Goal: Information Seeking & Learning: Check status

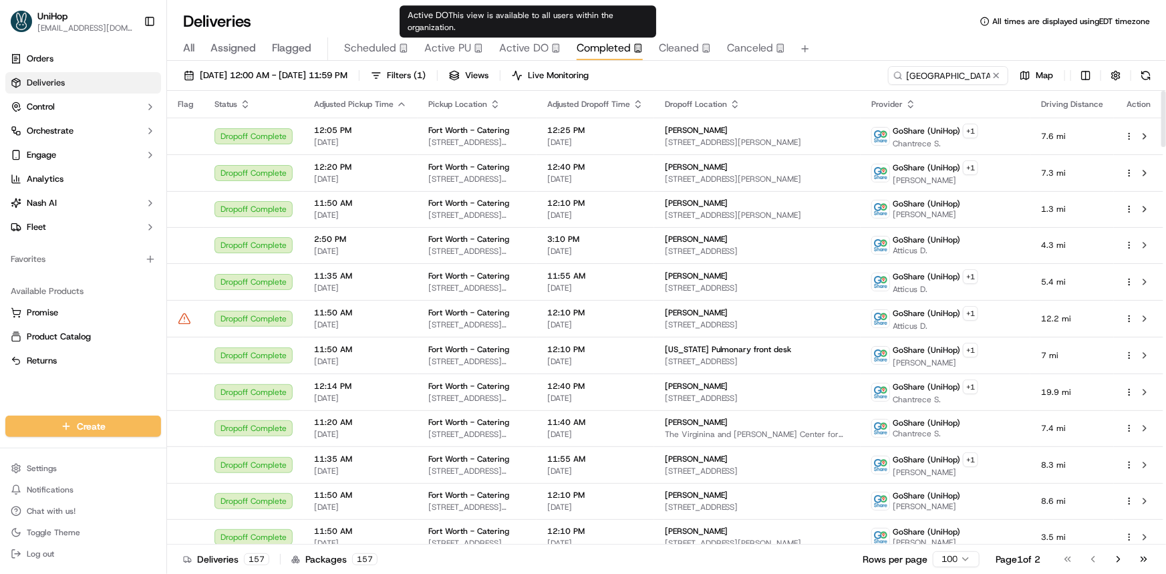
click at [471, 51] on div "Active PU" at bounding box center [453, 48] width 59 height 16
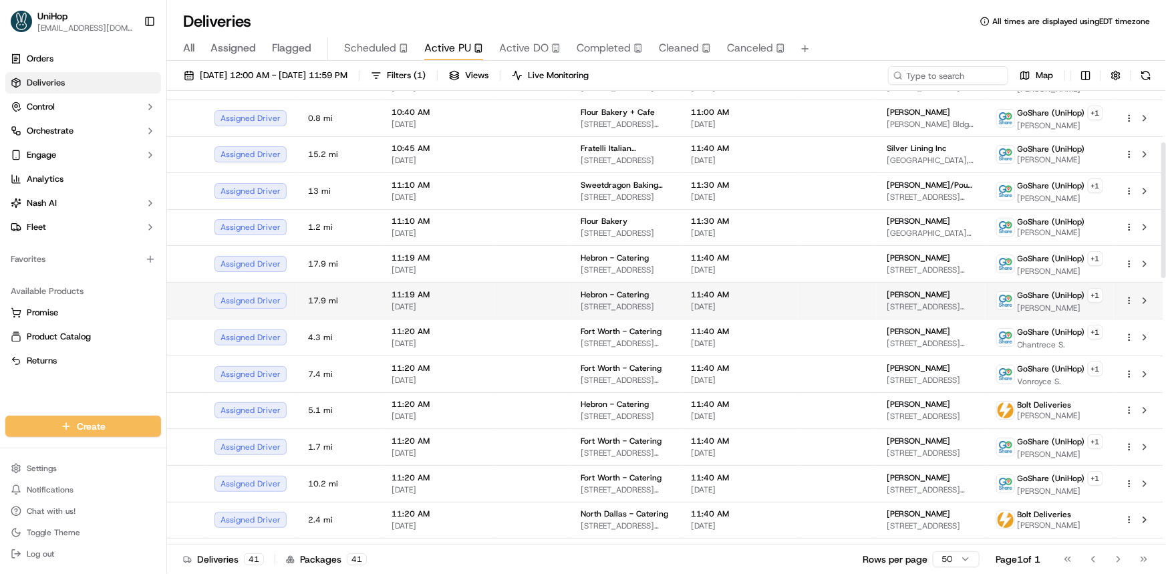
scroll to position [182, 0]
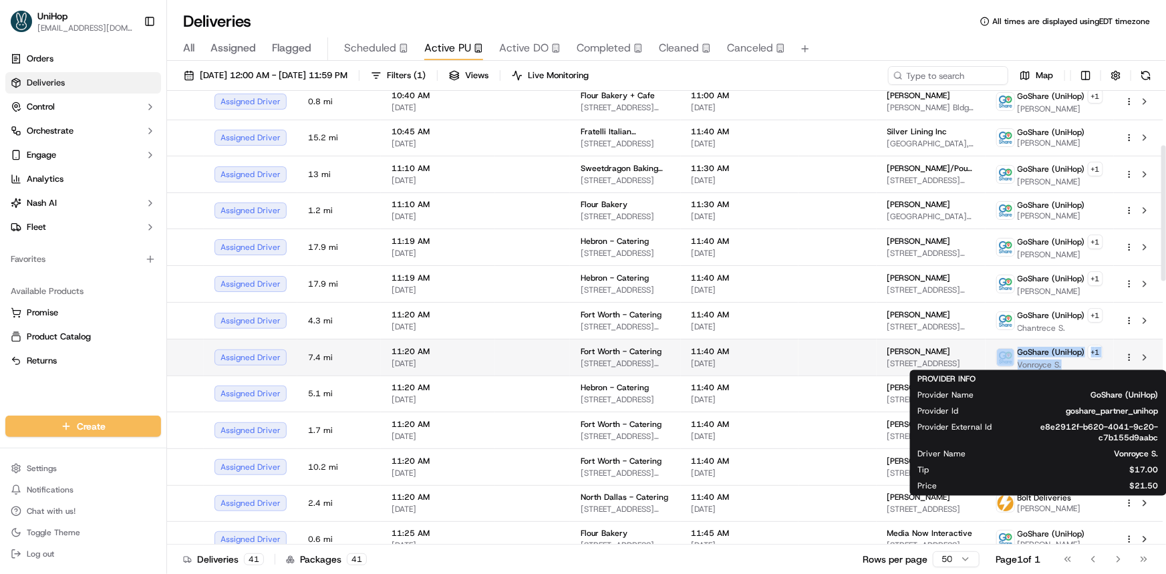
drag, startPoint x: 1046, startPoint y: 362, endPoint x: 965, endPoint y: 366, distance: 81.6
click at [1063, 362] on div "GoShare (UniHop) + 1 Vonroyce S." at bounding box center [1050, 357] width 107 height 25
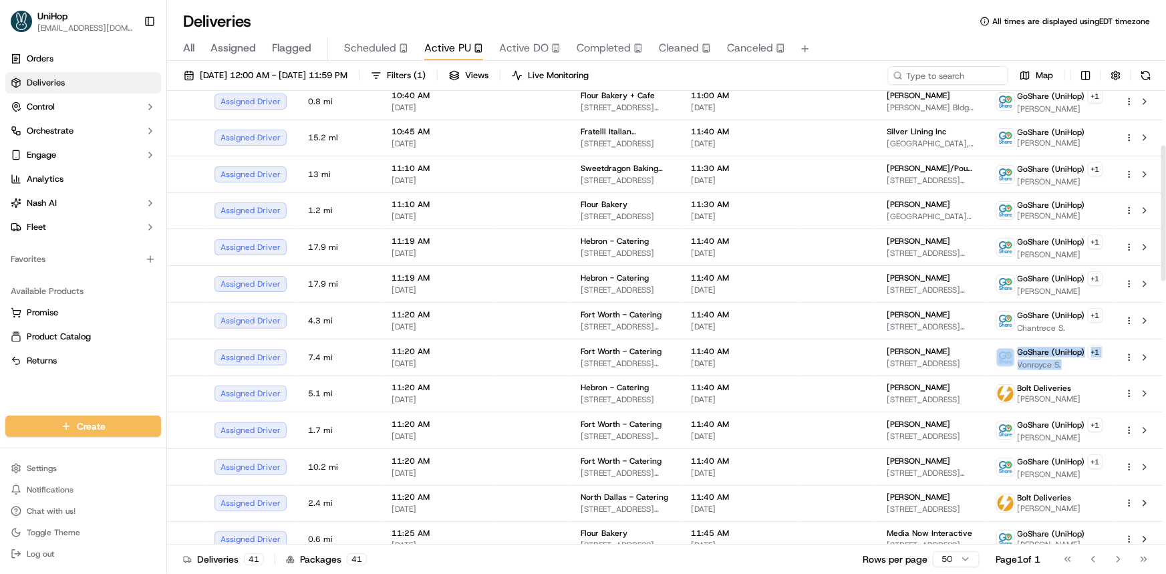
click at [106, 392] on div "Orders Deliveries Control Orchestrate Engage Analytics [PERSON_NAME] Fleet Favo…" at bounding box center [83, 224] width 166 height 362
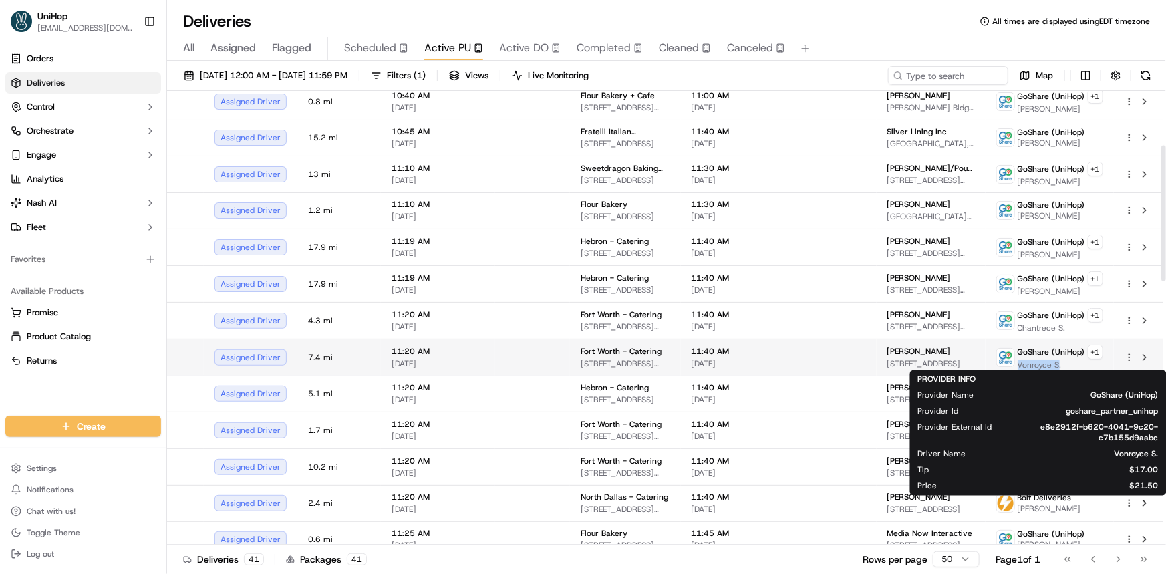
drag, startPoint x: 1021, startPoint y: 360, endPoint x: 1061, endPoint y: 363, distance: 40.9
click at [1061, 363] on span "Vonroyce S." at bounding box center [1061, 365] width 86 height 11
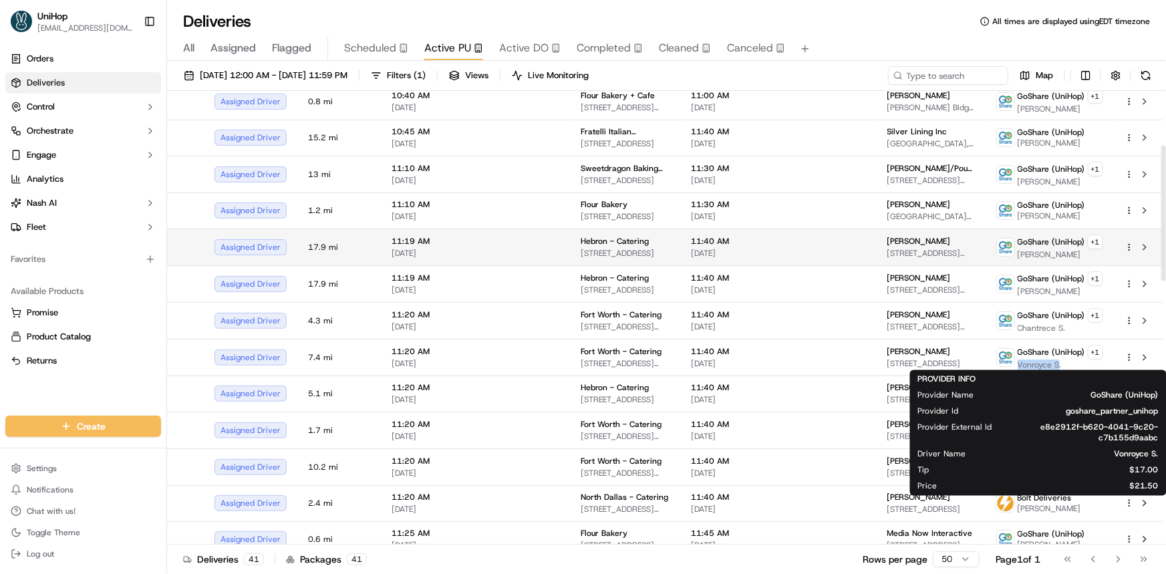
copy span "Vonroyce S"
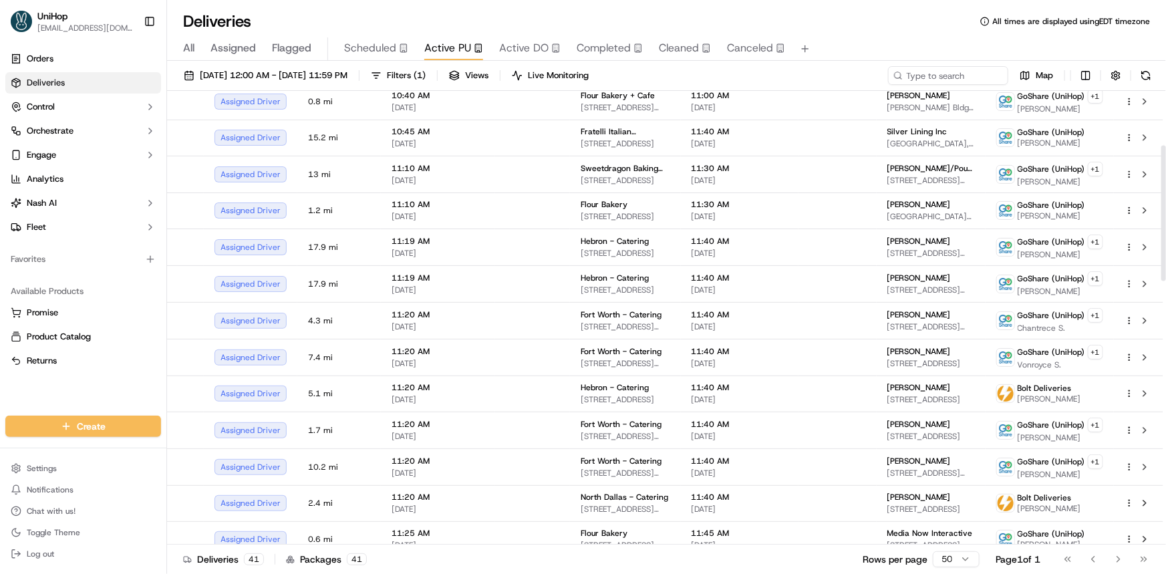
click at [84, 382] on div "Orders Deliveries Control Orchestrate Engage Analytics [PERSON_NAME] Fleet Favo…" at bounding box center [83, 224] width 166 height 362
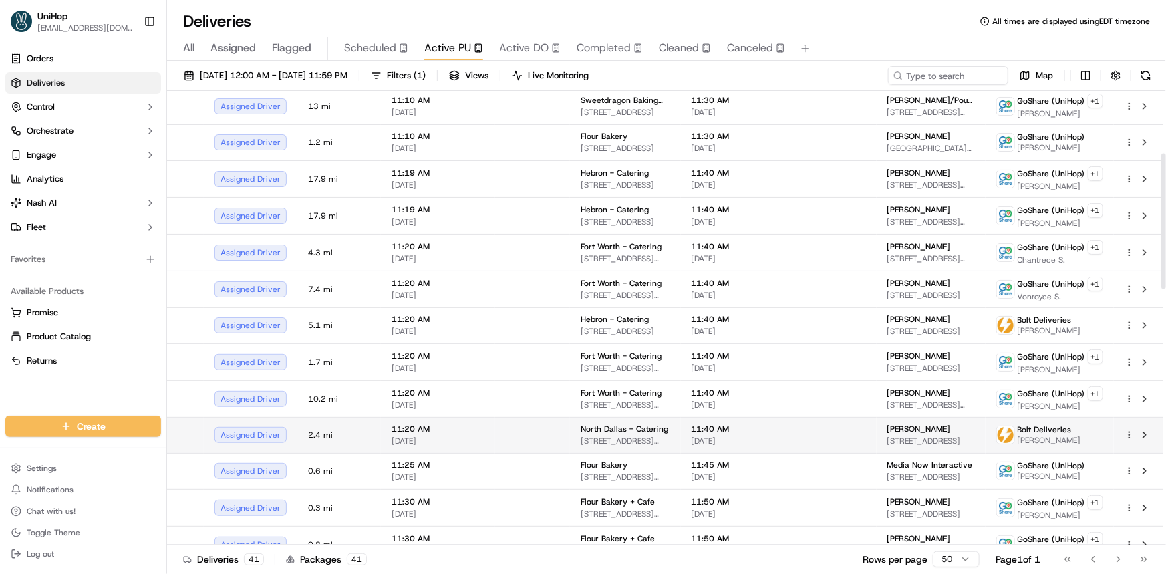
scroll to position [303, 0]
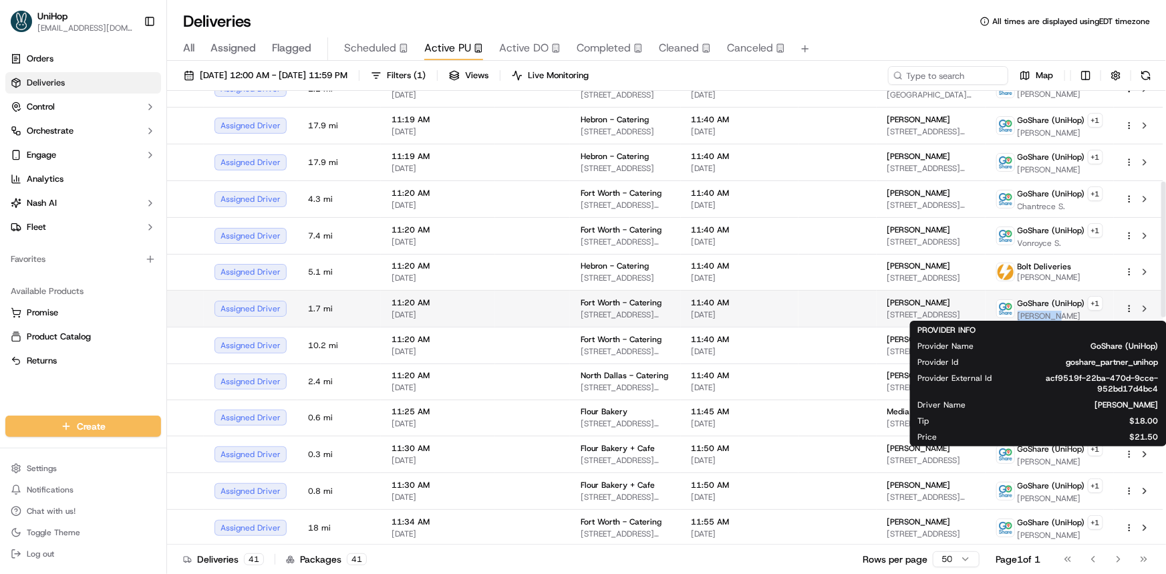
drag, startPoint x: 1023, startPoint y: 313, endPoint x: 1053, endPoint y: 313, distance: 30.1
click at [1053, 313] on span "[PERSON_NAME]" at bounding box center [1061, 316] width 86 height 11
copy span "[PERSON_NAME]"
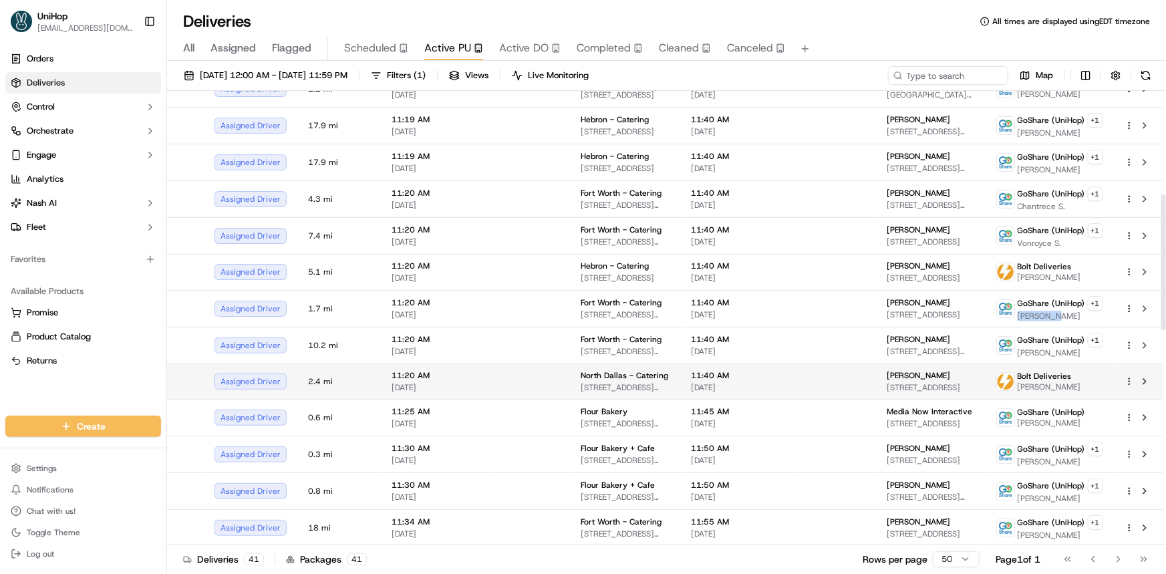
scroll to position [364, 0]
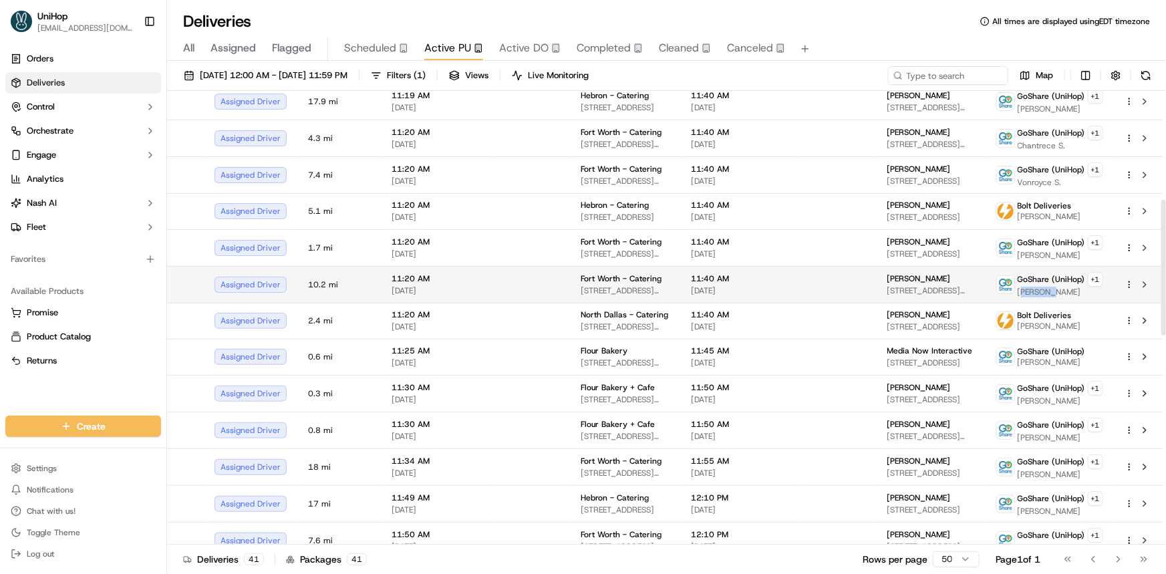
drag, startPoint x: 1023, startPoint y: 287, endPoint x: 1055, endPoint y: 288, distance: 32.1
click at [1055, 288] on span "[PERSON_NAME]" at bounding box center [1061, 292] width 86 height 11
drag, startPoint x: 1022, startPoint y: 286, endPoint x: 1050, endPoint y: 288, distance: 28.1
click at [1050, 288] on span "[PERSON_NAME]" at bounding box center [1061, 292] width 86 height 11
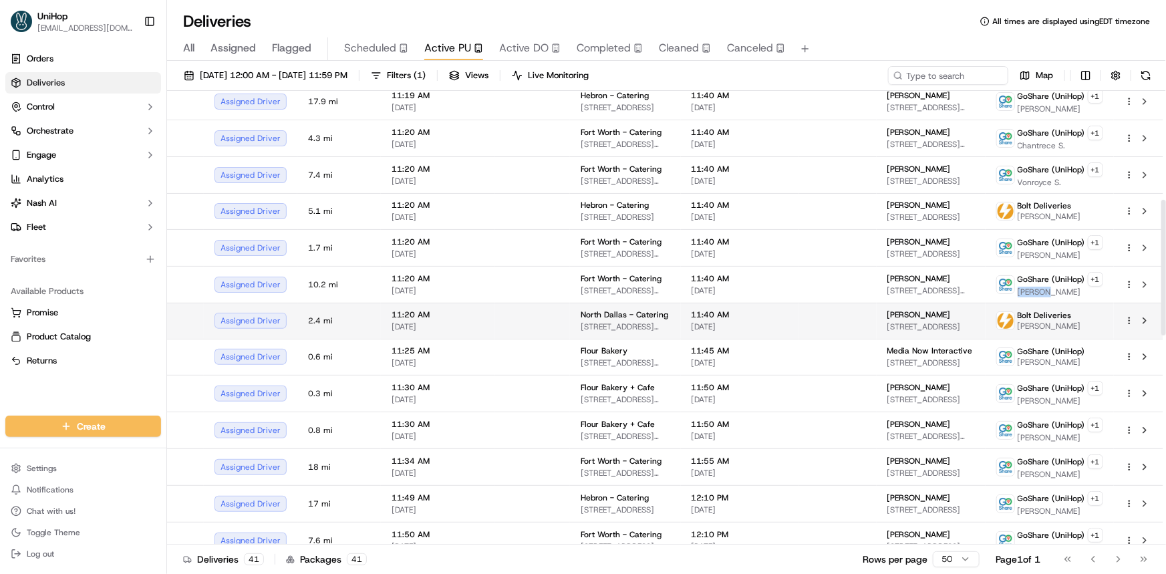
copy span "[PERSON_NAME]"
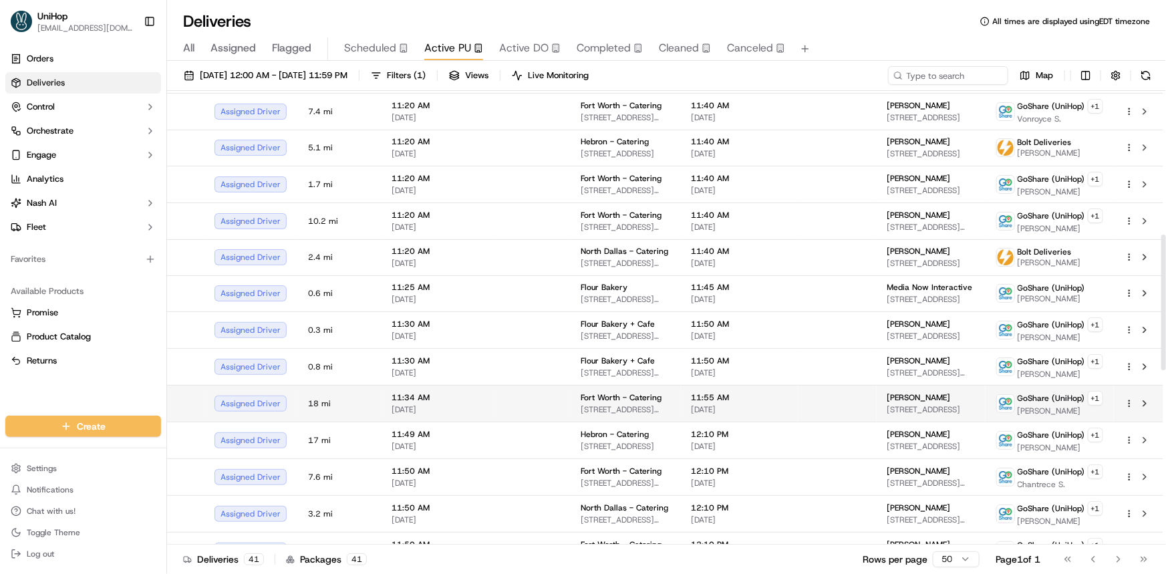
scroll to position [486, 0]
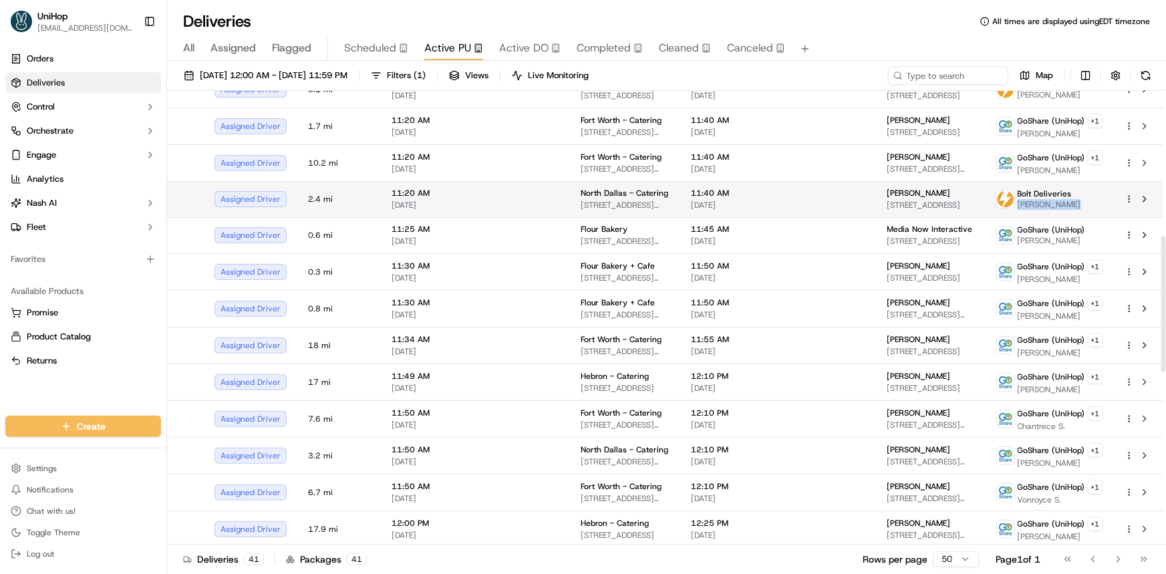
drag, startPoint x: 1021, startPoint y: 201, endPoint x: 1076, endPoint y: 205, distance: 55.0
click at [1076, 205] on span "[PERSON_NAME]" at bounding box center [1049, 204] width 63 height 11
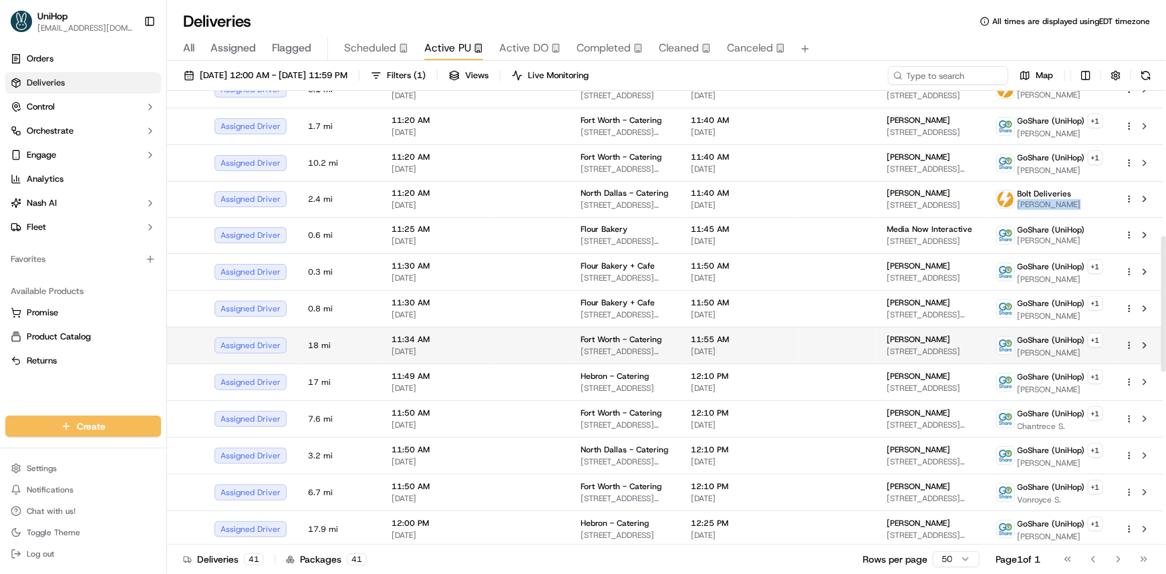
copy span "[PERSON_NAME]"
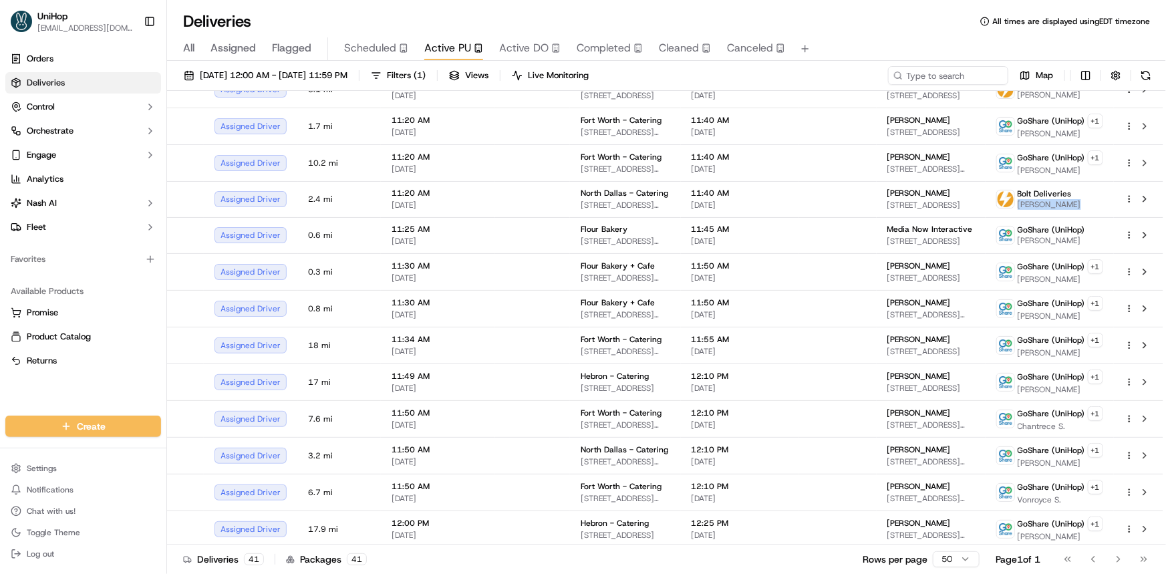
click at [72, 388] on div "Orders Deliveries Control Orchestrate Engage Analytics [PERSON_NAME] Fleet Favo…" at bounding box center [83, 224] width 166 height 362
click at [374, 53] on span "Scheduled" at bounding box center [370, 48] width 52 height 16
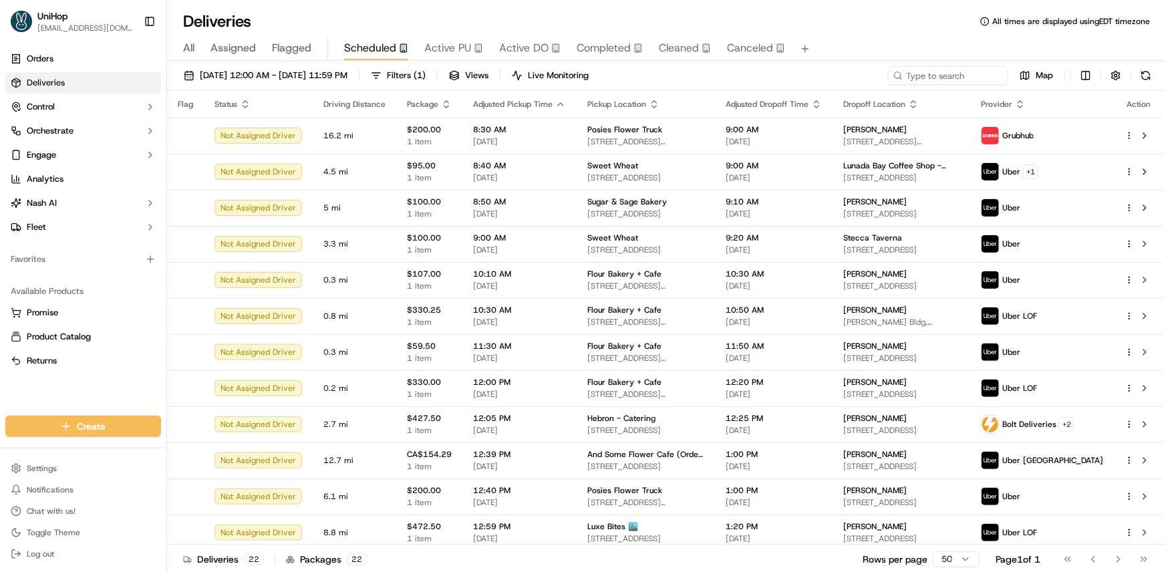
click at [110, 390] on div "Orders Deliveries Control Orchestrate Engage Analytics [PERSON_NAME] Fleet Favo…" at bounding box center [83, 224] width 166 height 362
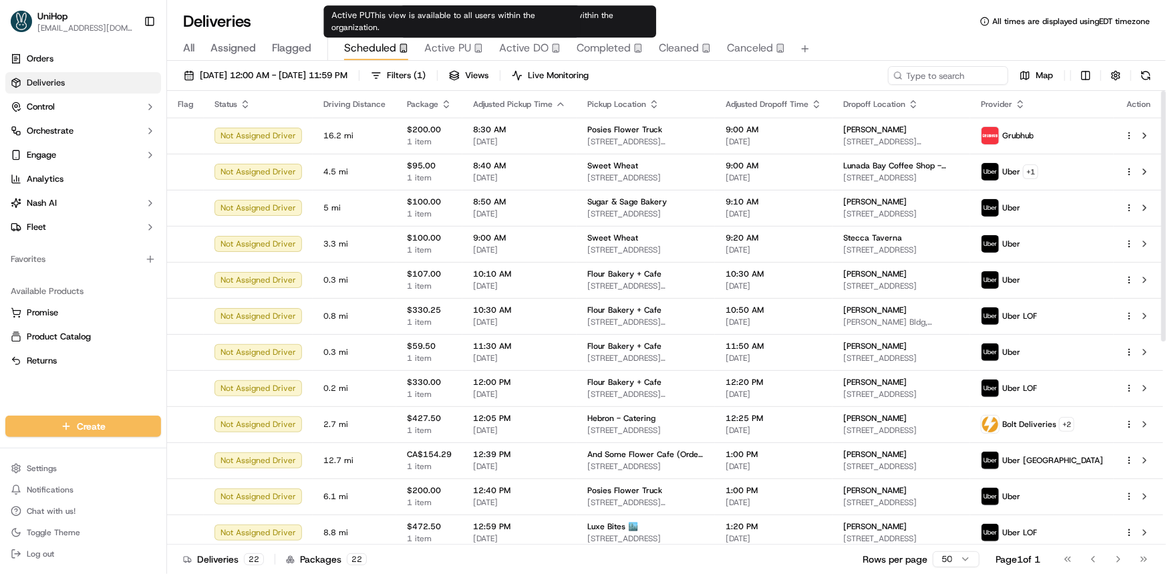
click at [454, 51] on span "Active PU" at bounding box center [447, 48] width 47 height 16
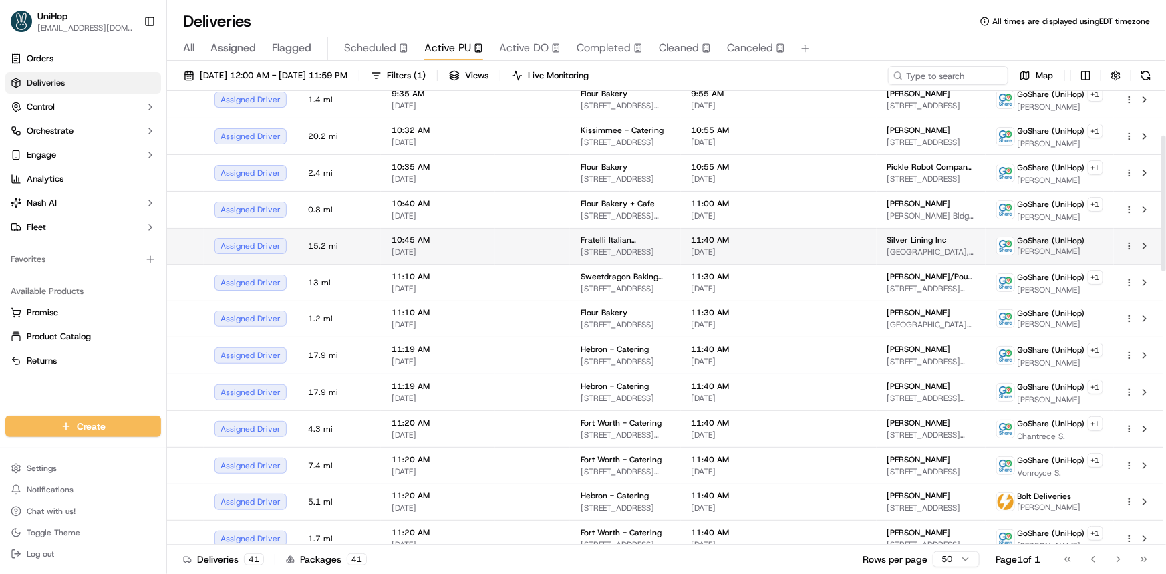
scroll to position [182, 0]
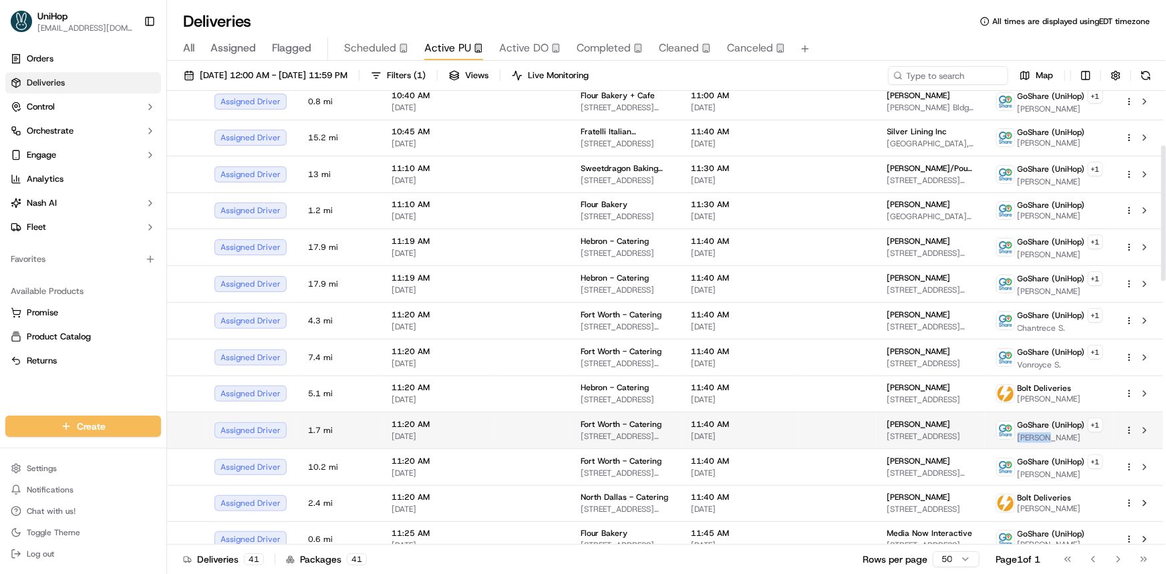
drag, startPoint x: 1019, startPoint y: 432, endPoint x: 1045, endPoint y: 434, distance: 25.5
click at [1045, 434] on span "[PERSON_NAME]" at bounding box center [1061, 437] width 86 height 11
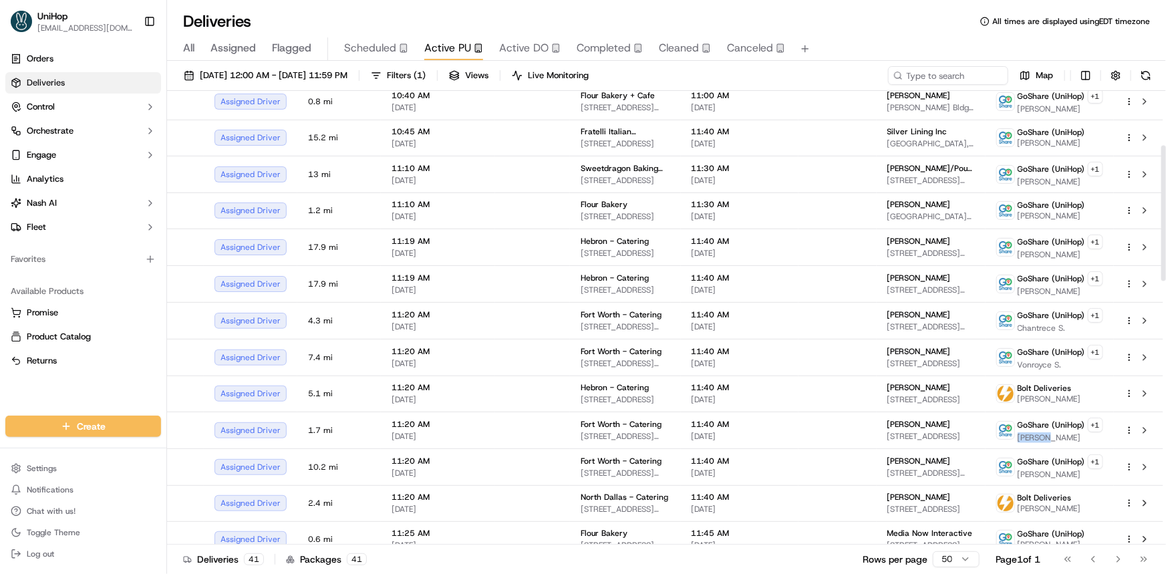
copy span "[PERSON_NAME] B"
click at [104, 395] on div "Orders Deliveries Control Orchestrate Engage Analytics [PERSON_NAME] Fleet Favo…" at bounding box center [83, 224] width 166 height 362
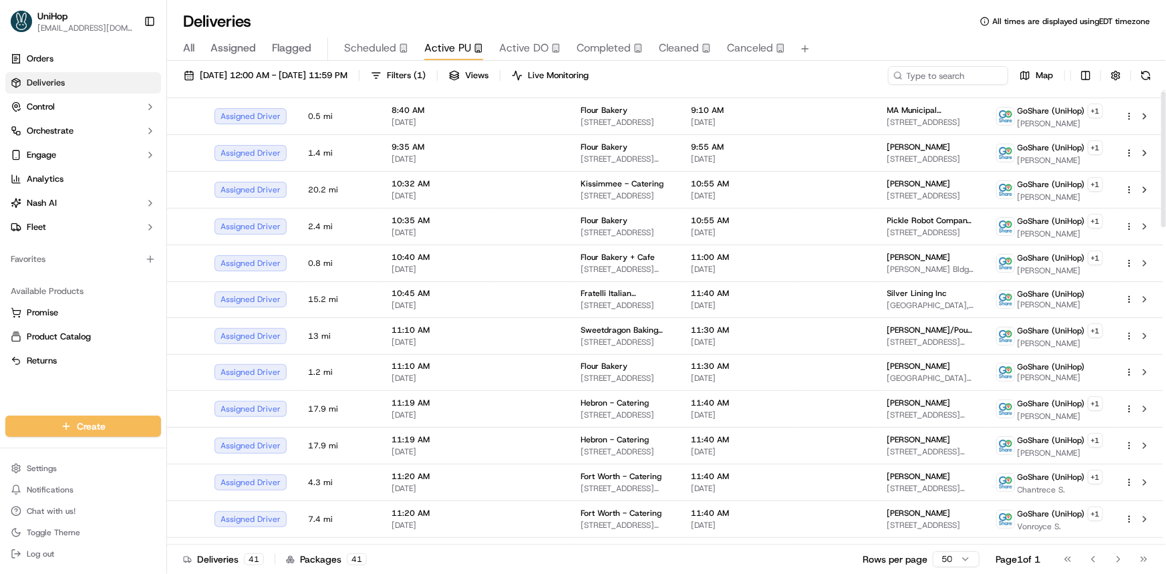
scroll to position [0, 0]
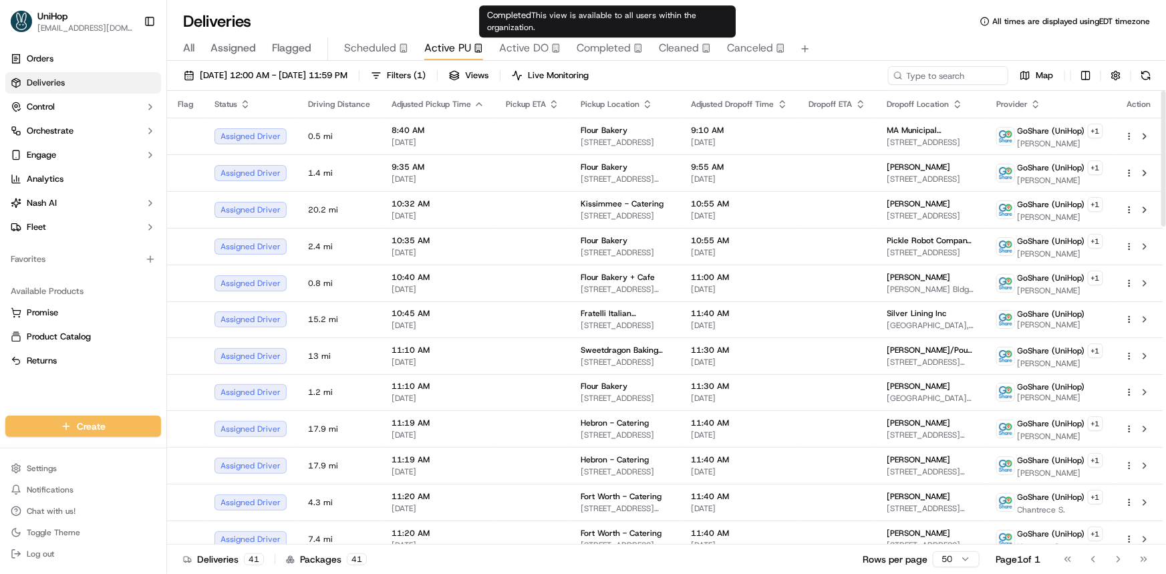
click at [604, 41] on span "Completed" at bounding box center [604, 48] width 54 height 16
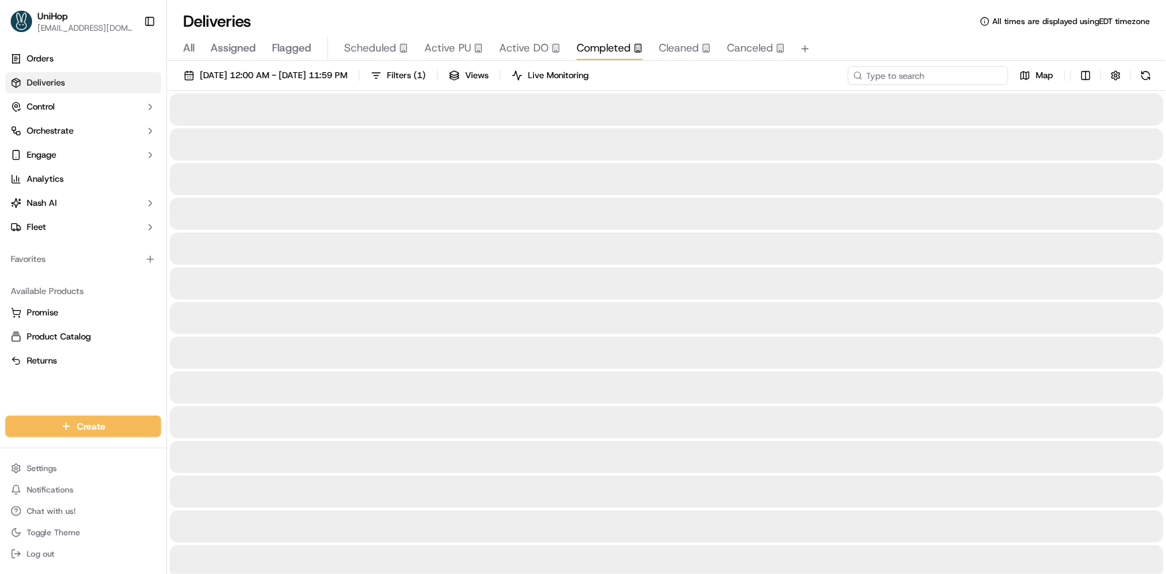
click at [936, 71] on input at bounding box center [928, 75] width 160 height 19
paste input "[GEOGRAPHIC_DATA]"
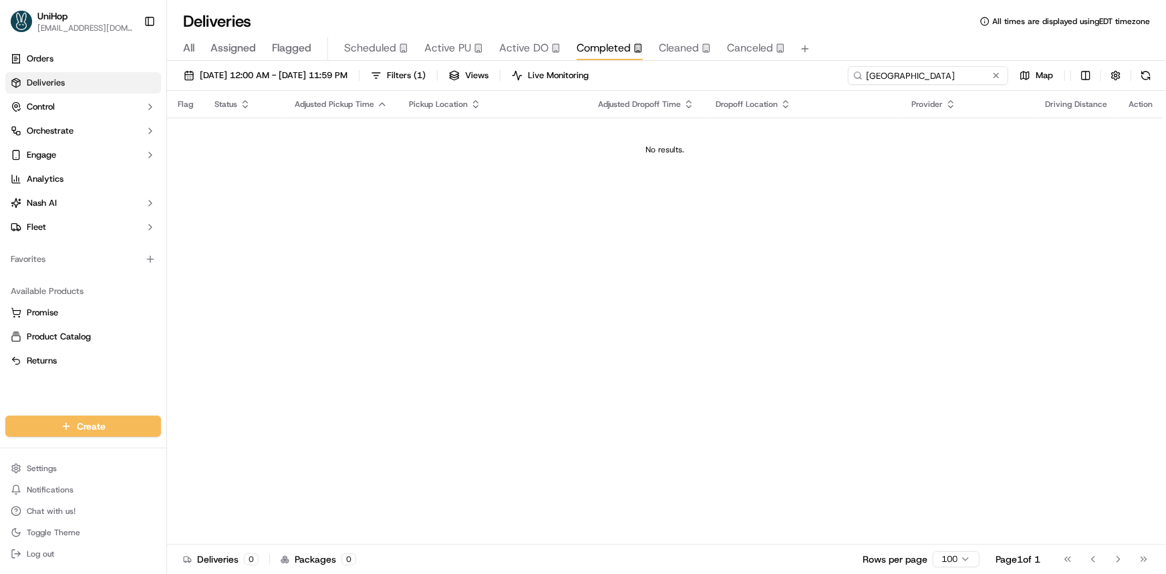
type input "[GEOGRAPHIC_DATA]"
click at [344, 65] on div "[DATE] 12:00 AM - [DATE] 11:59 PM Filters ( 1 ) Views Live Monitoring [GEOGRAPH…" at bounding box center [666, 319] width 999 height 516
click at [348, 78] on span "[DATE] 12:00 AM - [DATE] 11:59 PM" at bounding box center [274, 76] width 148 height 12
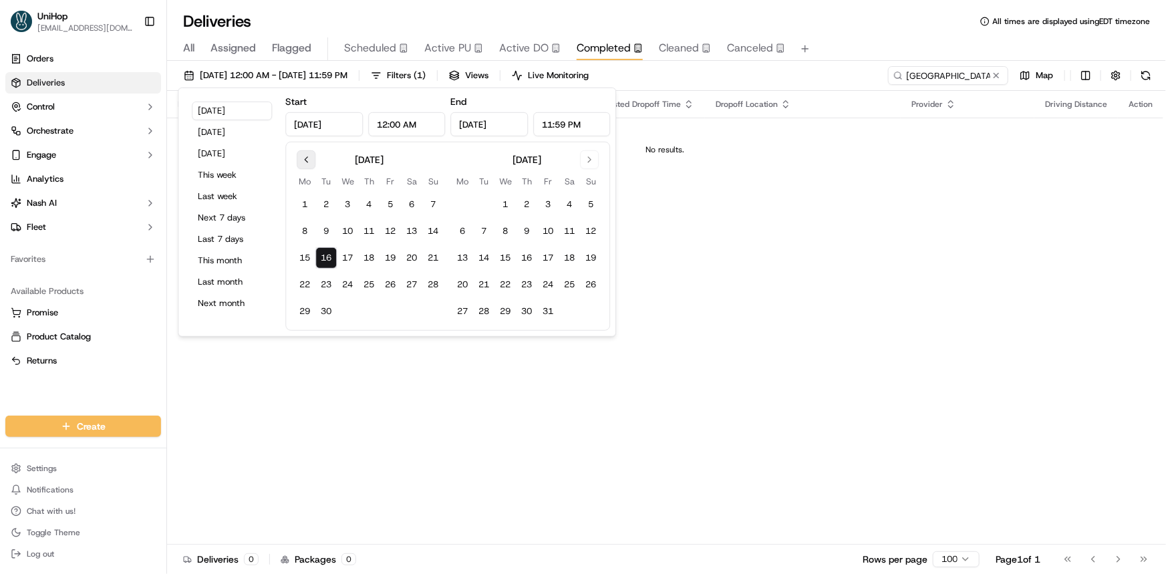
click at [301, 160] on button "Go to previous month" at bounding box center [306, 159] width 19 height 19
click at [388, 206] on button "1" at bounding box center [390, 204] width 21 height 21
type input "[DATE]"
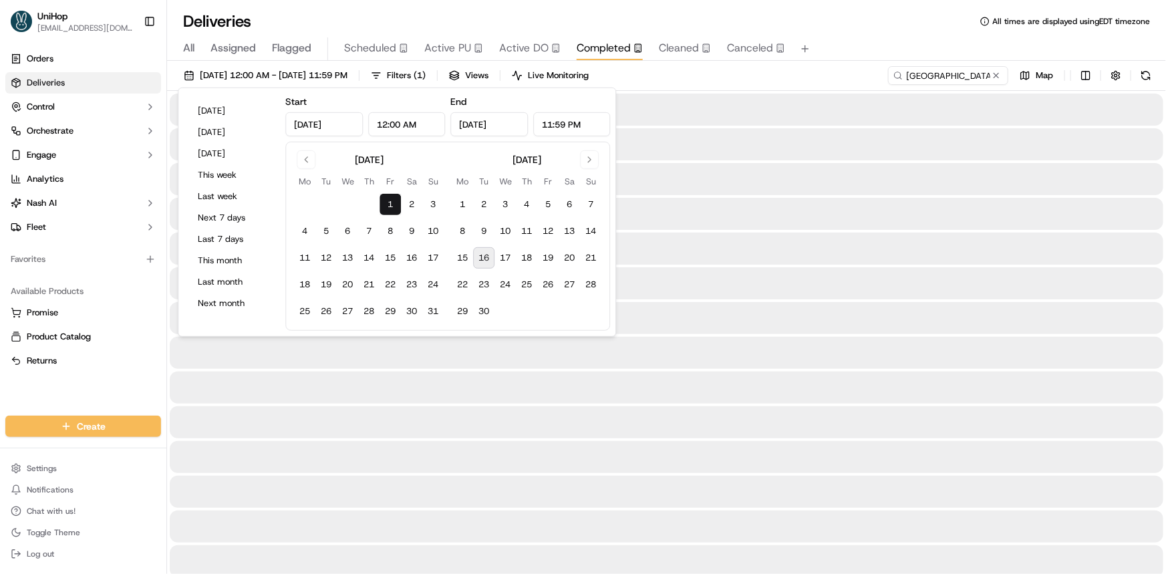
click at [480, 256] on button "16" at bounding box center [483, 257] width 21 height 21
type input "[DATE]"
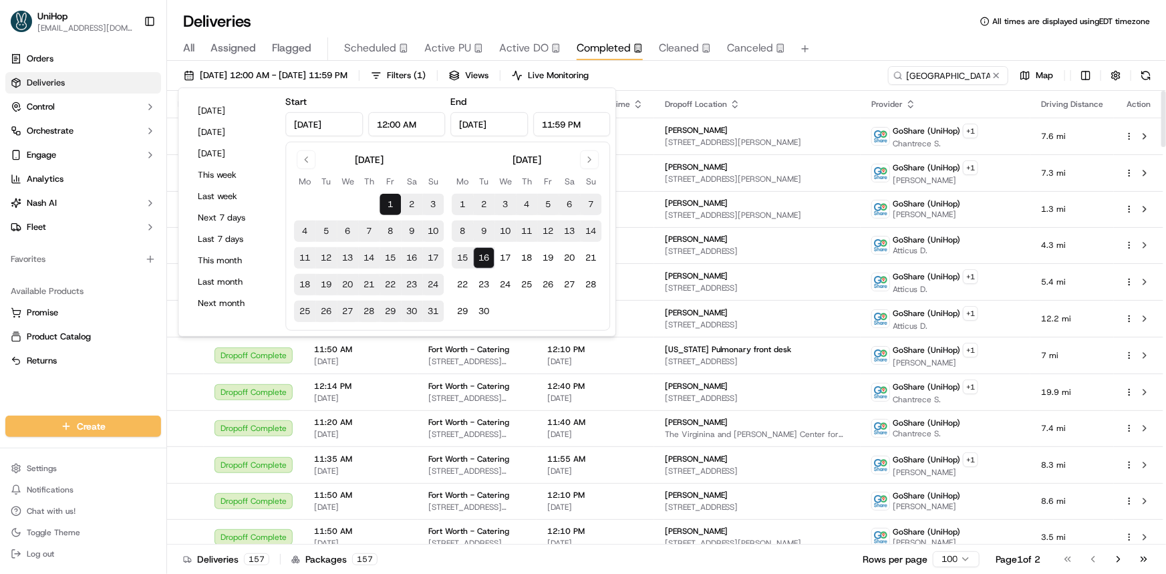
drag, startPoint x: 94, startPoint y: 381, endPoint x: 127, endPoint y: 384, distance: 32.9
click at [94, 381] on div "Orders Deliveries Control Orchestrate Engage Analytics [PERSON_NAME] Fleet Favo…" at bounding box center [83, 224] width 166 height 362
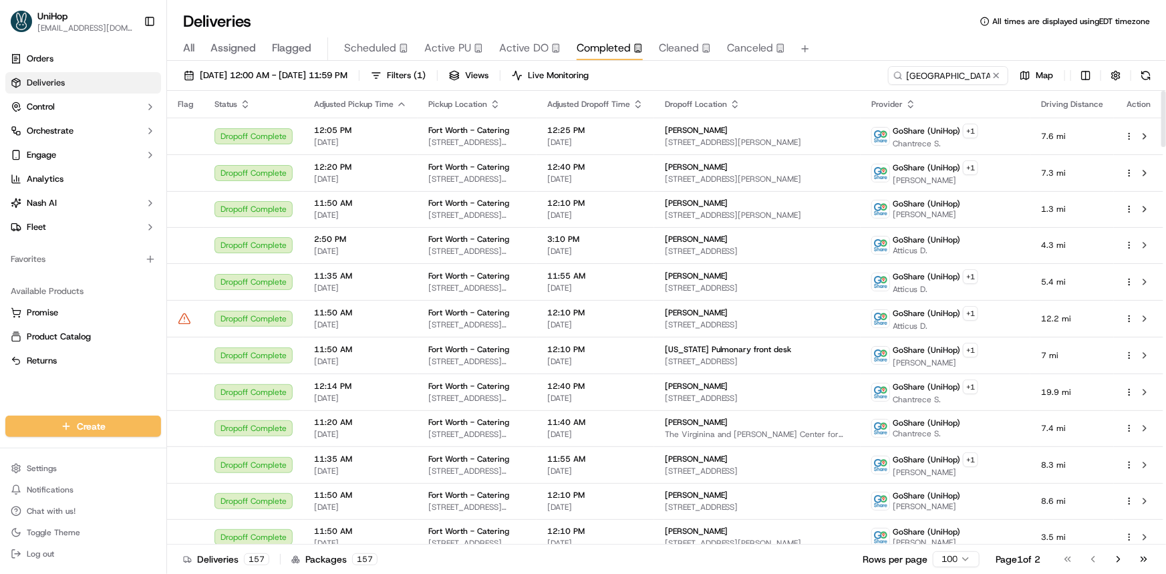
click at [77, 392] on div "Orders Deliveries Control Orchestrate Engage Analytics [PERSON_NAME] Fleet Favo…" at bounding box center [83, 224] width 166 height 362
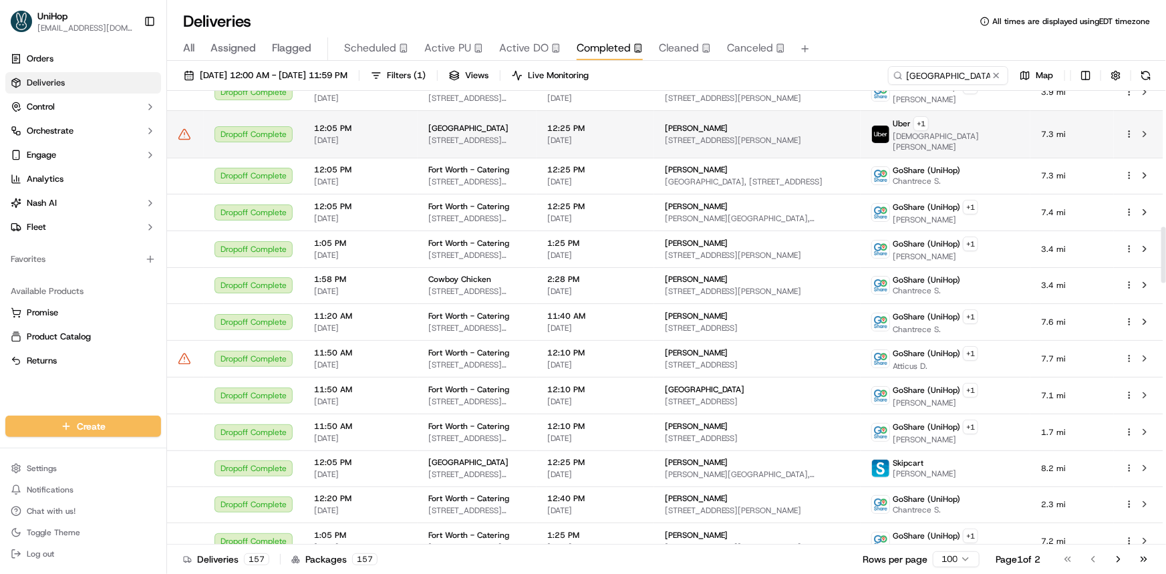
scroll to position [1154, 0]
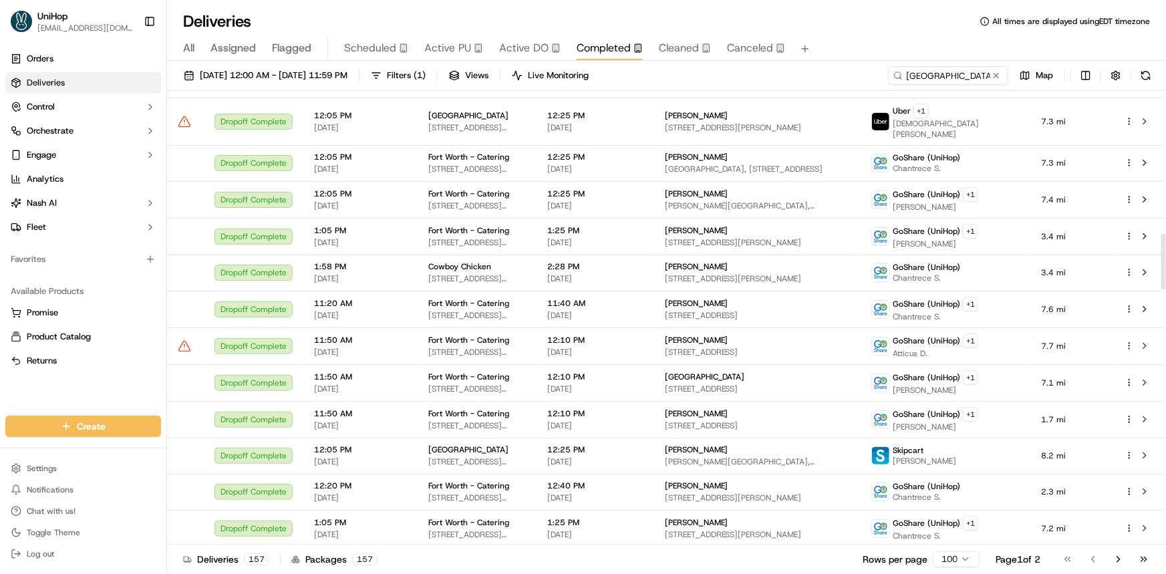
drag, startPoint x: 146, startPoint y: 400, endPoint x: 161, endPoint y: 404, distance: 15.9
click at [146, 400] on div "Orders Deliveries Control Orchestrate Engage Analytics [PERSON_NAME] Fleet Favo…" at bounding box center [83, 224] width 166 height 362
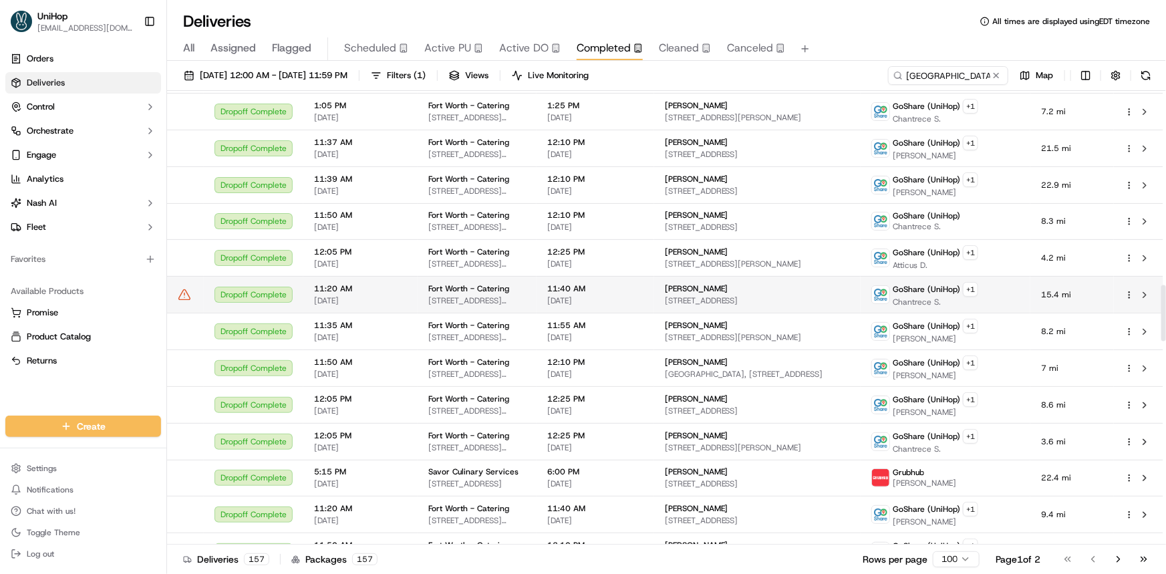
scroll to position [1640, 0]
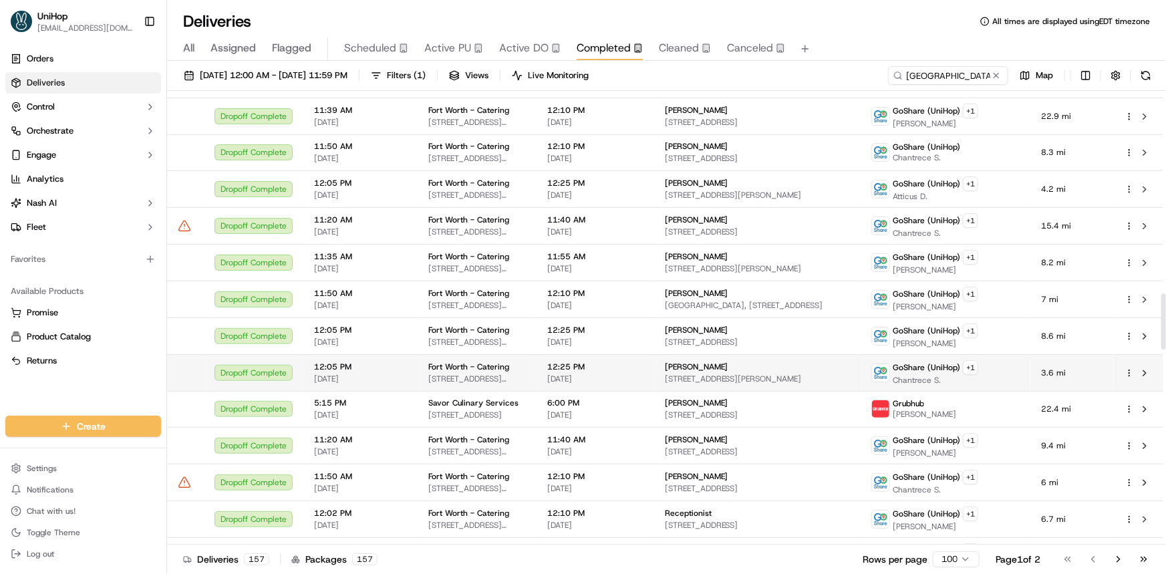
drag, startPoint x: 87, startPoint y: 384, endPoint x: 206, endPoint y: 340, distance: 126.9
click at [87, 384] on div "Orders Deliveries Control Orchestrate Engage Analytics [PERSON_NAME] Fleet Favo…" at bounding box center [83, 224] width 166 height 362
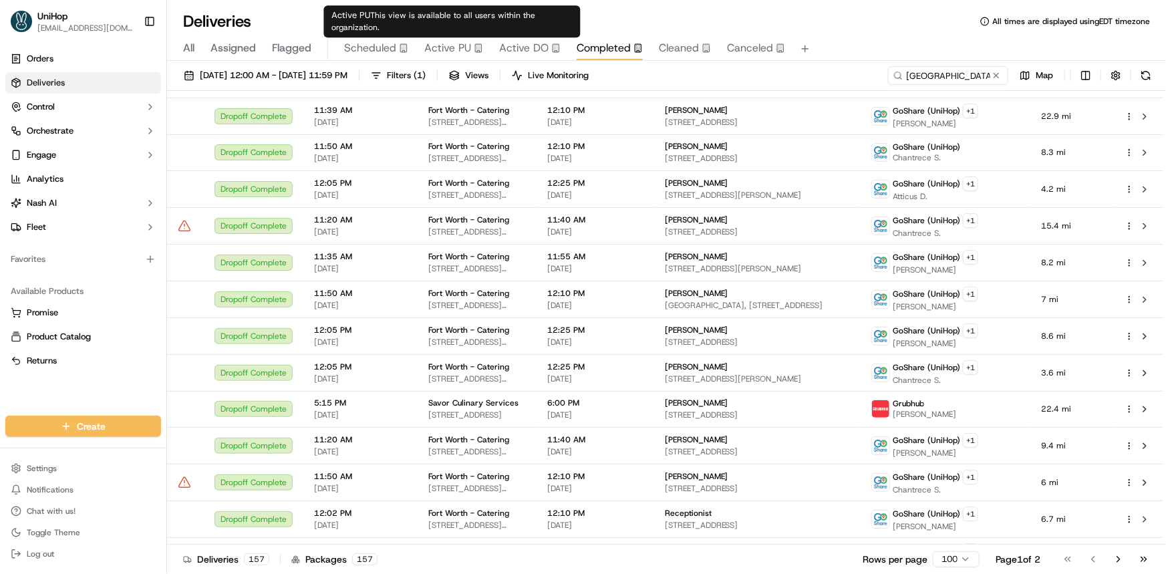
click at [457, 53] on span "Active PU" at bounding box center [447, 48] width 47 height 16
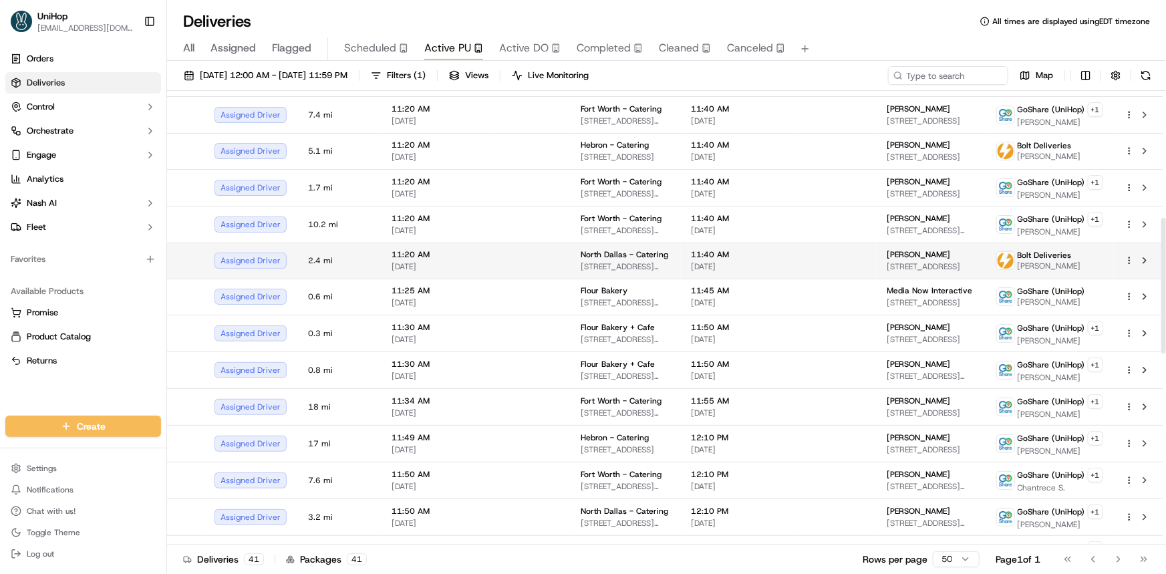
scroll to position [425, 0]
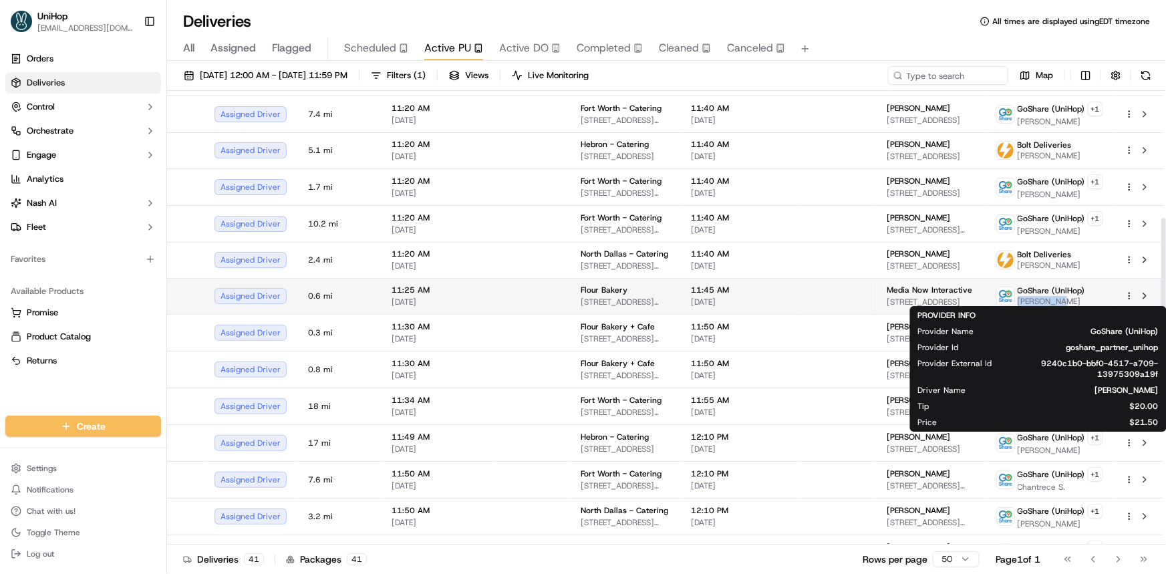
drag, startPoint x: 1020, startPoint y: 299, endPoint x: 1057, endPoint y: 299, distance: 37.4
click at [1057, 299] on span "[PERSON_NAME]" at bounding box center [1052, 301] width 68 height 11
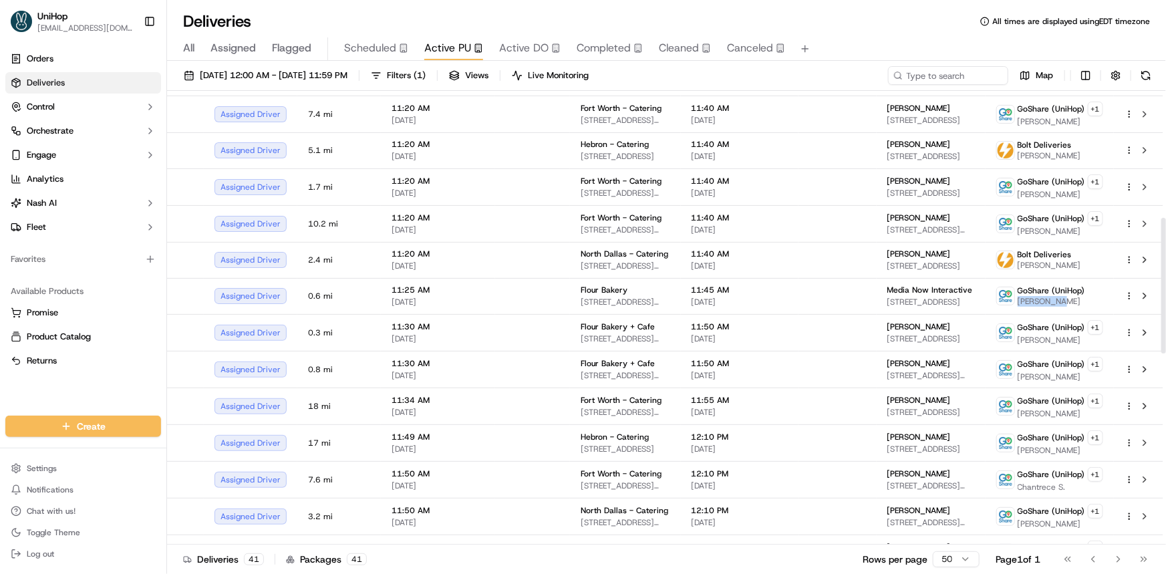
copy span "[PERSON_NAME]"
click at [114, 368] on button "Returns" at bounding box center [83, 360] width 156 height 21
drag, startPoint x: 1019, startPoint y: 334, endPoint x: 1041, endPoint y: 338, distance: 22.3
click at [1041, 338] on span "[PERSON_NAME]" at bounding box center [1061, 340] width 86 height 11
copy span "Yery L"
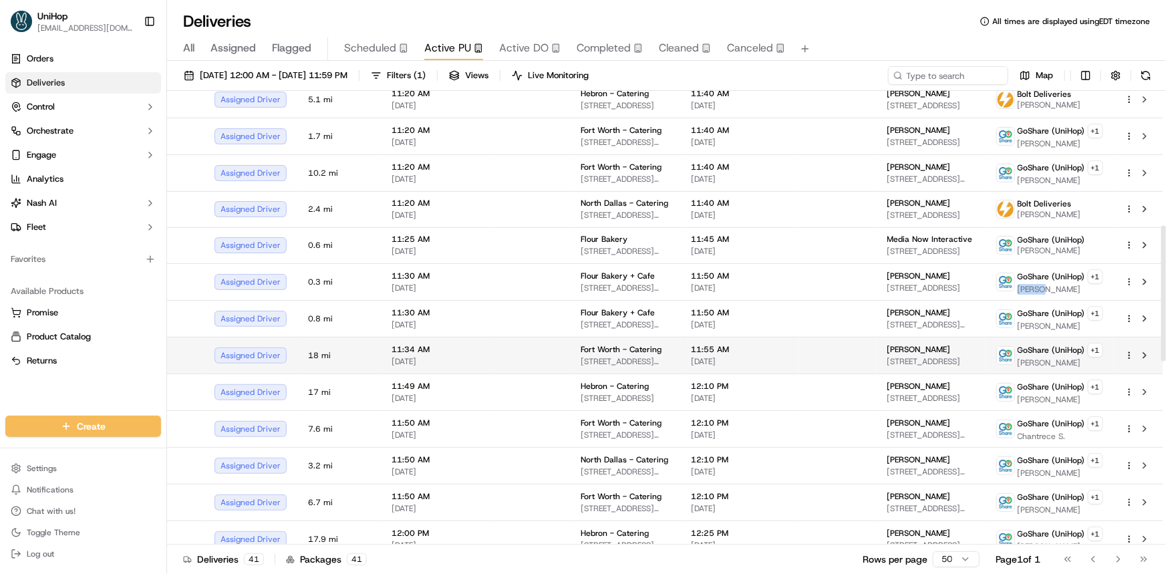
scroll to position [486, 0]
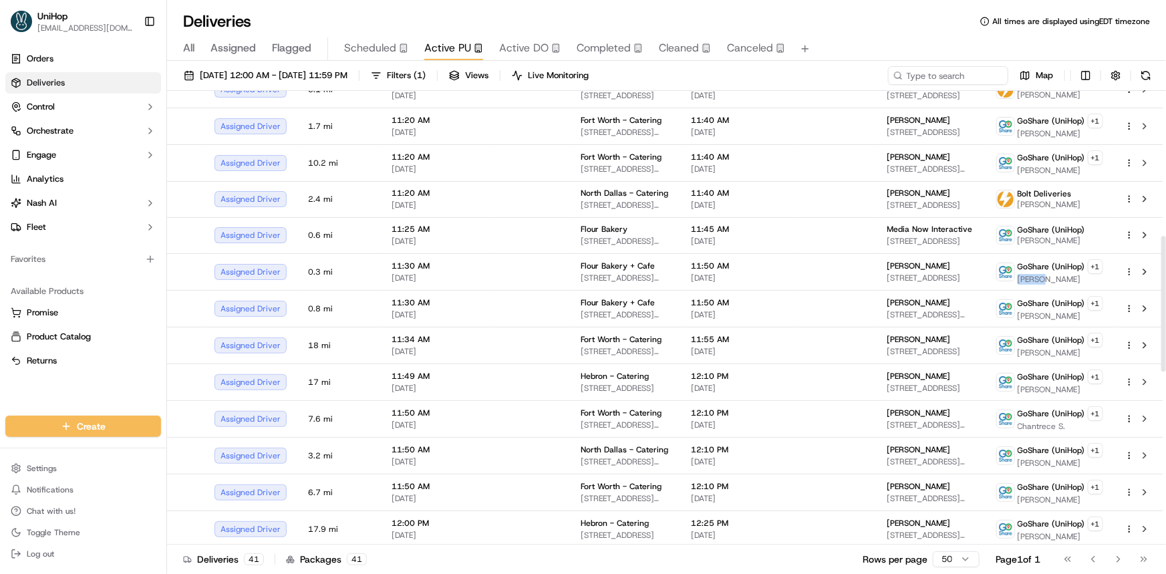
click at [96, 405] on div "Create Settings Notifications Chat with us! Toggle Theme Log out" at bounding box center [83, 489] width 166 height 169
drag, startPoint x: 1021, startPoint y: 312, endPoint x: 1055, endPoint y: 312, distance: 34.8
click at [1055, 312] on span "[PERSON_NAME]" at bounding box center [1061, 316] width 86 height 11
copy span "[PERSON_NAME]"
click at [70, 396] on div "Orders Deliveries Control Orchestrate Engage Analytics [PERSON_NAME] Fleet Favo…" at bounding box center [83, 224] width 166 height 362
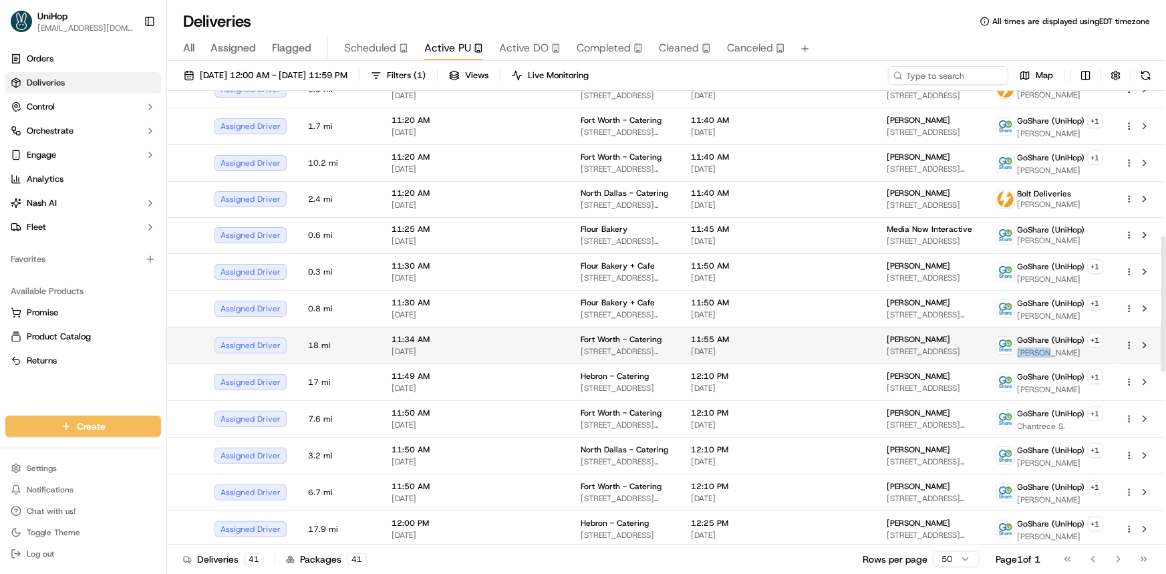
drag, startPoint x: 1022, startPoint y: 350, endPoint x: 1051, endPoint y: 350, distance: 28.7
click at [1051, 350] on span "[PERSON_NAME]" at bounding box center [1061, 353] width 86 height 11
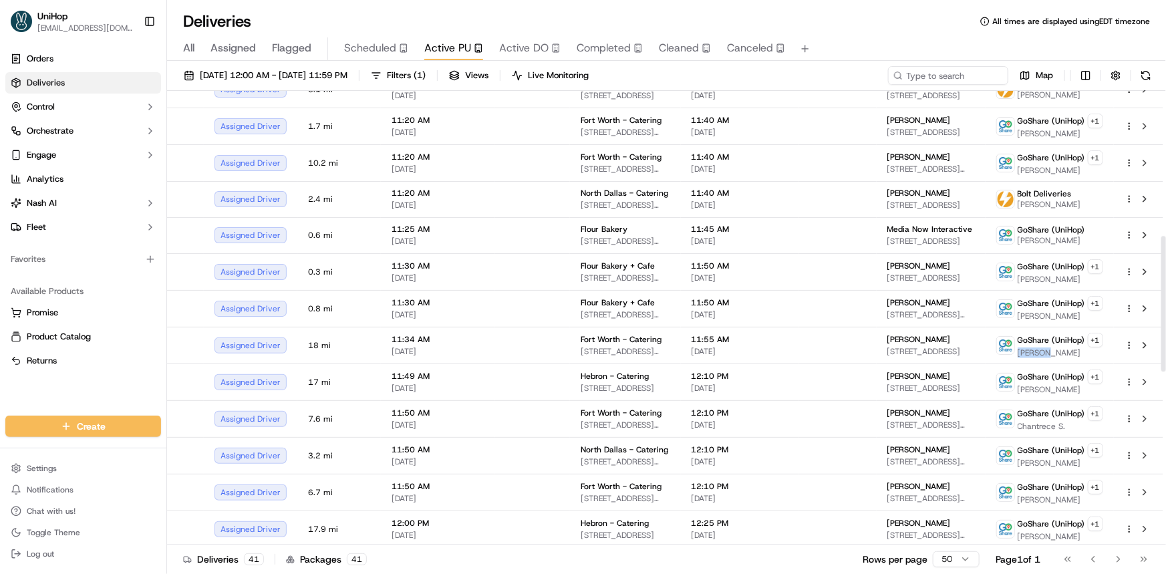
copy span "[PERSON_NAME]"
click at [129, 404] on div "Orders Deliveries Control Orchestrate Engage Analytics [PERSON_NAME] Fleet Favo…" at bounding box center [83, 224] width 166 height 362
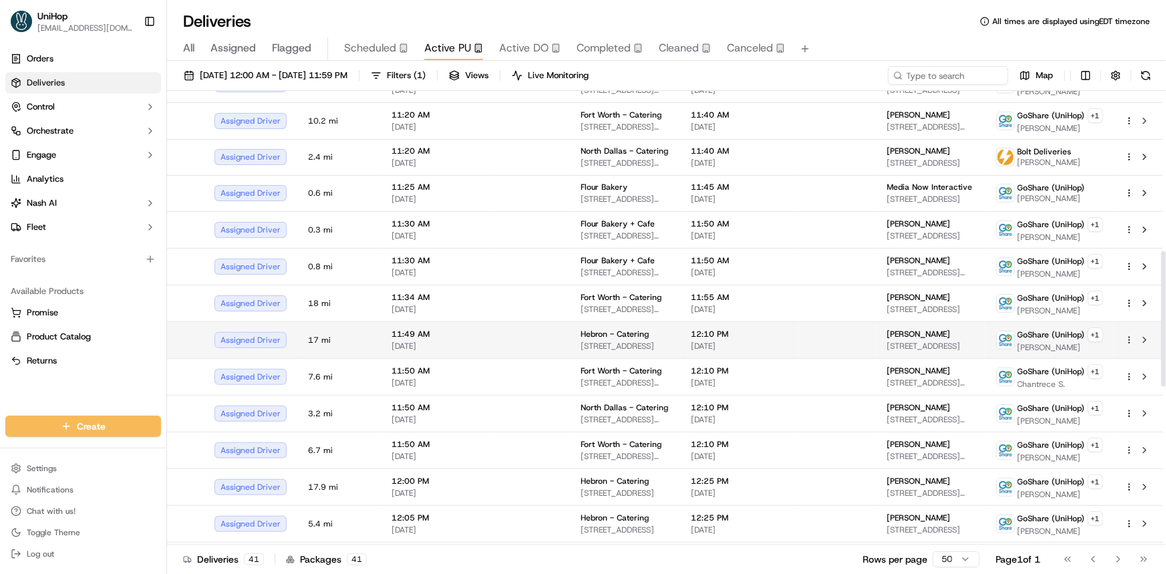
scroll to position [547, 0]
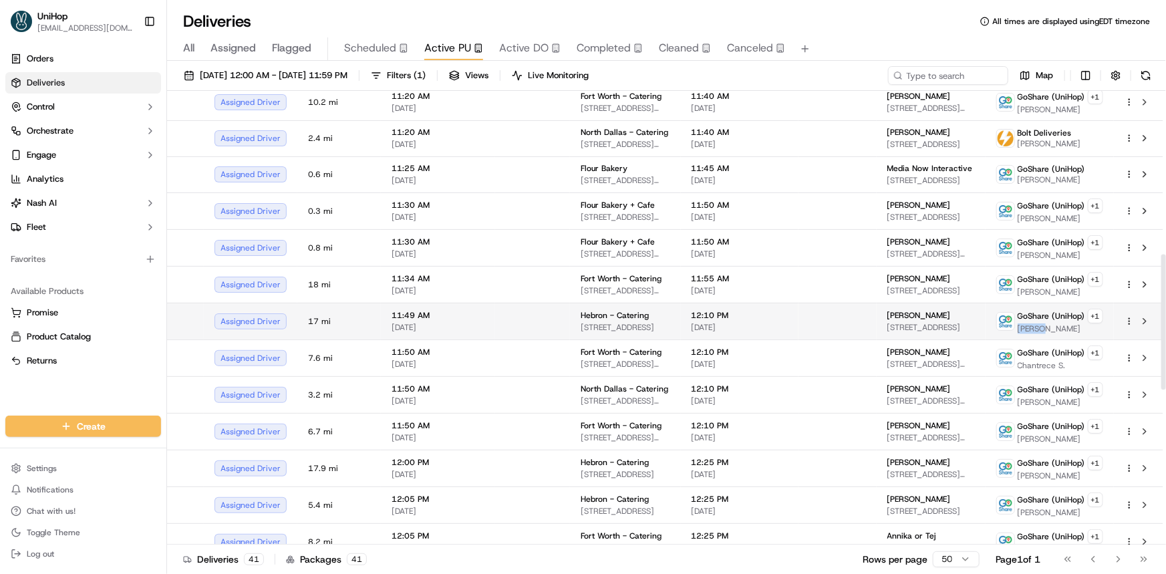
drag, startPoint x: 1033, startPoint y: 323, endPoint x: 1047, endPoint y: 327, distance: 14.0
click at [1048, 327] on span "[PERSON_NAME]" at bounding box center [1061, 329] width 86 height 11
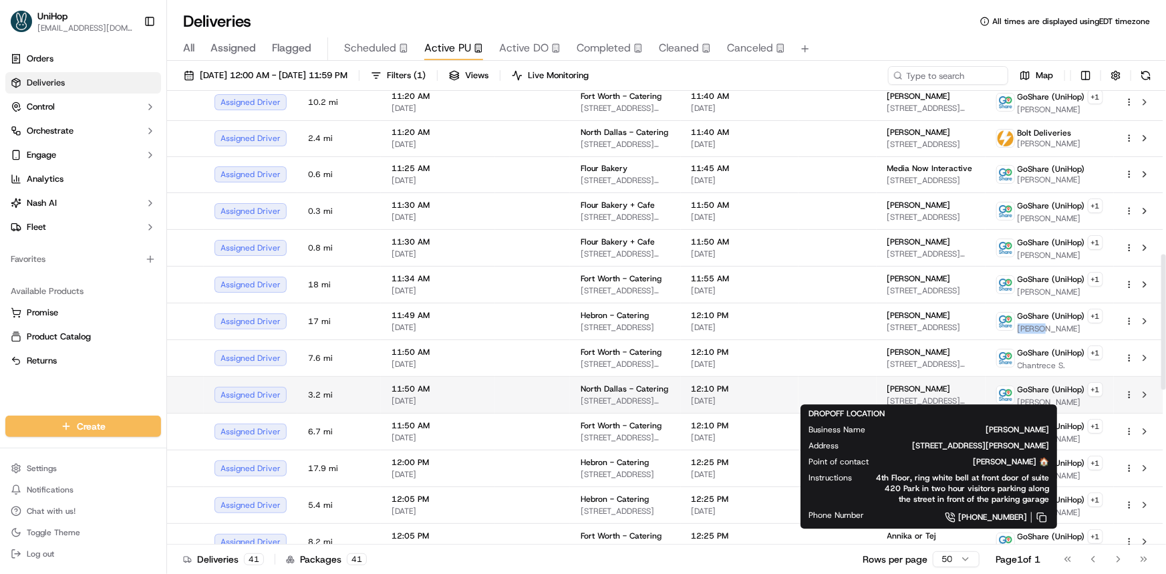
copy span "[PERSON_NAME]"
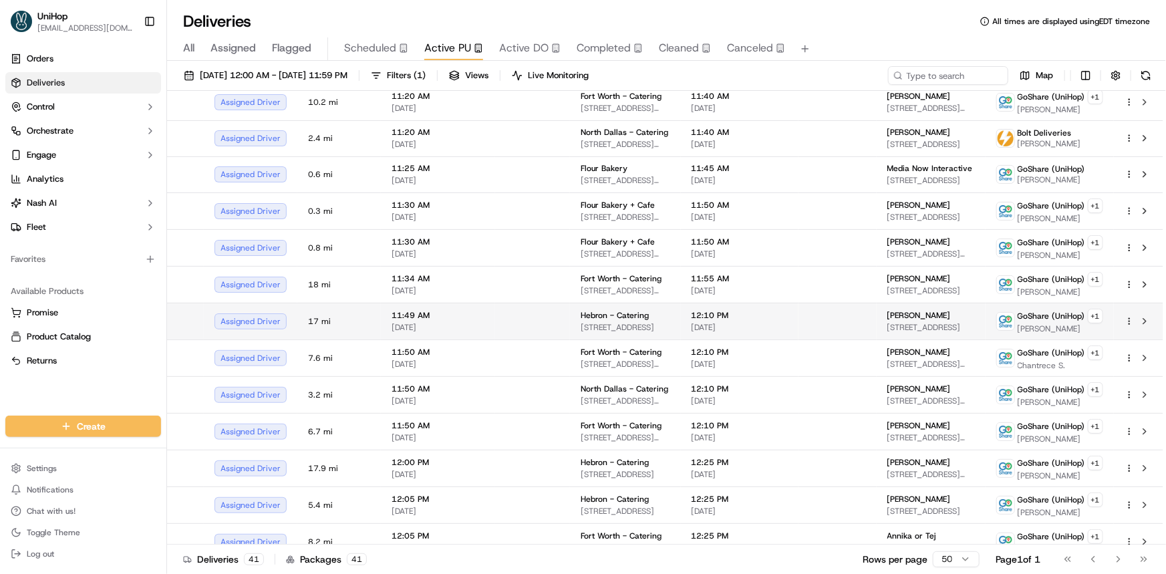
drag, startPoint x: 97, startPoint y: 388, endPoint x: 921, endPoint y: 332, distance: 826.0
click at [97, 387] on div "Orders Deliveries Control Orchestrate Engage Analytics [PERSON_NAME] Fleet Favo…" at bounding box center [83, 224] width 166 height 362
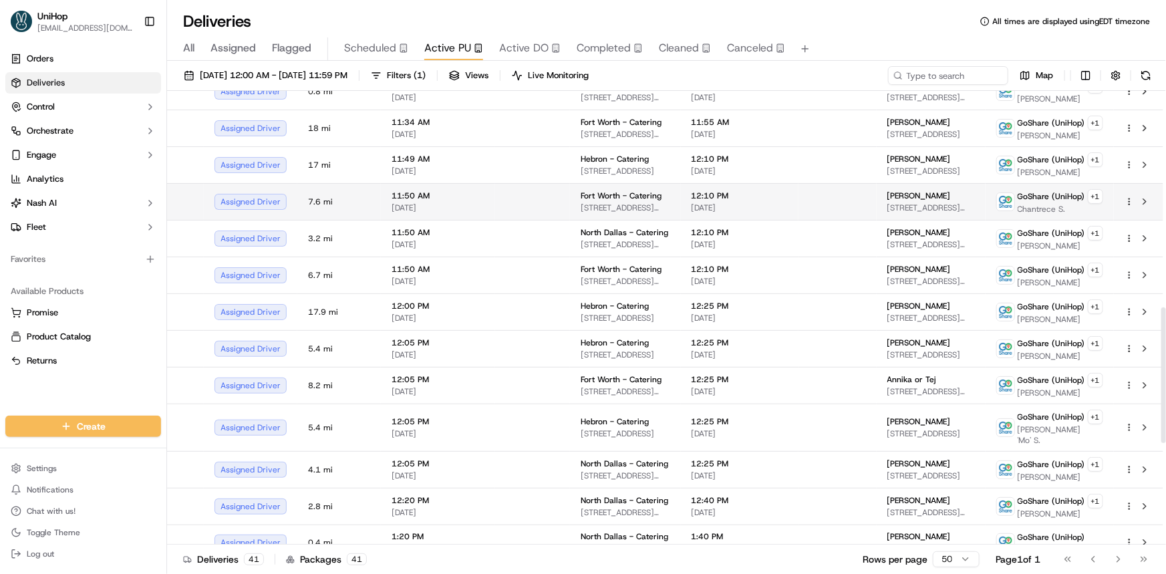
scroll to position [668, 0]
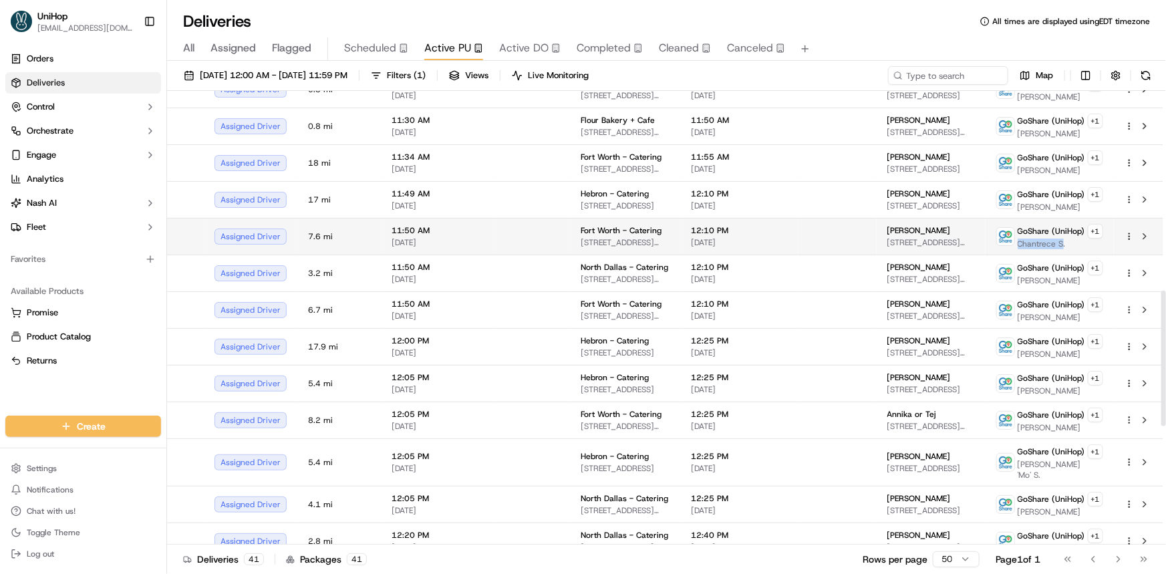
drag, startPoint x: 1023, startPoint y: 237, endPoint x: 1063, endPoint y: 238, distance: 40.8
click at [1063, 238] on div "GoShare (UniHop) + 1 Chantrece S." at bounding box center [1050, 236] width 107 height 25
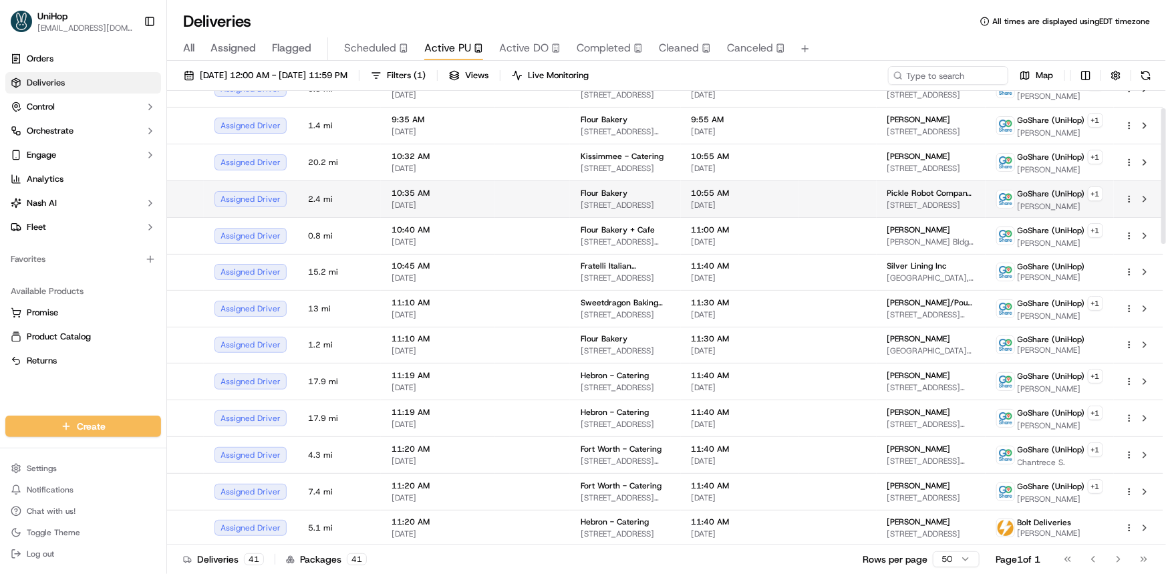
scroll to position [60, 0]
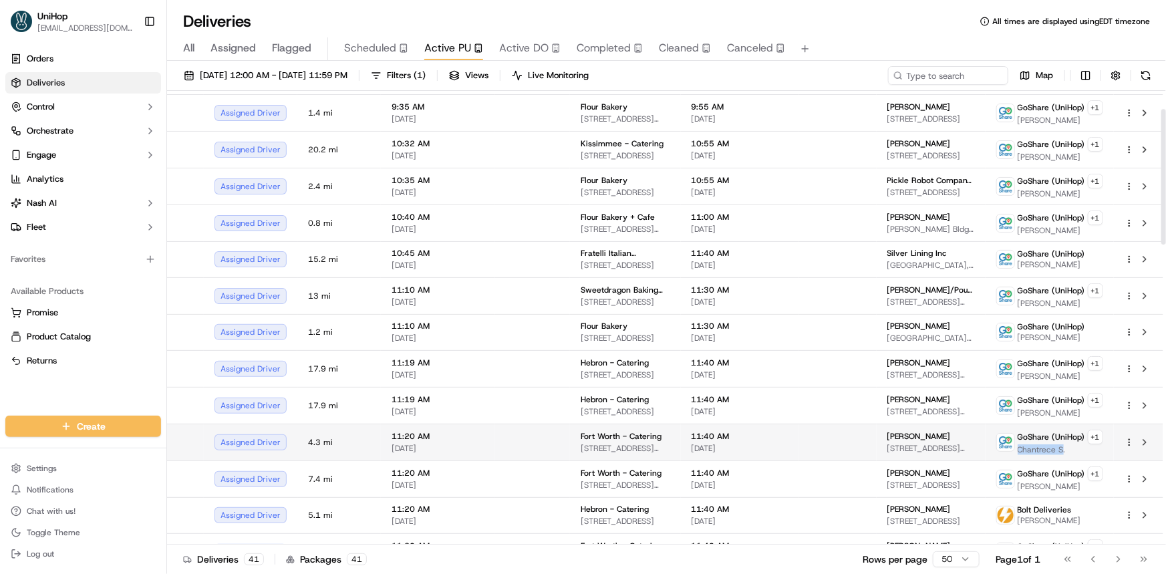
drag, startPoint x: 1022, startPoint y: 446, endPoint x: 1064, endPoint y: 446, distance: 42.1
click at [1064, 446] on span "Chantrece S." at bounding box center [1061, 449] width 86 height 11
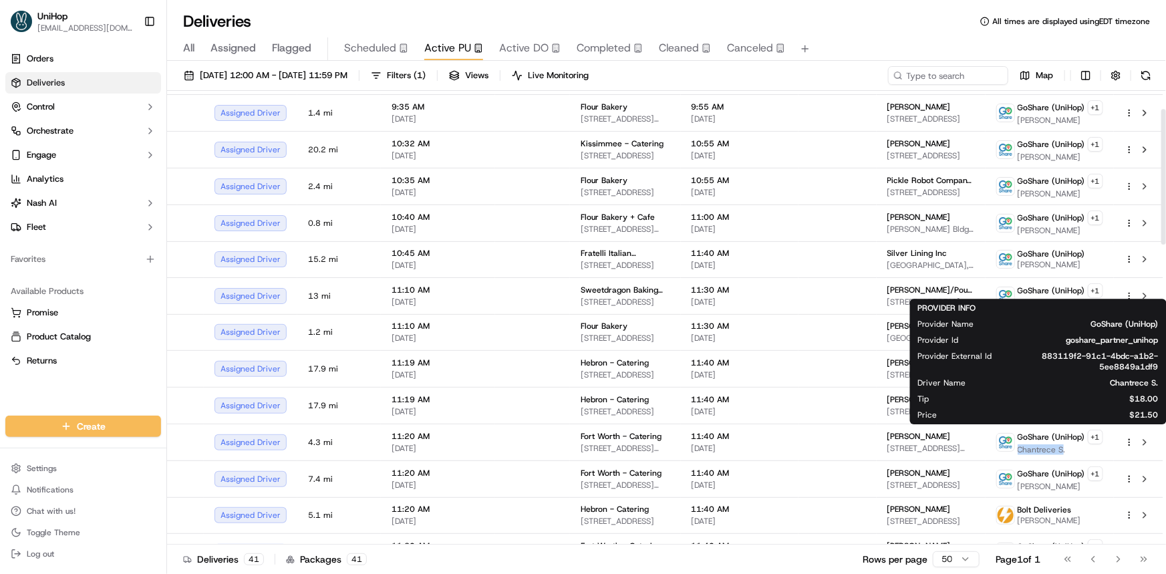
click at [104, 385] on div "Orders Deliveries Control Orchestrate Engage Analytics [PERSON_NAME] Fleet Favo…" at bounding box center [83, 224] width 166 height 362
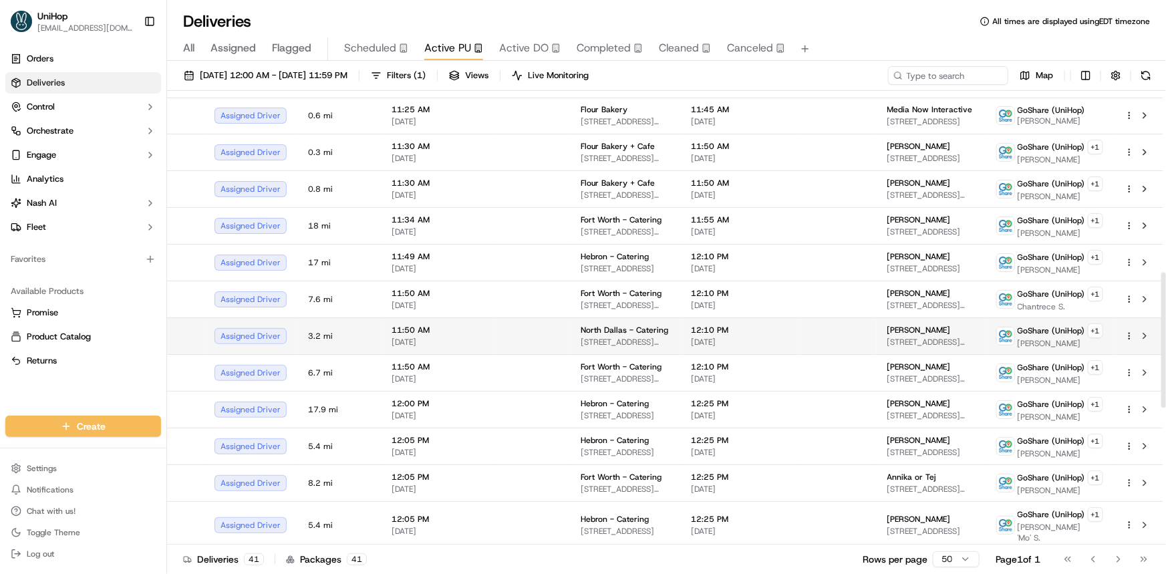
scroll to position [608, 0]
click at [1147, 328] on button at bounding box center [1145, 334] width 16 height 16
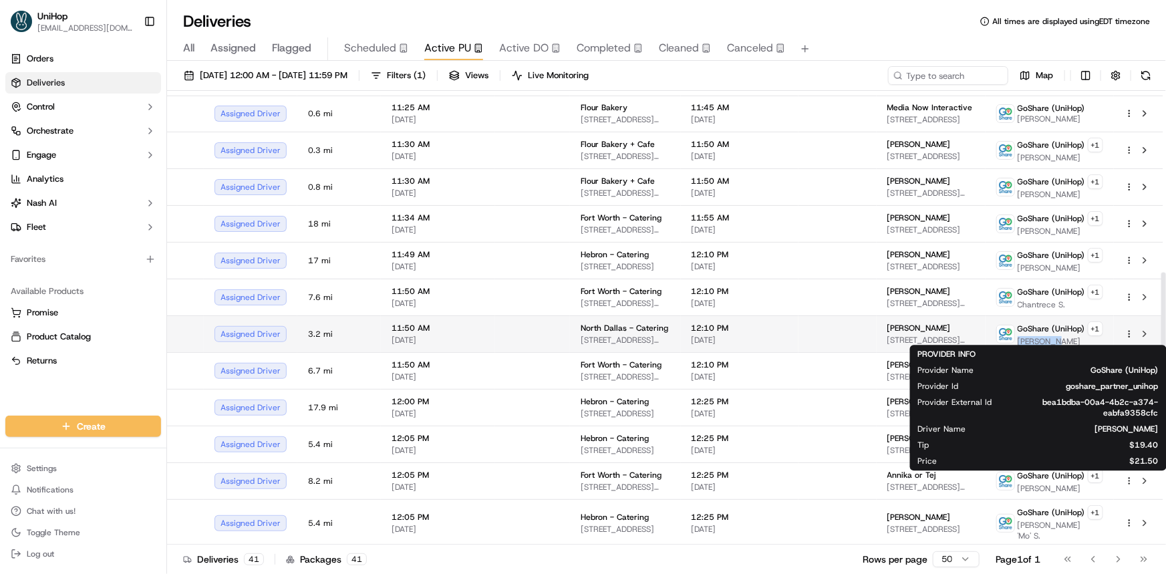
drag, startPoint x: 1019, startPoint y: 338, endPoint x: 1057, endPoint y: 339, distance: 37.4
click at [1057, 339] on span "[PERSON_NAME]" at bounding box center [1061, 341] width 86 height 11
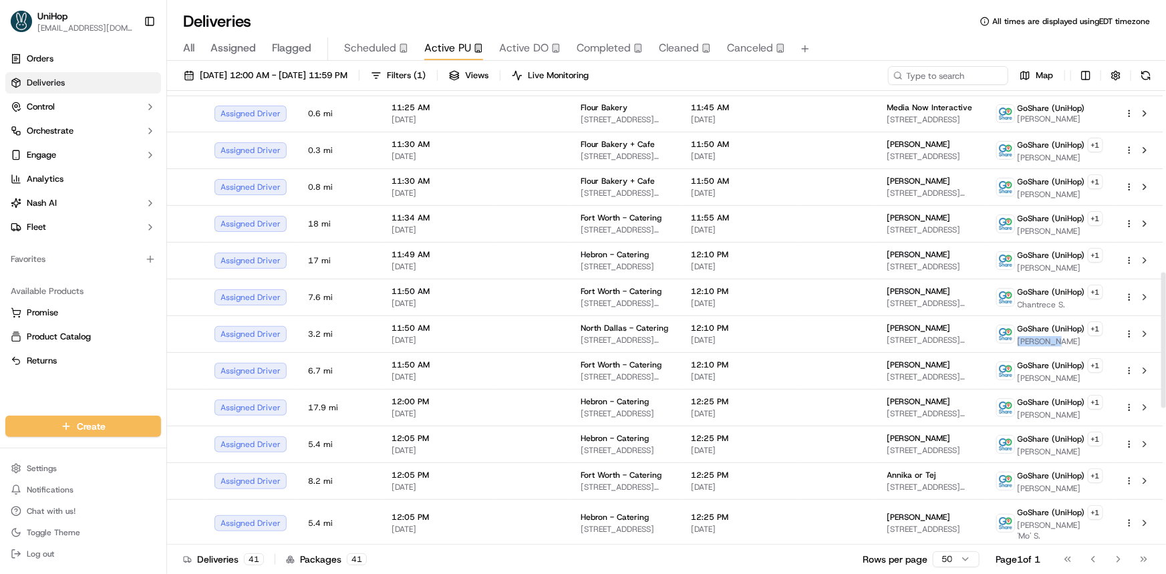
click at [92, 400] on div "Orders Deliveries Control Orchestrate Engage Analytics [PERSON_NAME] Fleet Favo…" at bounding box center [83, 224] width 166 height 362
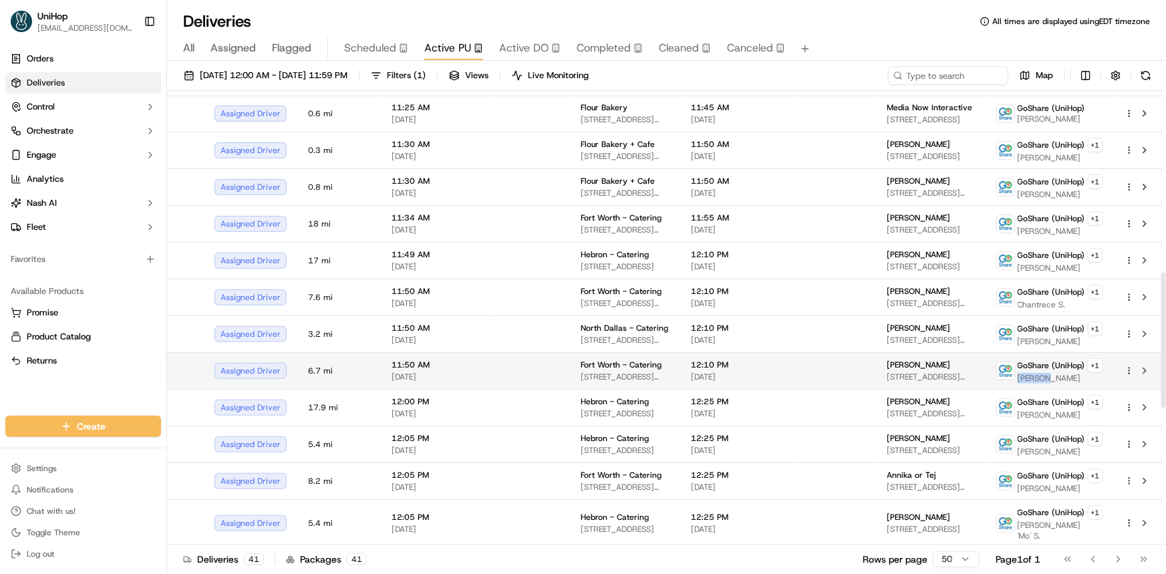
drag, startPoint x: 1023, startPoint y: 374, endPoint x: 1046, endPoint y: 372, distance: 23.5
click at [1046, 373] on span "[PERSON_NAME]" at bounding box center [1061, 378] width 86 height 11
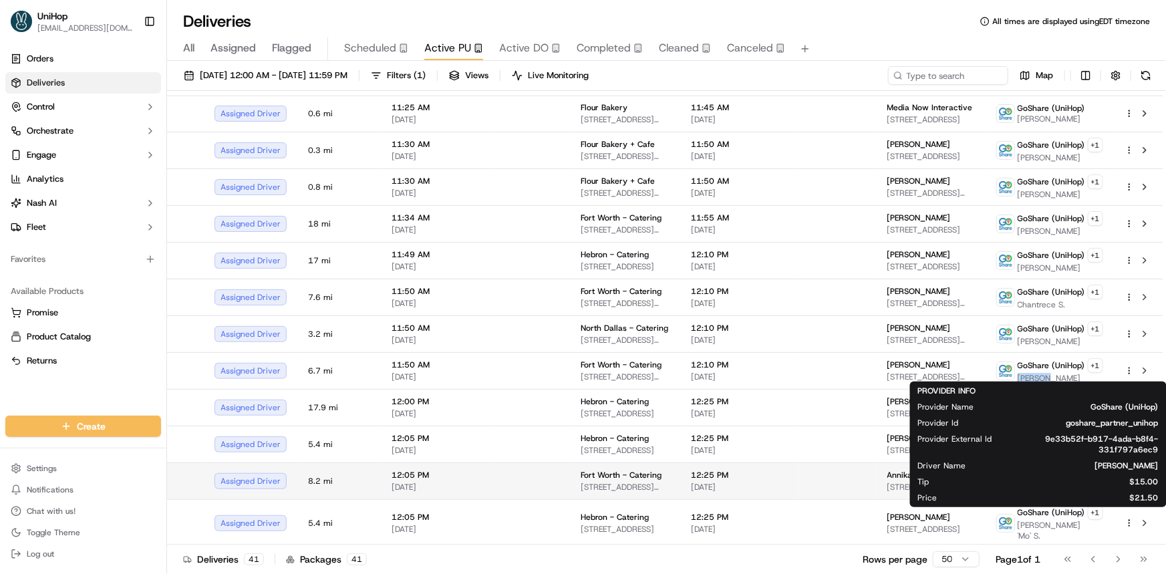
scroll to position [0, 0]
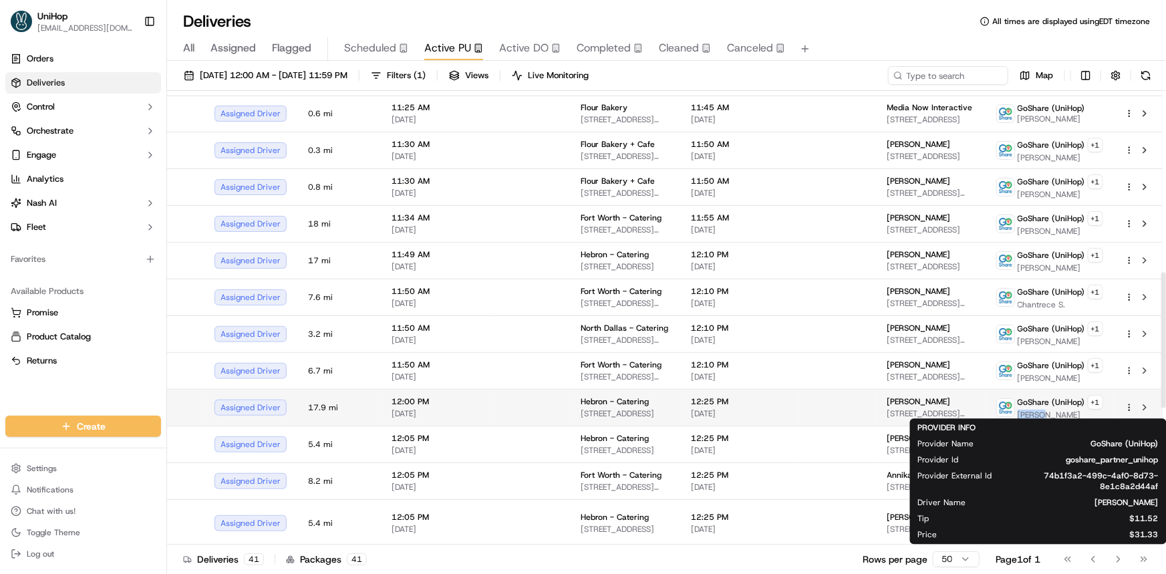
drag, startPoint x: 1019, startPoint y: 411, endPoint x: 1044, endPoint y: 413, distance: 25.5
click at [1044, 413] on span "[PERSON_NAME]" at bounding box center [1061, 415] width 86 height 11
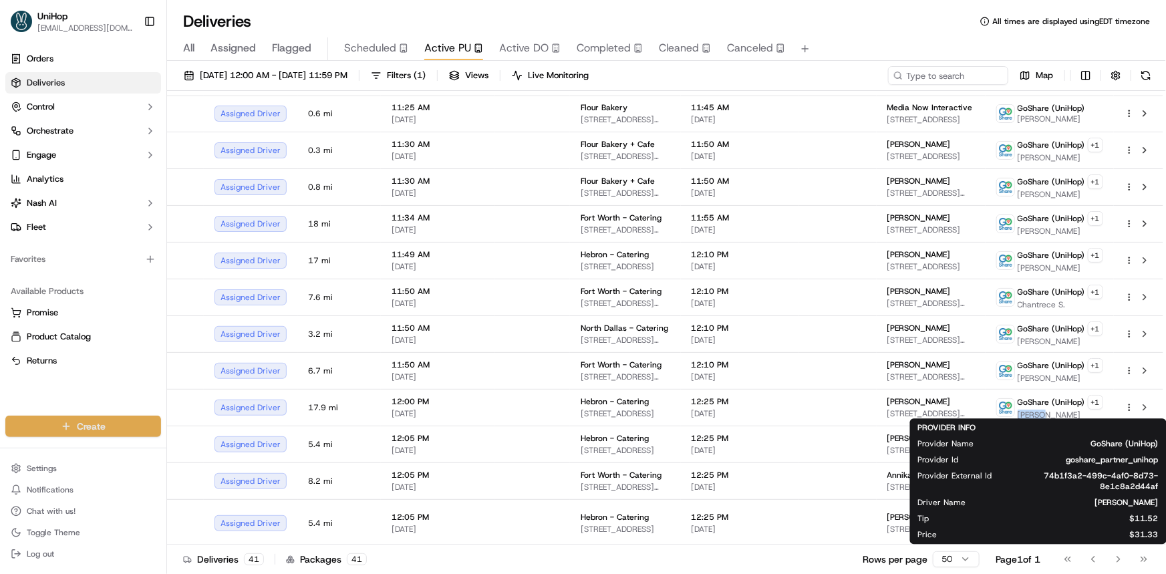
click at [76, 376] on div "Available Products Promise Product Catalog Returns" at bounding box center [83, 326] width 166 height 102
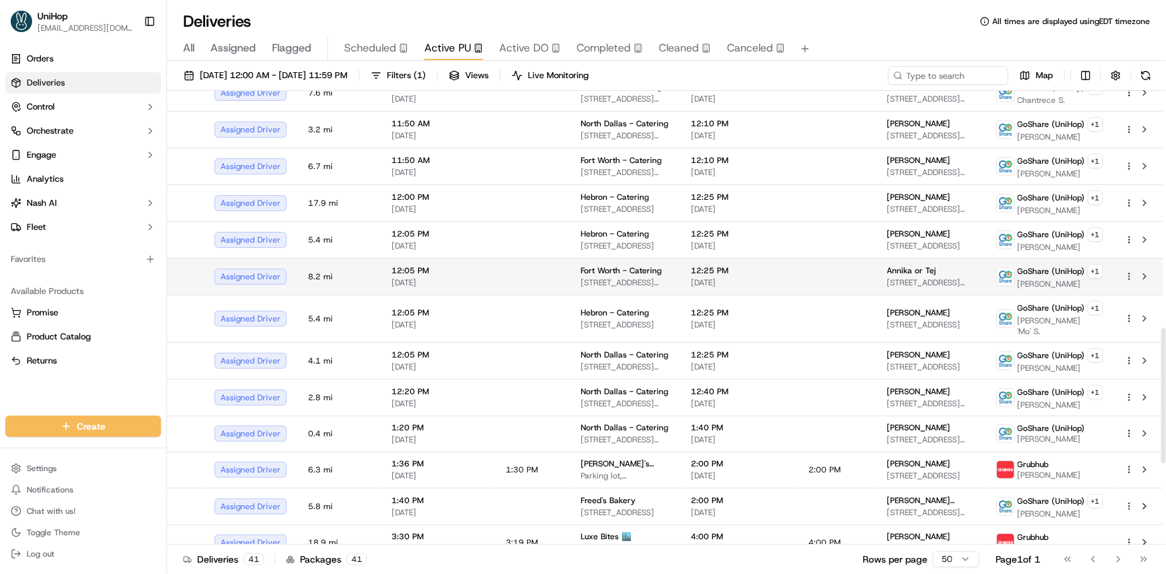
scroll to position [850, 0]
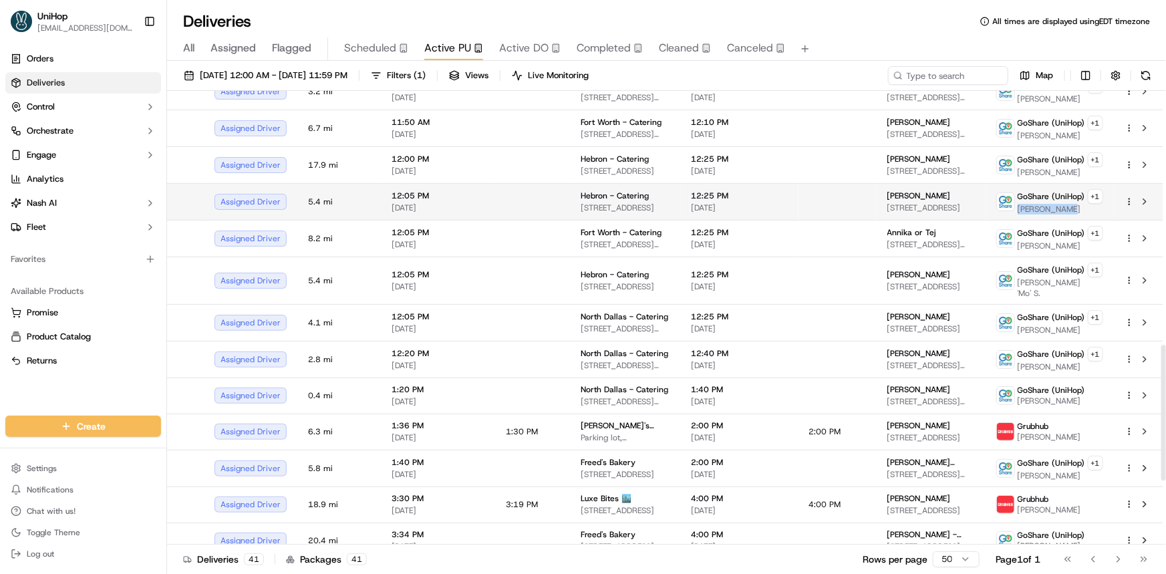
drag, startPoint x: 1021, startPoint y: 203, endPoint x: 1070, endPoint y: 204, distance: 48.8
click at [1070, 204] on span "[PERSON_NAME]" at bounding box center [1061, 209] width 86 height 11
click at [80, 401] on div "Orders Deliveries Control Orchestrate Engage Analytics [PERSON_NAME] Fleet Favo…" at bounding box center [83, 224] width 166 height 362
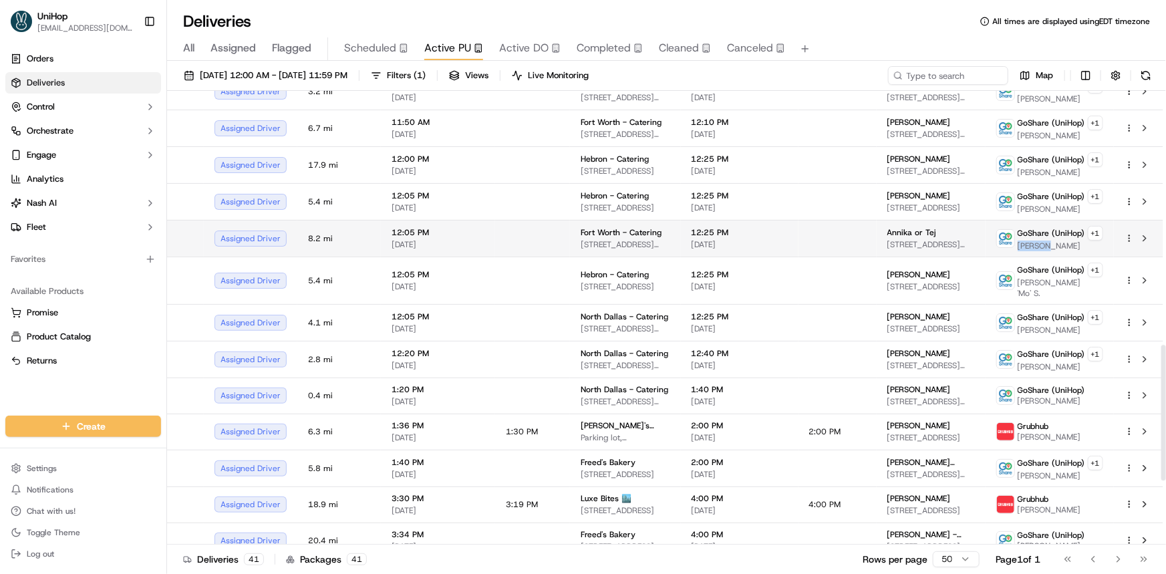
drag, startPoint x: 1023, startPoint y: 241, endPoint x: 1042, endPoint y: 242, distance: 19.4
click at [1042, 242] on span "[PERSON_NAME]" at bounding box center [1061, 246] width 86 height 11
click at [90, 384] on div "Orders Deliveries Control Orchestrate Engage Analytics [PERSON_NAME] Fleet Favo…" at bounding box center [83, 224] width 166 height 362
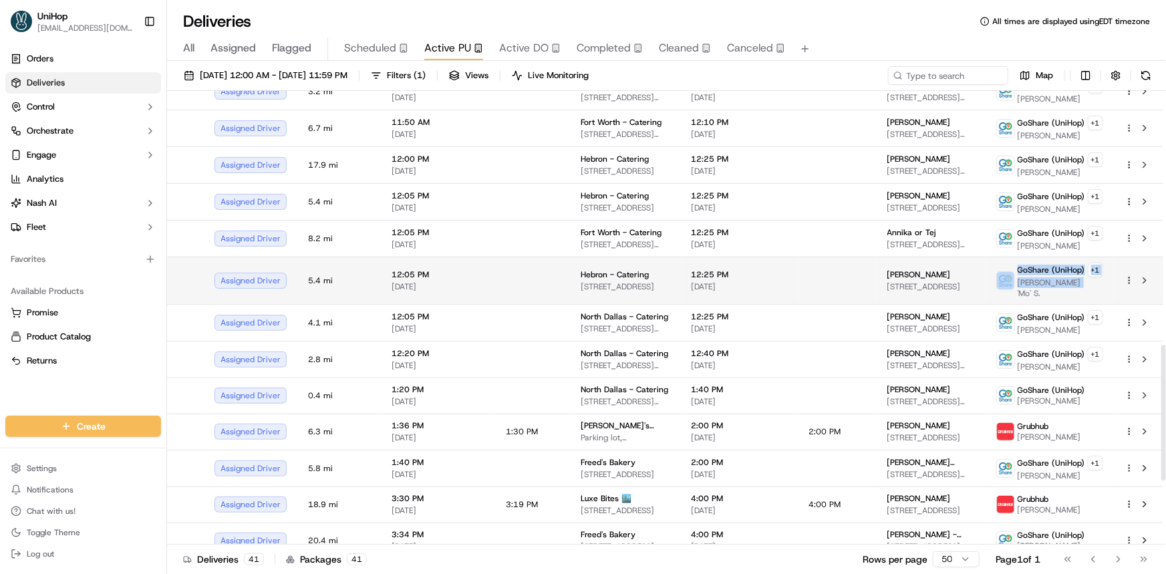
drag, startPoint x: 1017, startPoint y: 277, endPoint x: 1075, endPoint y: 275, distance: 57.5
click at [1075, 275] on div "GoShare (UniHop) + 1 [PERSON_NAME] 'Mo' S." at bounding box center [1050, 281] width 107 height 36
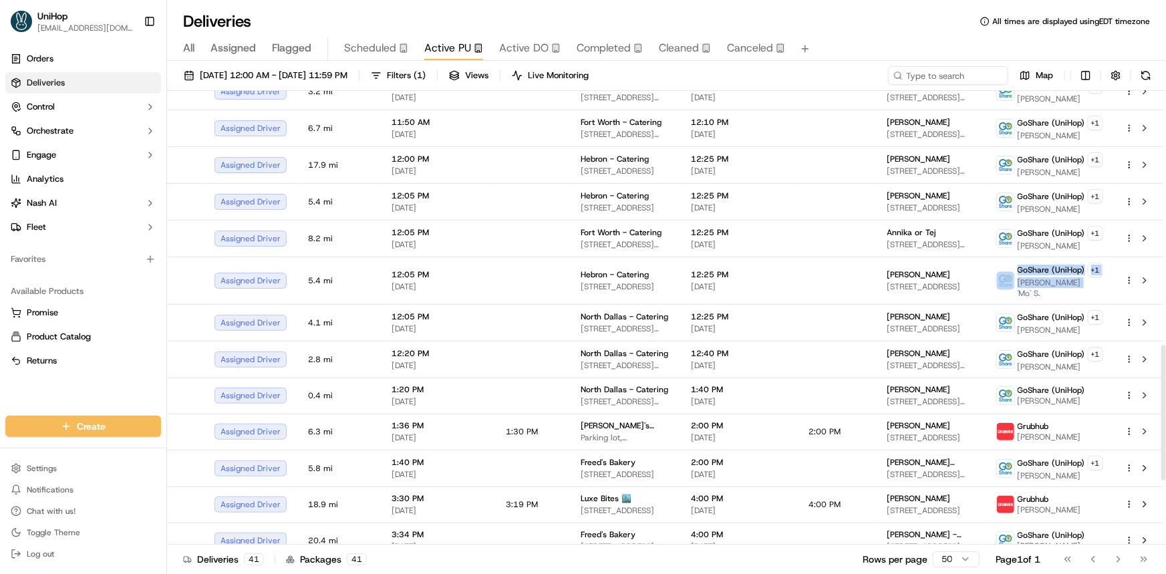
click at [102, 391] on div "Orders Deliveries Control Orchestrate Engage Analytics [PERSON_NAME] Fleet Favo…" at bounding box center [83, 224] width 166 height 362
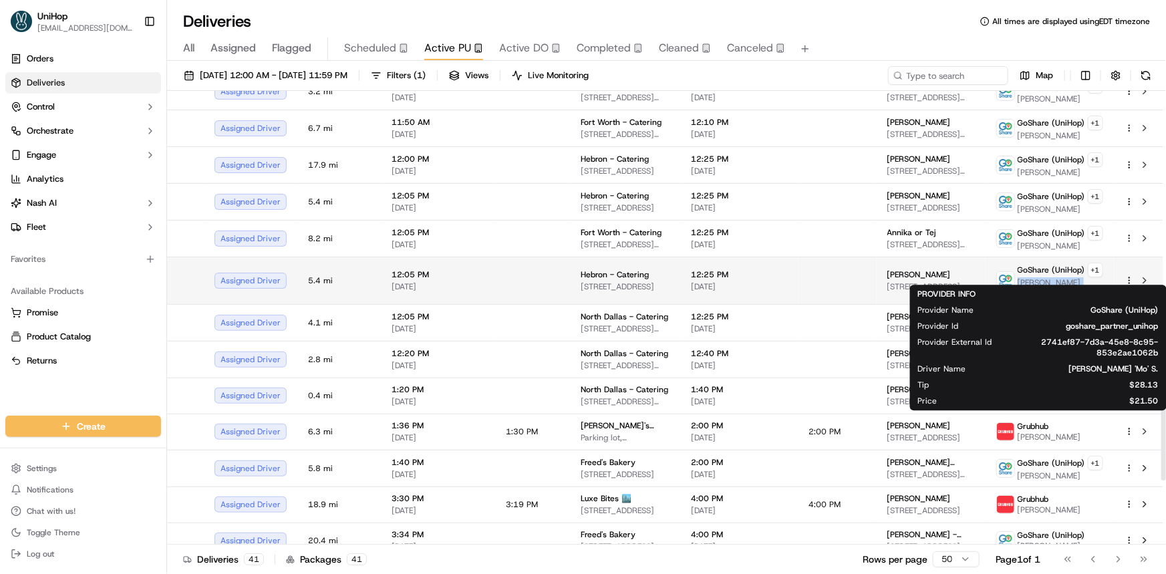
drag, startPoint x: 1023, startPoint y: 277, endPoint x: 1074, endPoint y: 281, distance: 51.6
click at [1074, 281] on span "[PERSON_NAME] 'Mo' S." at bounding box center [1061, 287] width 86 height 21
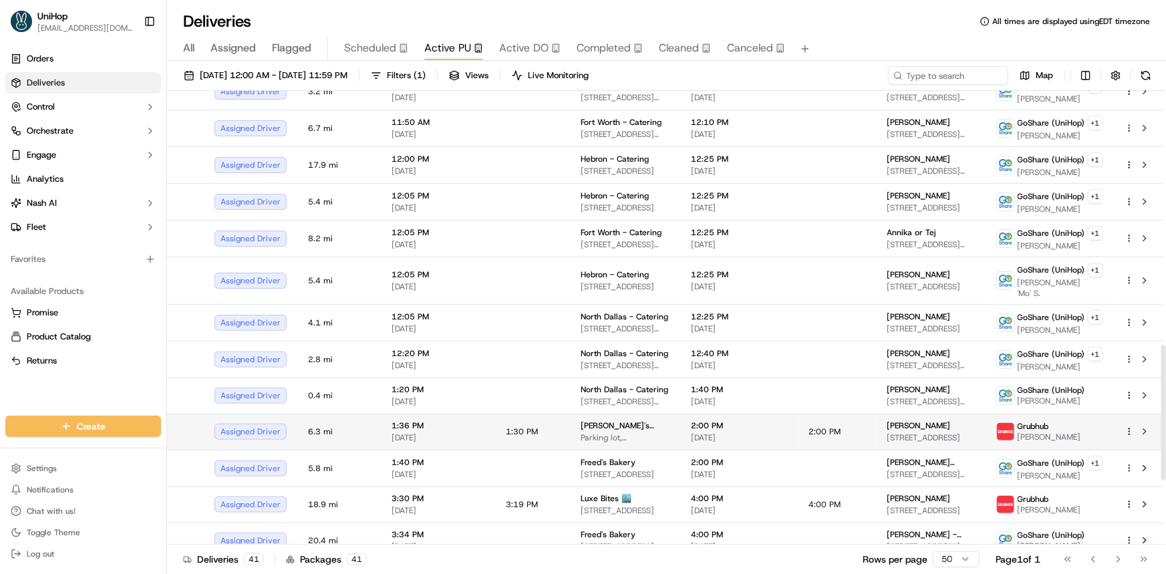
click at [57, 386] on div "Orders Deliveries Control Orchestrate Engage Analytics [PERSON_NAME] Fleet Favo…" at bounding box center [83, 224] width 166 height 362
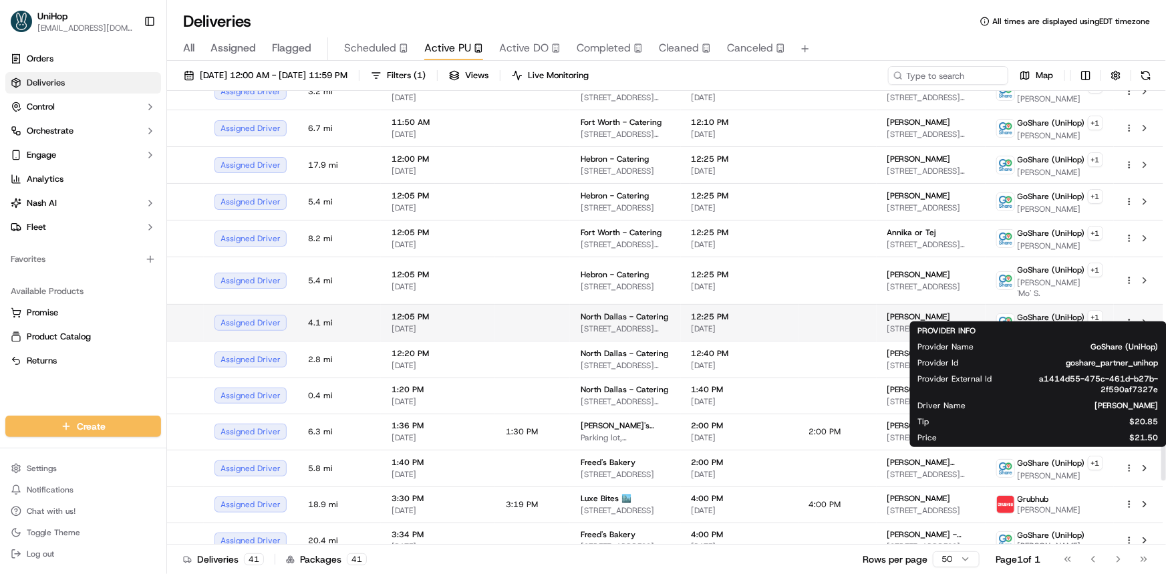
drag, startPoint x: 1023, startPoint y: 313, endPoint x: 1041, endPoint y: 313, distance: 17.4
click at [1041, 325] on span "[PERSON_NAME]" at bounding box center [1061, 330] width 86 height 11
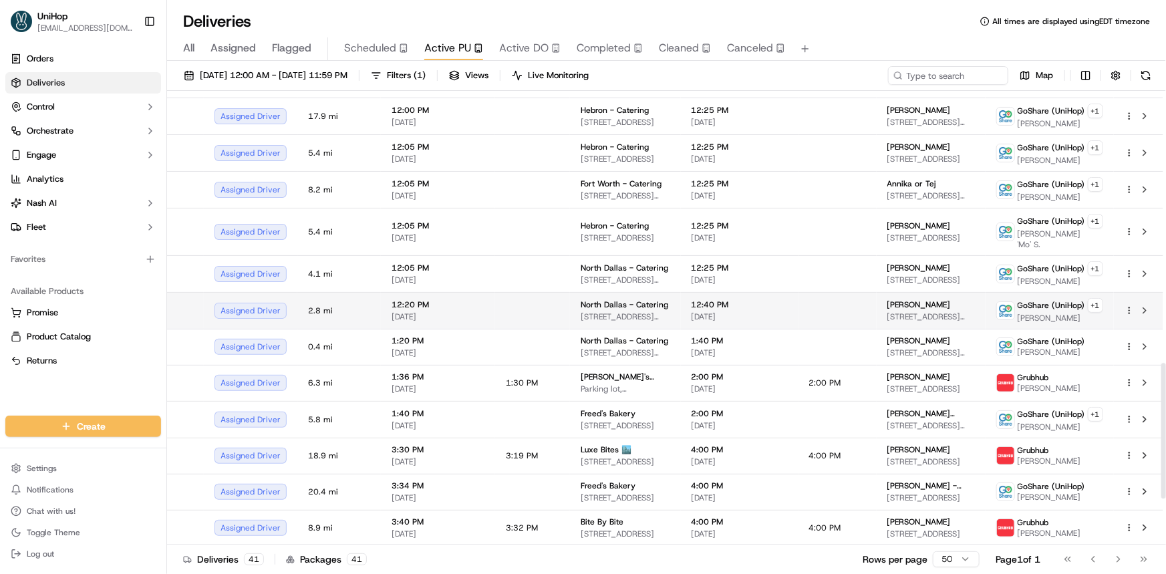
scroll to position [911, 0]
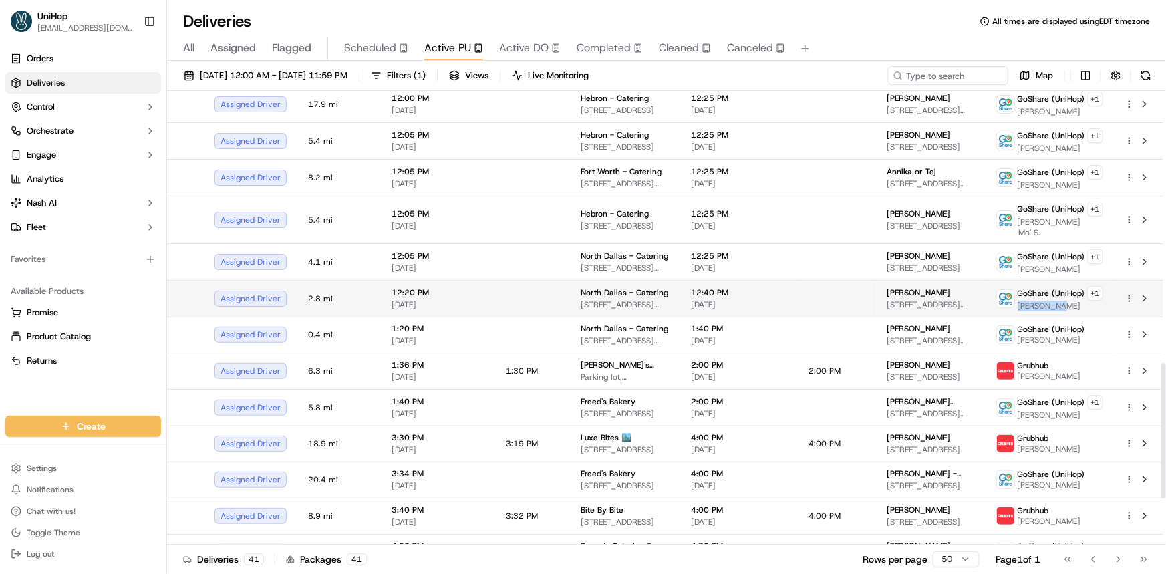
drag, startPoint x: 1021, startPoint y: 289, endPoint x: 1058, endPoint y: 292, distance: 37.5
click at [1058, 301] on span "[PERSON_NAME]" at bounding box center [1061, 306] width 86 height 11
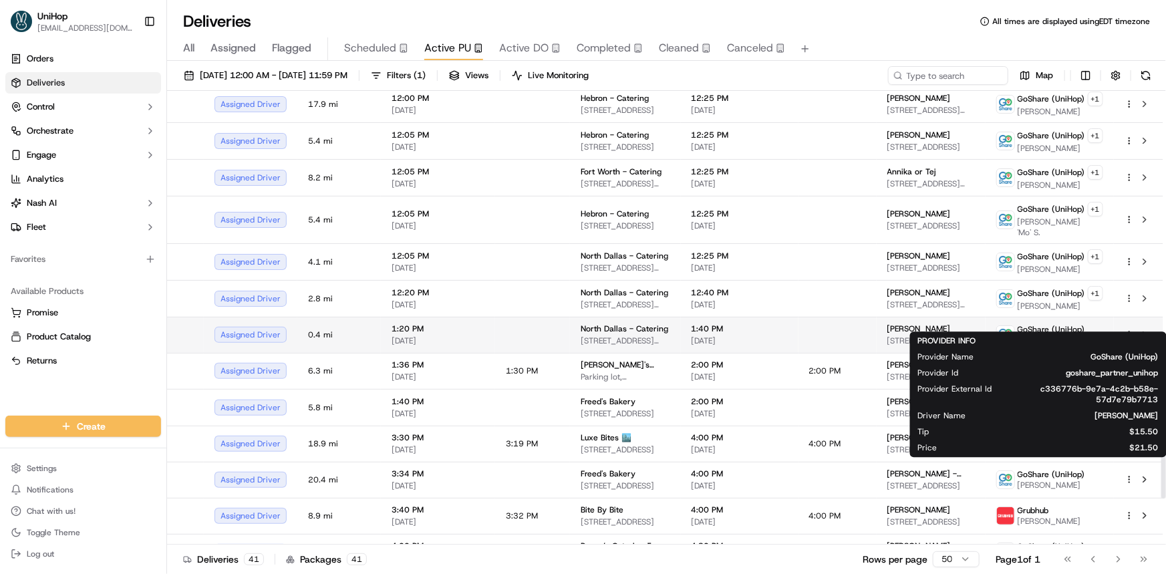
drag, startPoint x: 1018, startPoint y: 324, endPoint x: 1044, endPoint y: 328, distance: 26.4
click at [1044, 328] on div "GoShare (UniHop) [PERSON_NAME]" at bounding box center [1041, 334] width 89 height 21
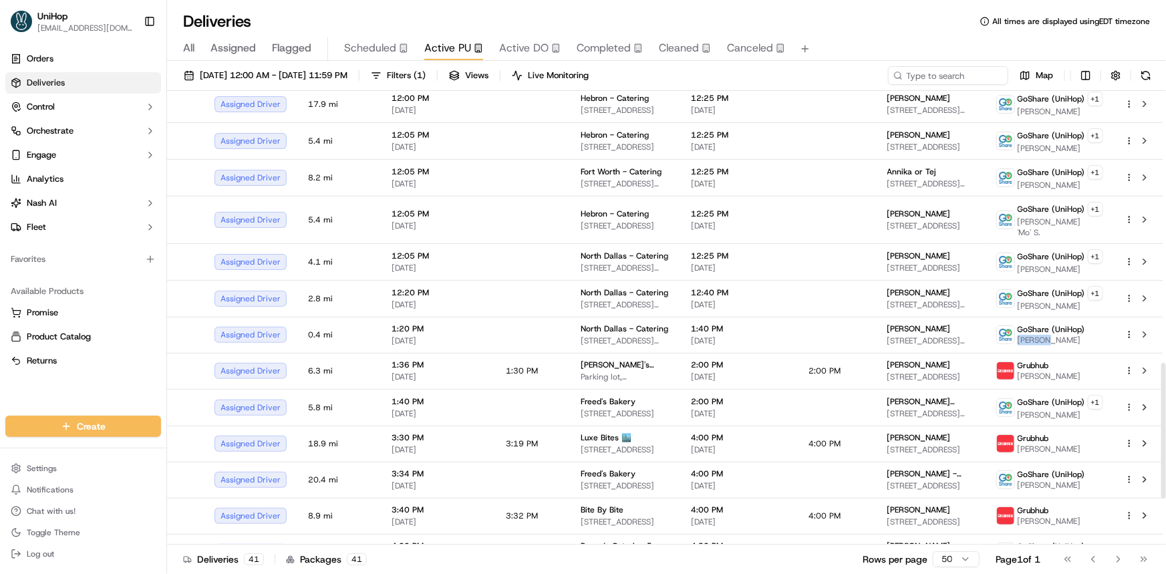
click at [92, 374] on div "Available Products Promise Product Catalog Returns" at bounding box center [83, 326] width 166 height 102
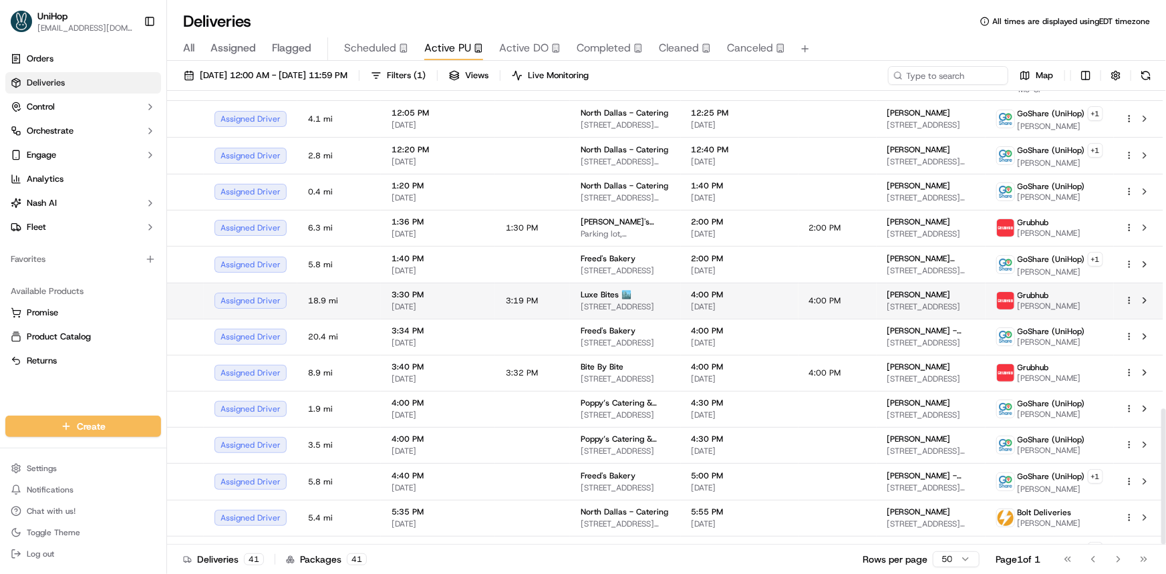
scroll to position [1065, 0]
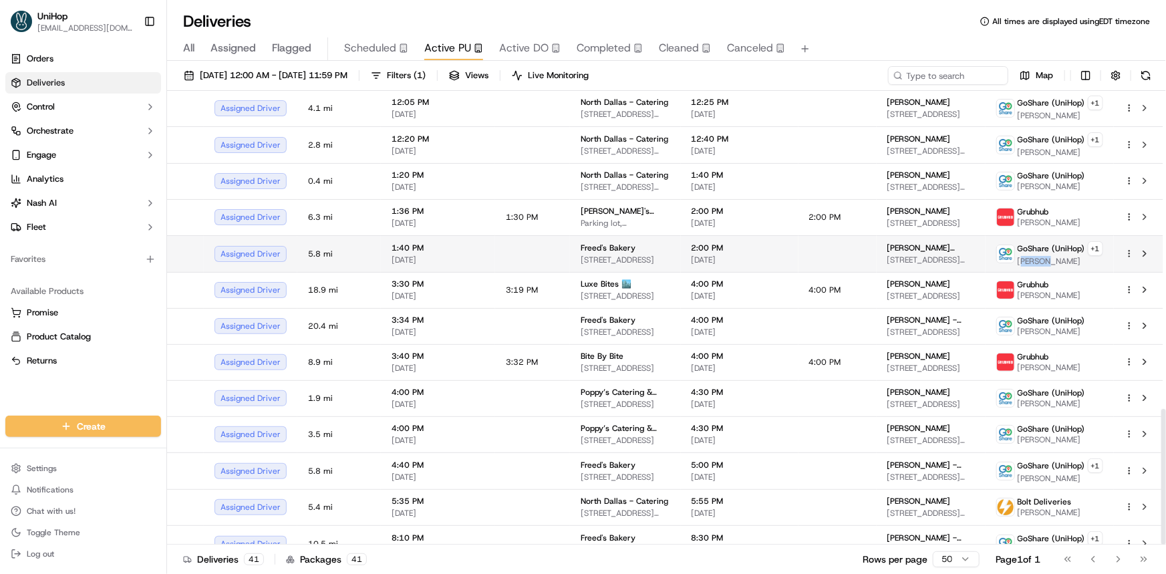
drag, startPoint x: 1022, startPoint y: 242, endPoint x: 1047, endPoint y: 242, distance: 24.7
click at [1047, 256] on span "[PERSON_NAME]" at bounding box center [1061, 261] width 86 height 11
drag, startPoint x: 1020, startPoint y: 242, endPoint x: 1049, endPoint y: 247, distance: 29.2
click at [1049, 256] on span "[PERSON_NAME]" at bounding box center [1061, 261] width 86 height 11
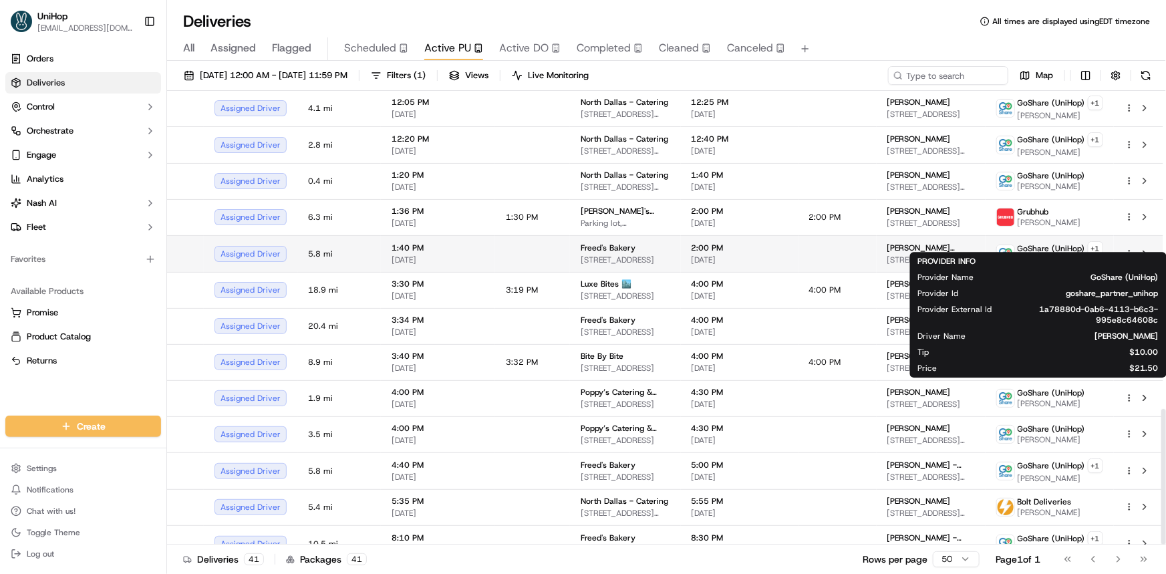
click at [1020, 256] on span "[PERSON_NAME]" at bounding box center [1061, 261] width 86 height 11
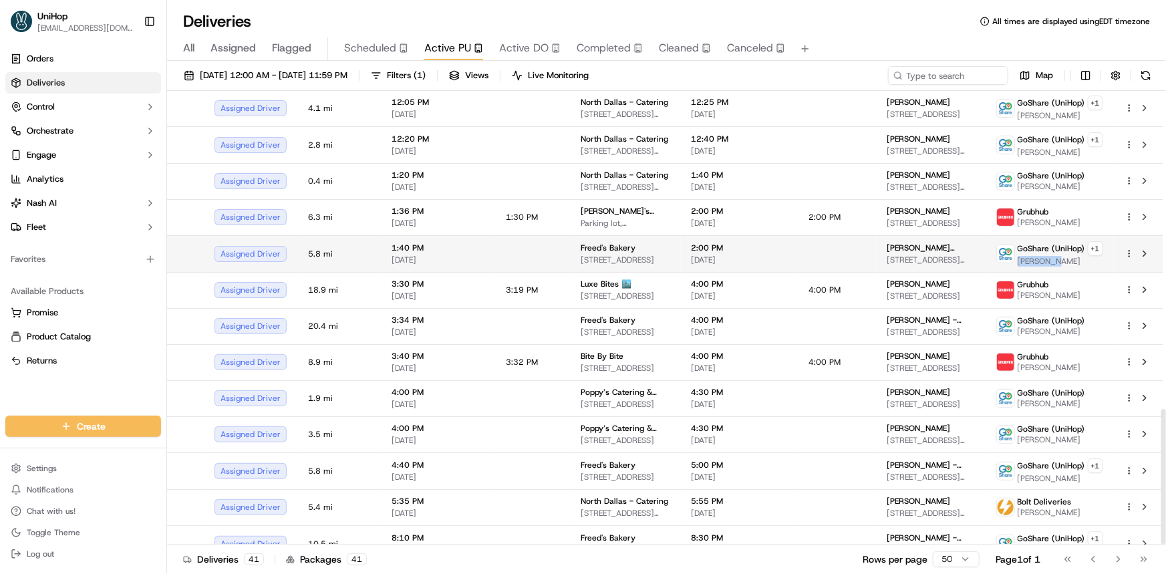
drag, startPoint x: 1036, startPoint y: 242, endPoint x: 1050, endPoint y: 243, distance: 14.1
click at [1050, 256] on span "[PERSON_NAME]" at bounding box center [1061, 261] width 86 height 11
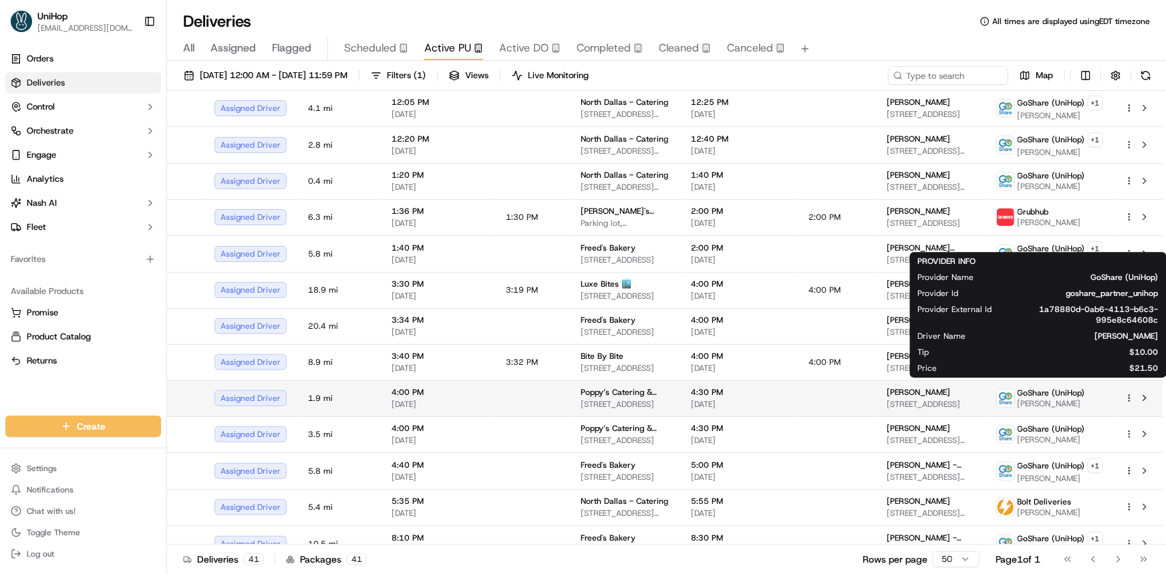
click at [110, 381] on div "Orders Deliveries Control Orchestrate Engage Analytics [PERSON_NAME] Fleet Favo…" at bounding box center [83, 224] width 166 height 362
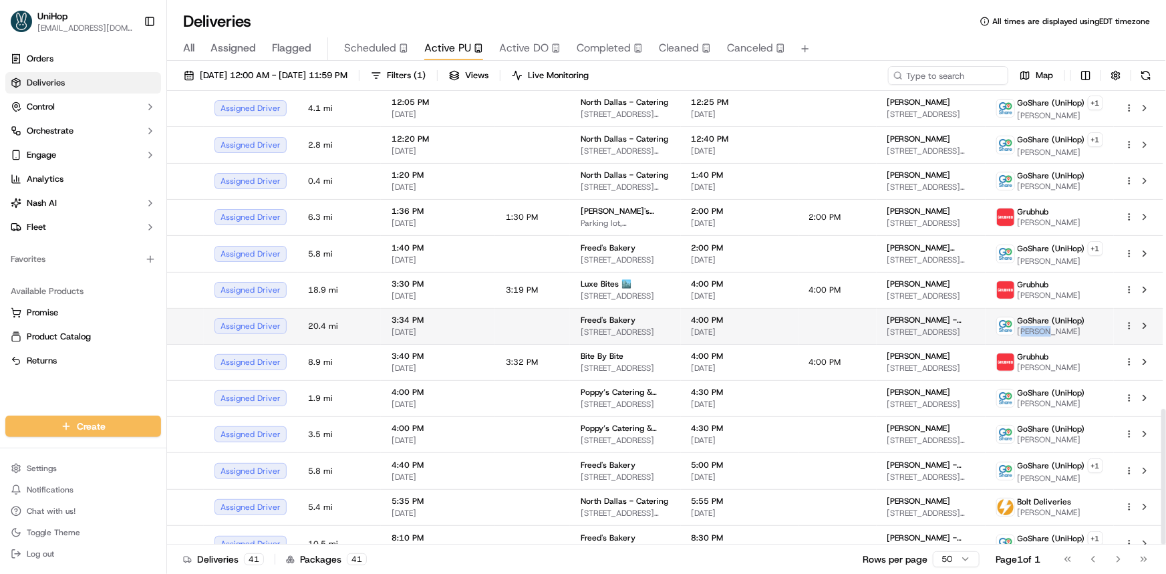
drag, startPoint x: 1022, startPoint y: 313, endPoint x: 1049, endPoint y: 317, distance: 26.9
click at [1049, 326] on span "[PERSON_NAME]" at bounding box center [1052, 331] width 68 height 11
drag, startPoint x: 1020, startPoint y: 311, endPoint x: 1049, endPoint y: 318, distance: 30.3
click at [1049, 326] on span "[PERSON_NAME]" at bounding box center [1052, 331] width 68 height 11
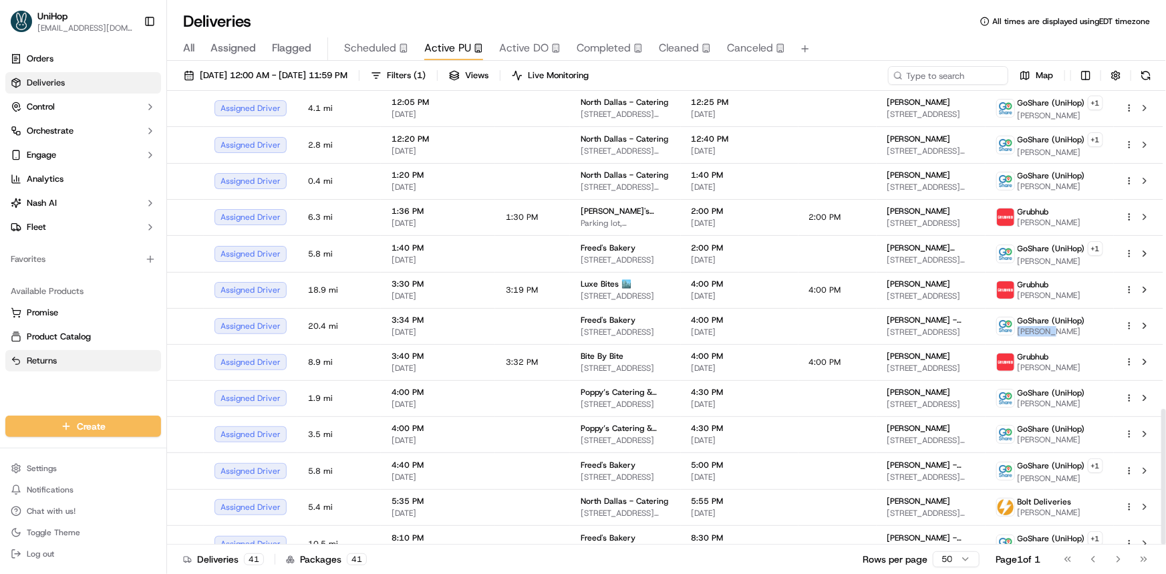
click at [114, 370] on button "Returns" at bounding box center [83, 360] width 156 height 21
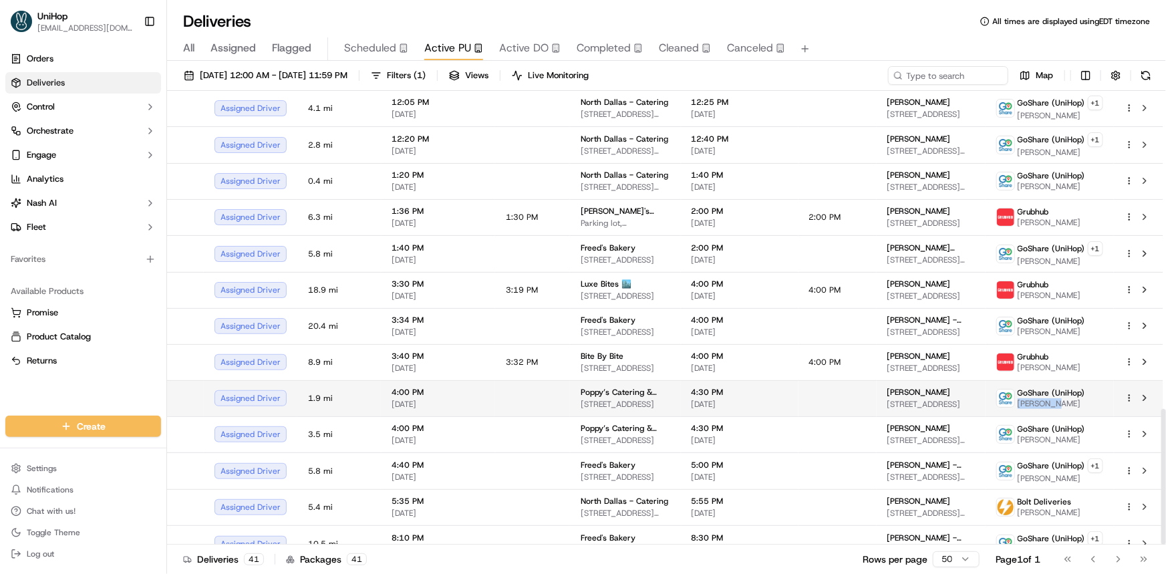
drag, startPoint x: 1019, startPoint y: 386, endPoint x: 1056, endPoint y: 388, distance: 37.5
click at [1056, 398] on span "[PERSON_NAME]" at bounding box center [1052, 403] width 68 height 11
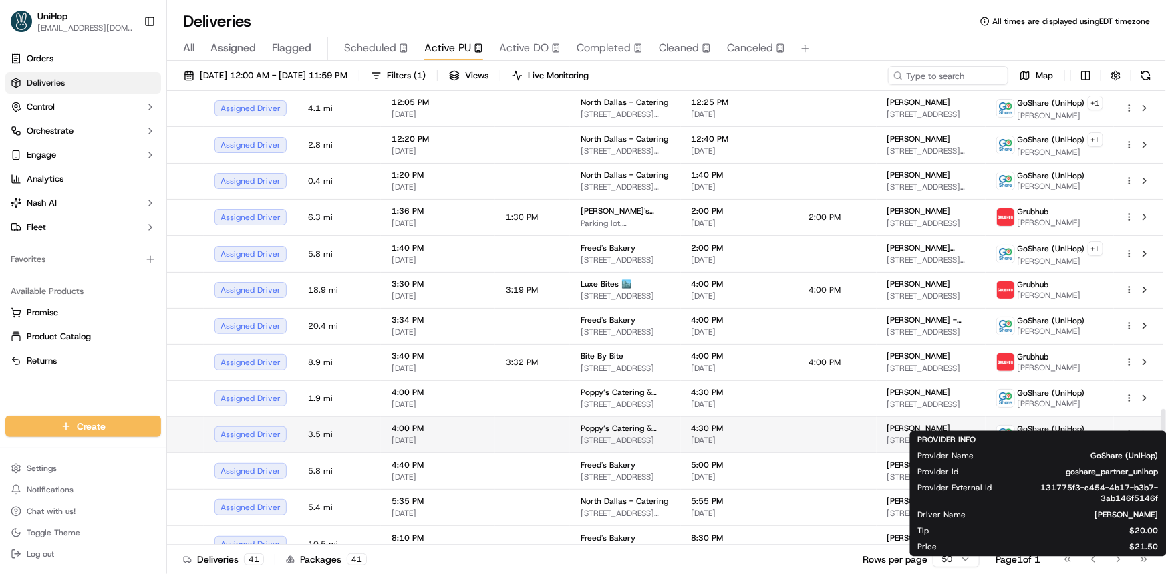
drag, startPoint x: 1029, startPoint y: 422, endPoint x: 1056, endPoint y: 424, distance: 26.8
click at [1056, 434] on span "[PERSON_NAME]" at bounding box center [1052, 439] width 68 height 11
click at [119, 392] on div "Orders Deliveries Control Orchestrate Engage Analytics [PERSON_NAME] Fleet Favo…" at bounding box center [83, 224] width 166 height 362
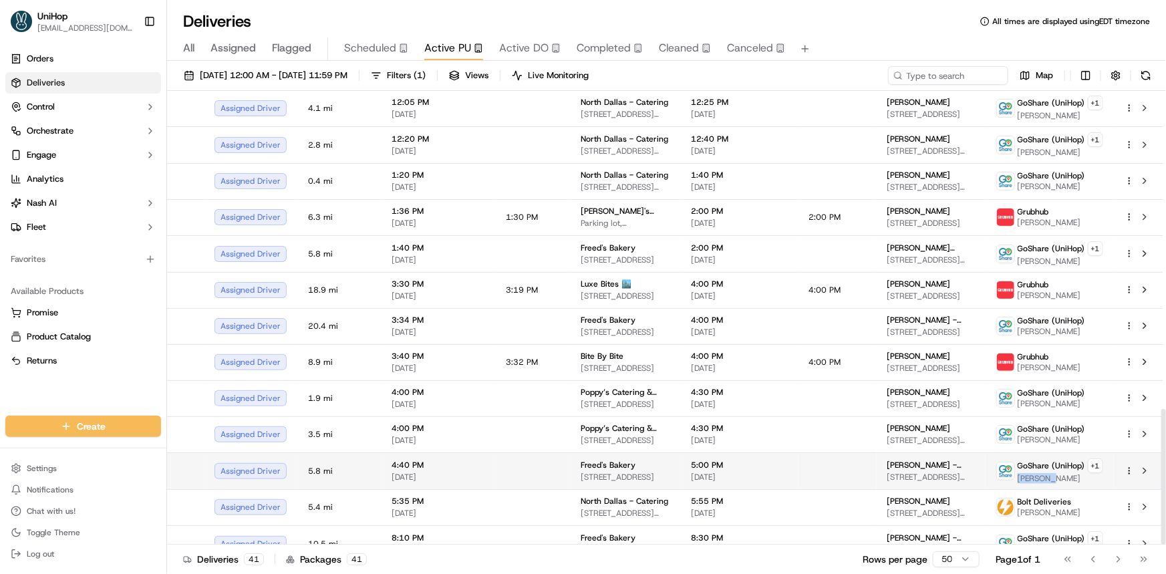
drag, startPoint x: 1020, startPoint y: 460, endPoint x: 1050, endPoint y: 461, distance: 30.1
click at [1050, 473] on span "[PERSON_NAME]" at bounding box center [1061, 478] width 86 height 11
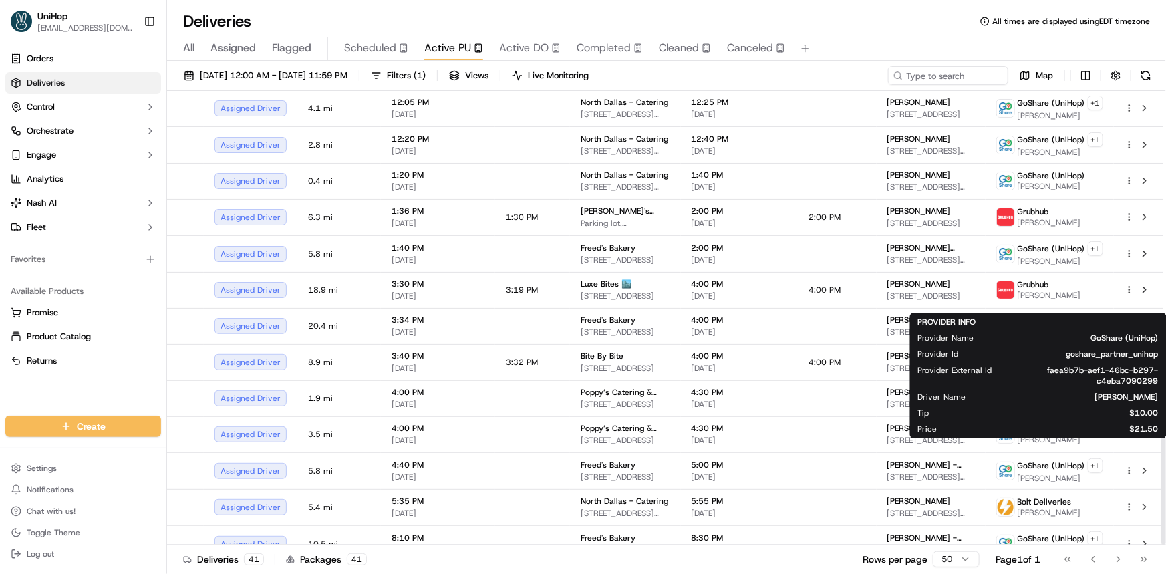
click at [111, 374] on div "Available Products Promise Product Catalog Returns" at bounding box center [83, 326] width 166 height 102
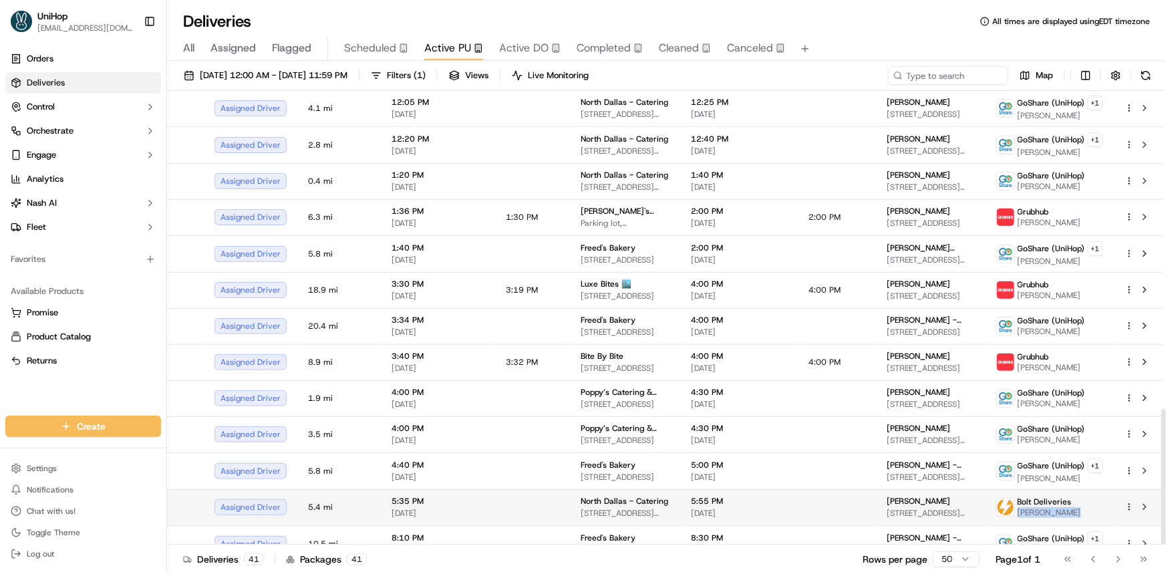
drag, startPoint x: 1021, startPoint y: 496, endPoint x: 1074, endPoint y: 497, distance: 53.5
click at [1074, 497] on div "Bolt Deliveries [PERSON_NAME]" at bounding box center [1050, 507] width 107 height 21
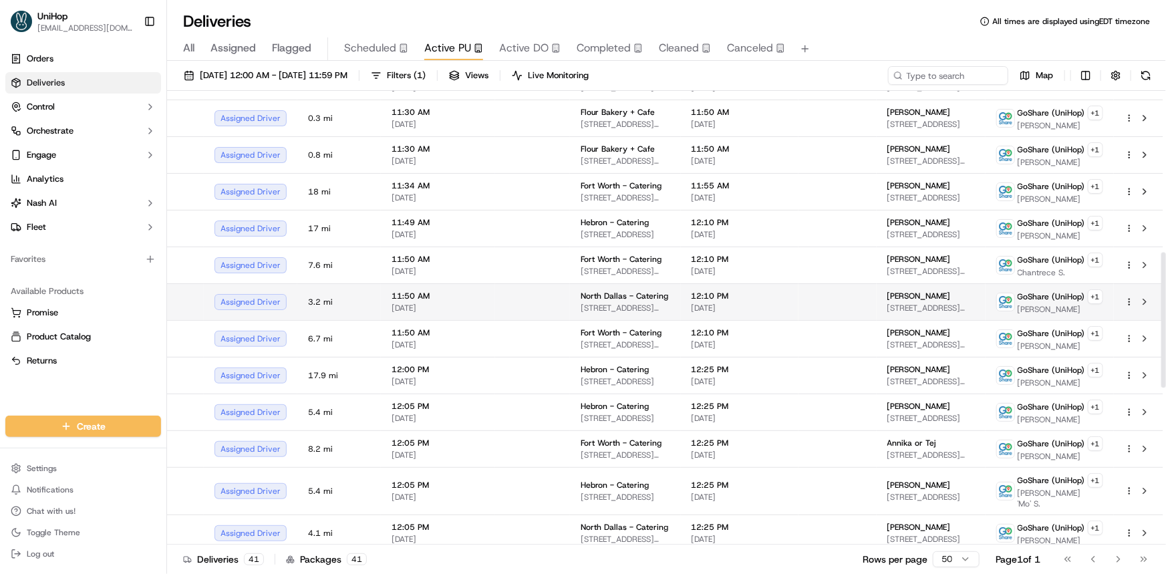
scroll to position [396, 0]
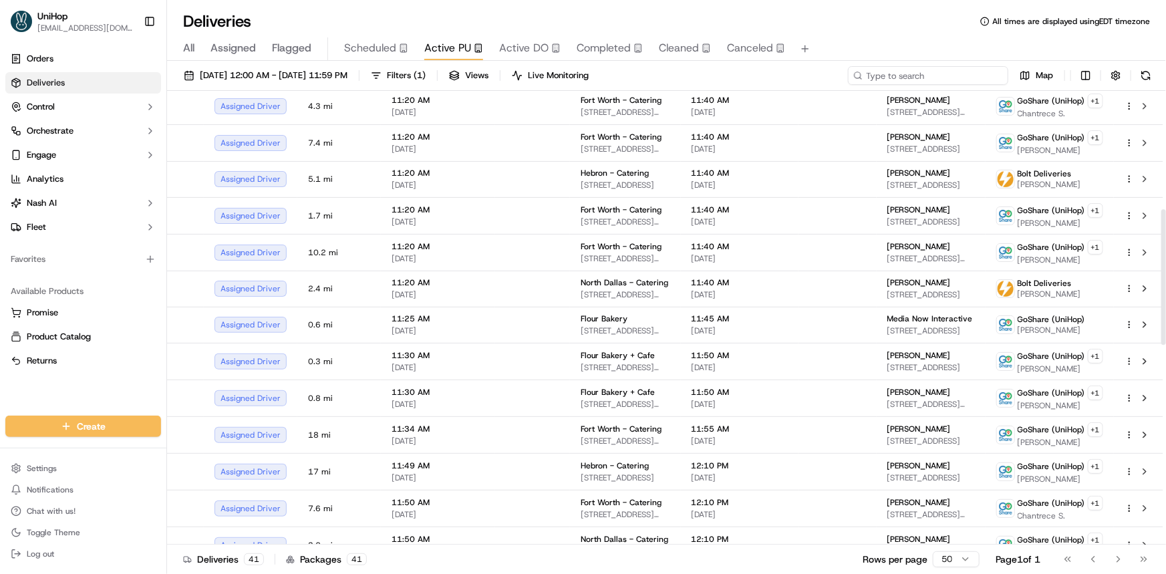
click at [977, 74] on input at bounding box center [928, 75] width 160 height 19
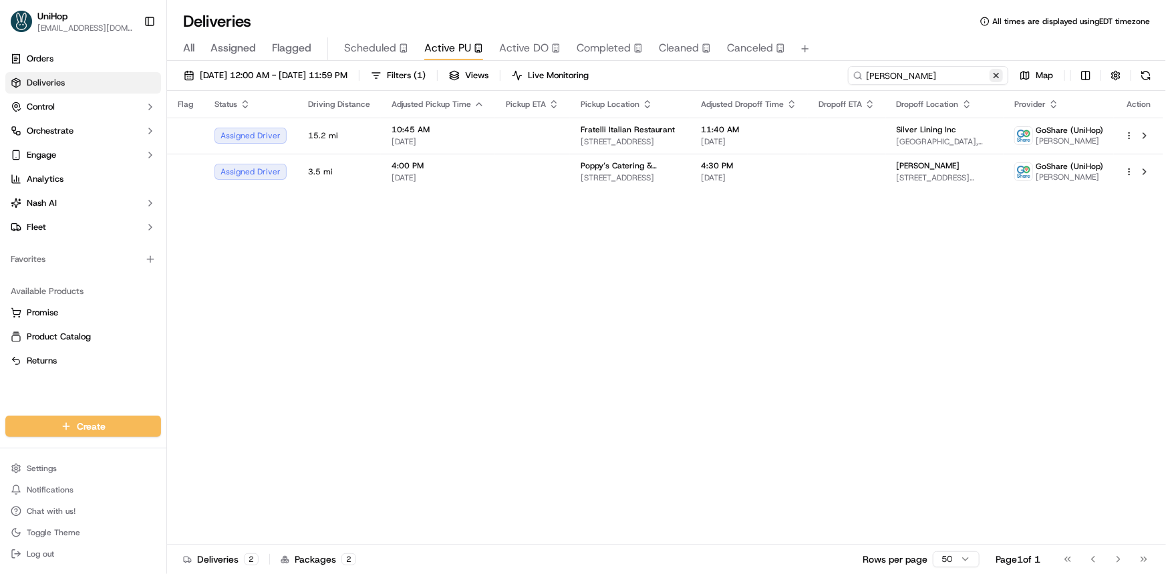
type input "[PERSON_NAME]"
click at [1003, 70] on button at bounding box center [996, 75] width 13 height 13
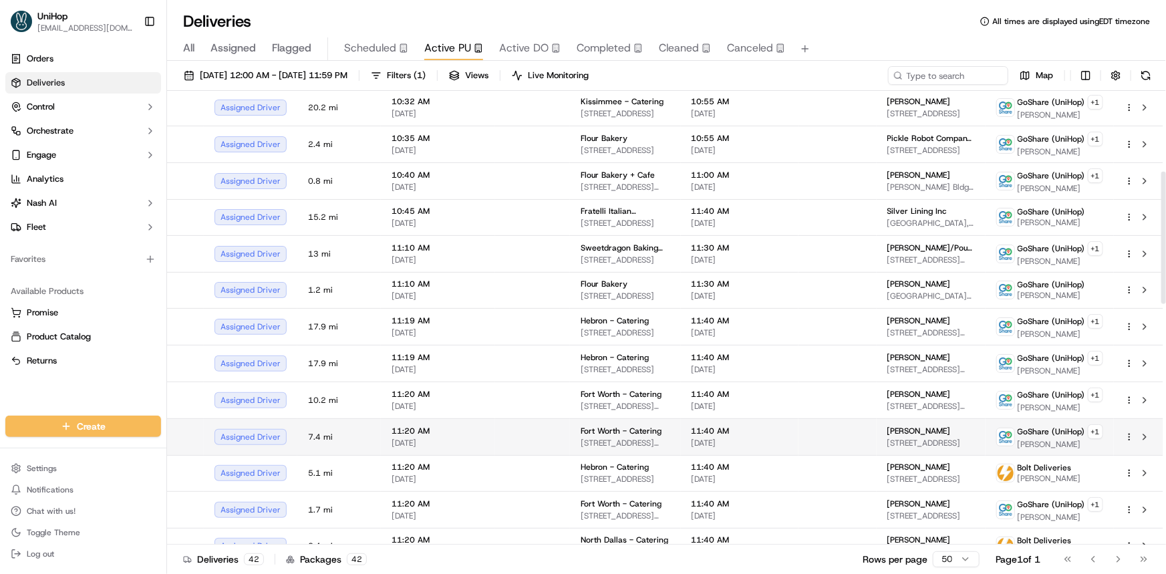
scroll to position [311, 0]
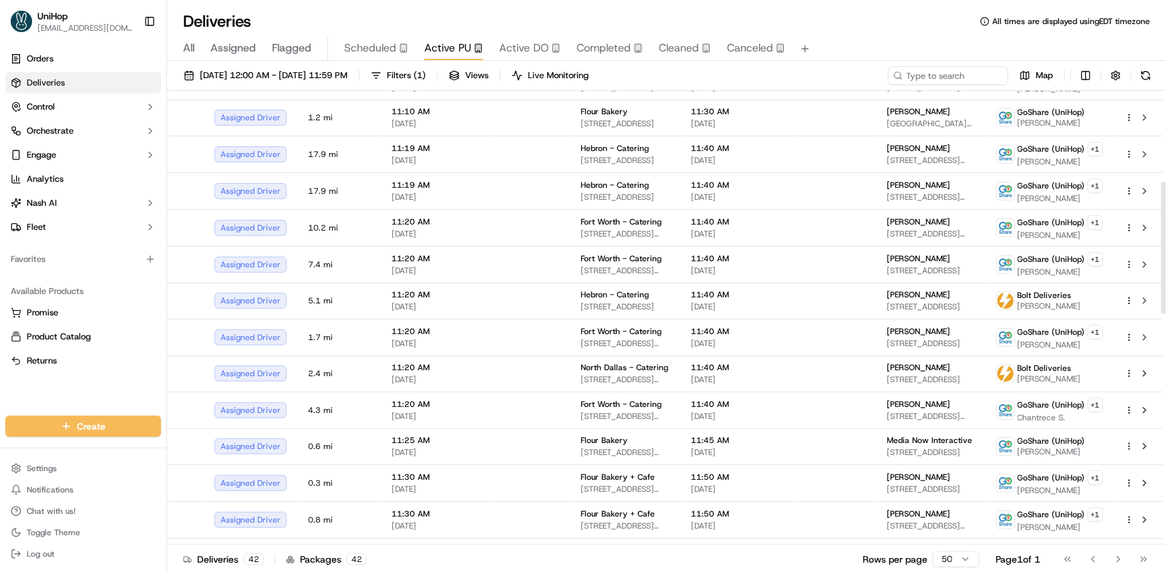
click at [381, 49] on span "Scheduled" at bounding box center [370, 48] width 52 height 16
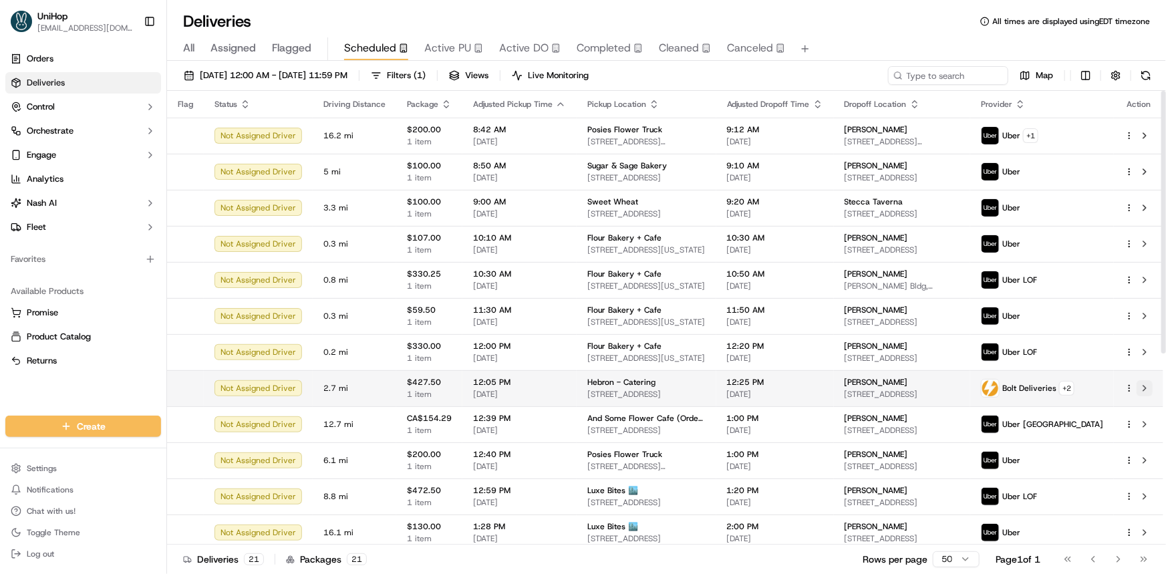
click at [1146, 388] on button at bounding box center [1145, 388] width 16 height 16
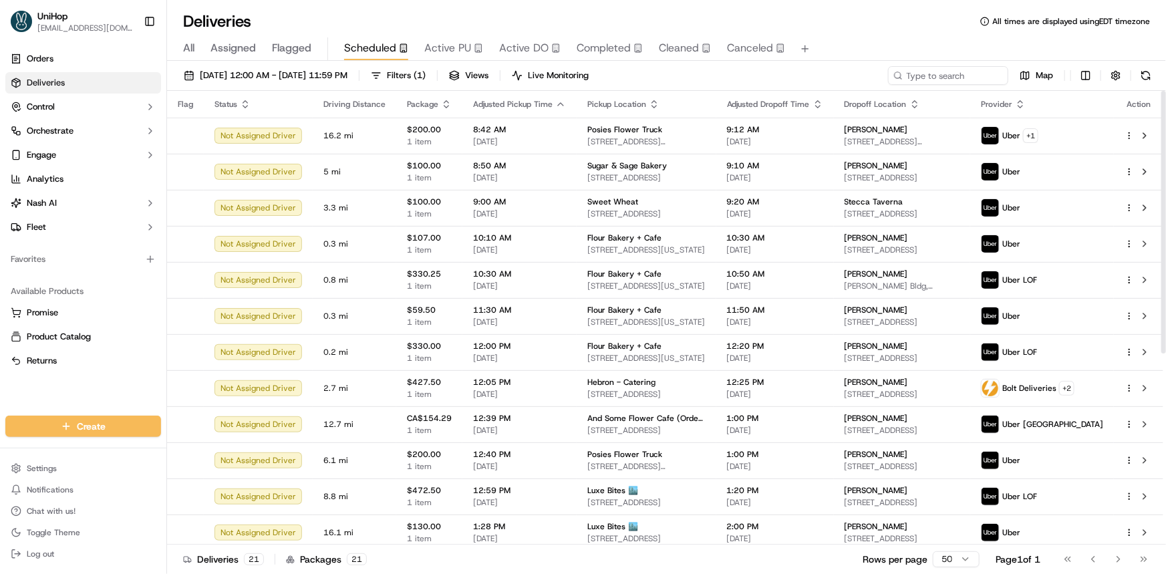
click at [453, 50] on span "Active PU" at bounding box center [447, 48] width 47 height 16
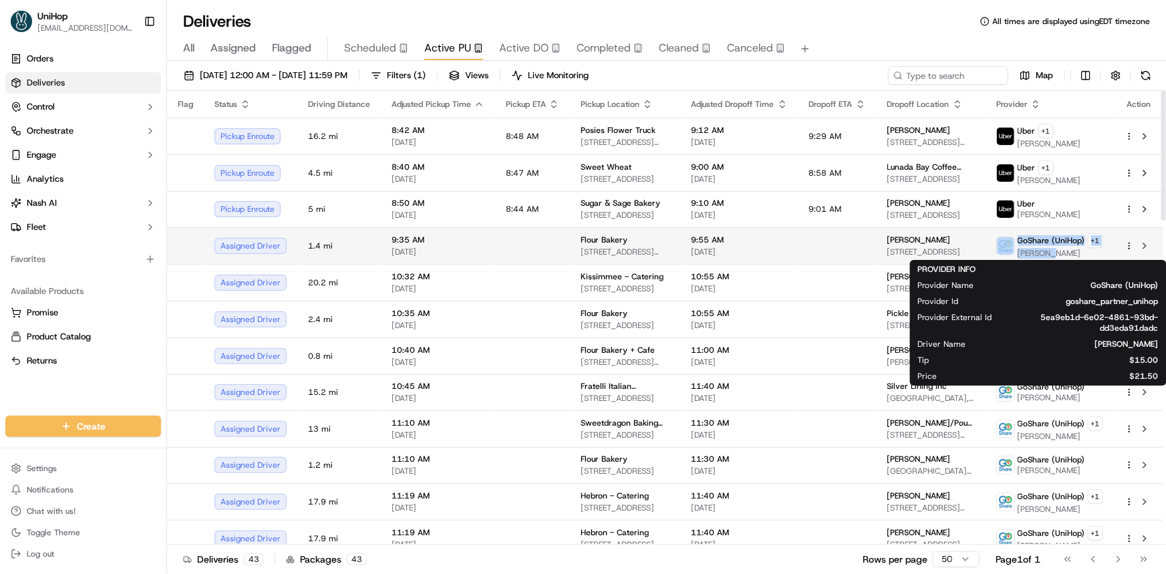
drag, startPoint x: 1017, startPoint y: 253, endPoint x: 1050, endPoint y: 252, distance: 33.4
click at [1050, 252] on div "GoShare (UniHop) + 1 [PERSON_NAME]" at bounding box center [1050, 245] width 107 height 25
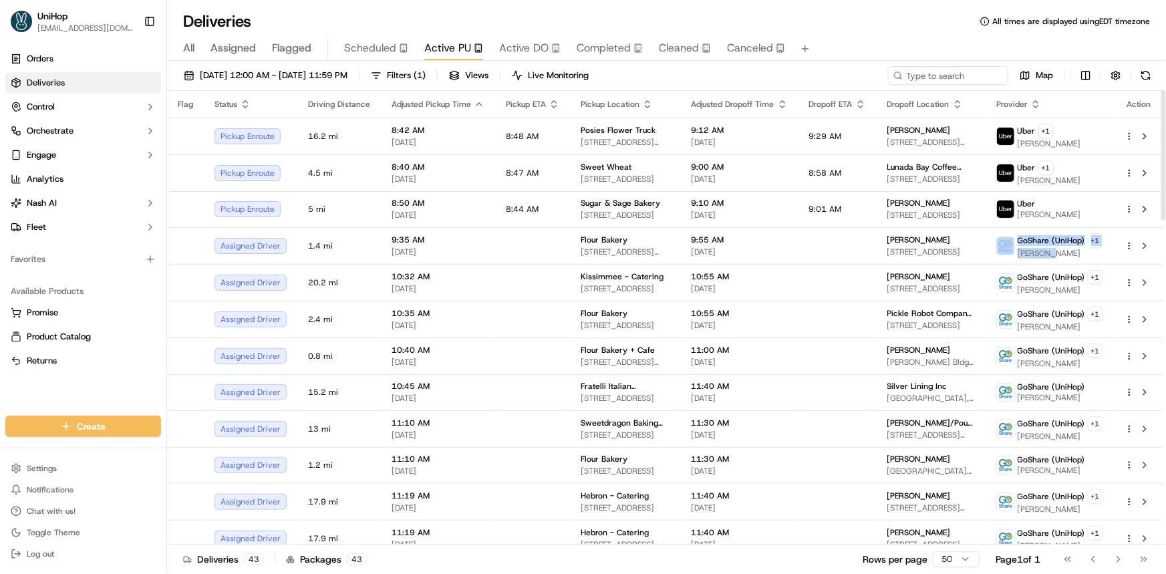
click at [81, 398] on div "Orders Deliveries Control Orchestrate Engage Analytics [PERSON_NAME] Fleet Favo…" at bounding box center [83, 224] width 166 height 362
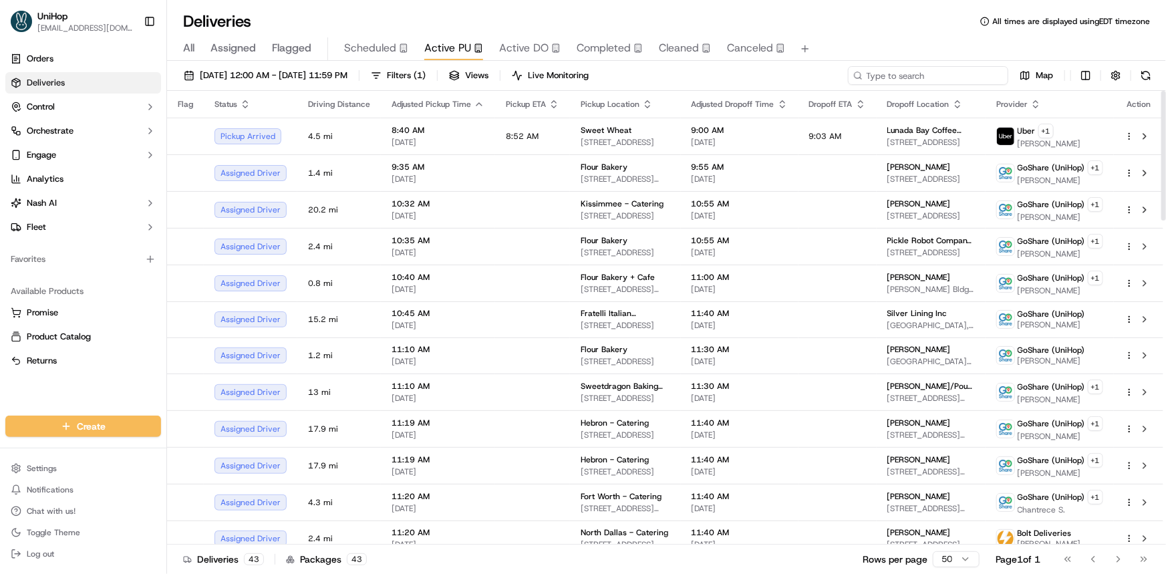
click at [926, 79] on input at bounding box center [928, 75] width 160 height 19
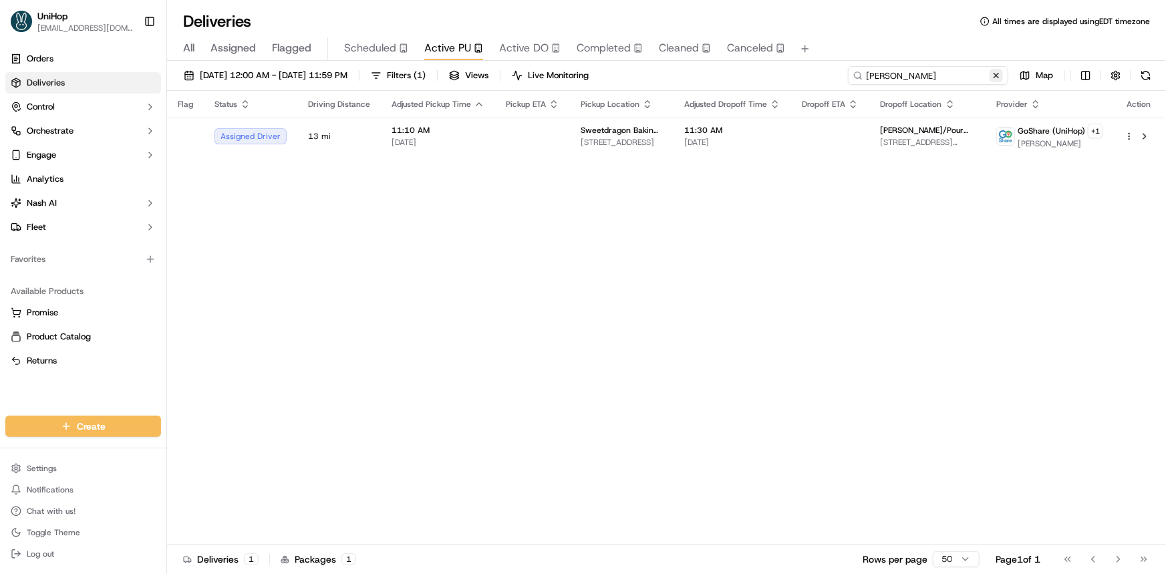
type input "[PERSON_NAME]"
click at [999, 77] on button at bounding box center [996, 75] width 13 height 13
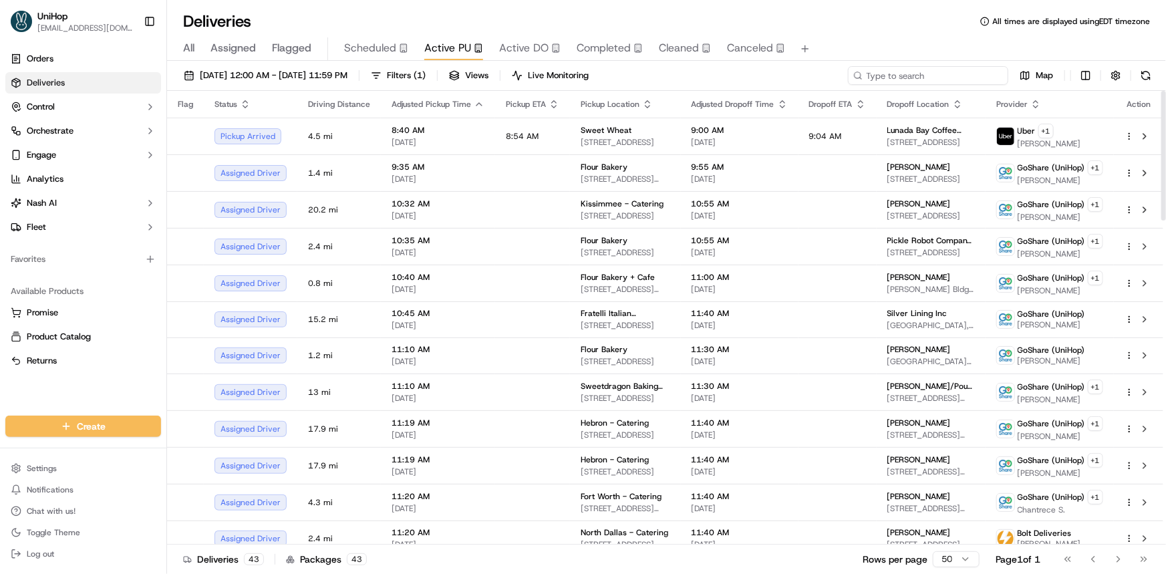
click at [954, 77] on input at bounding box center [928, 75] width 160 height 19
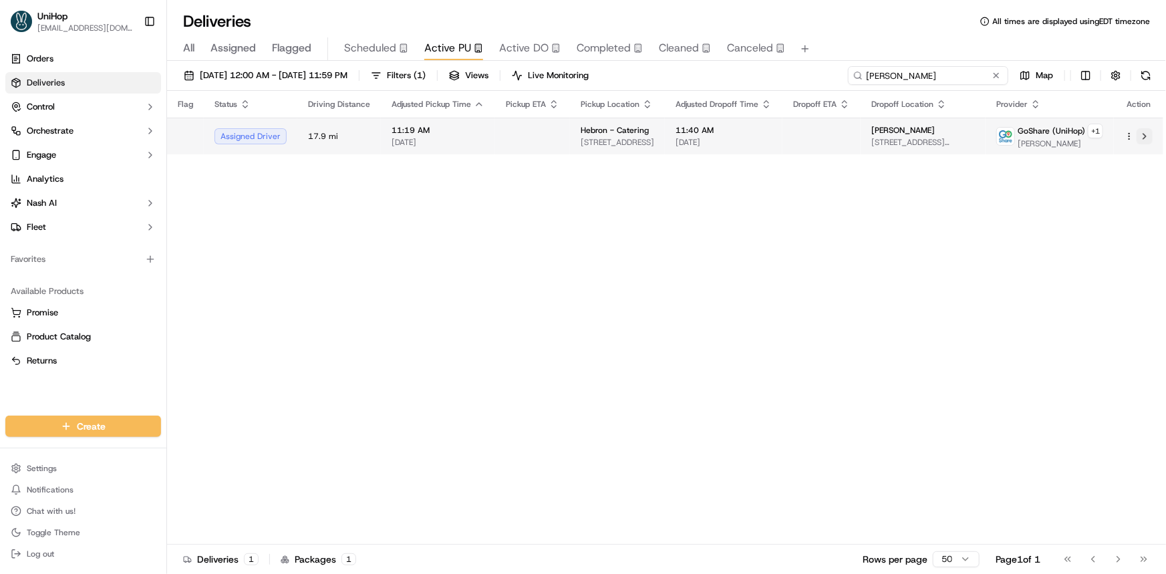
type input "[PERSON_NAME]"
click at [1144, 133] on button at bounding box center [1145, 136] width 16 height 16
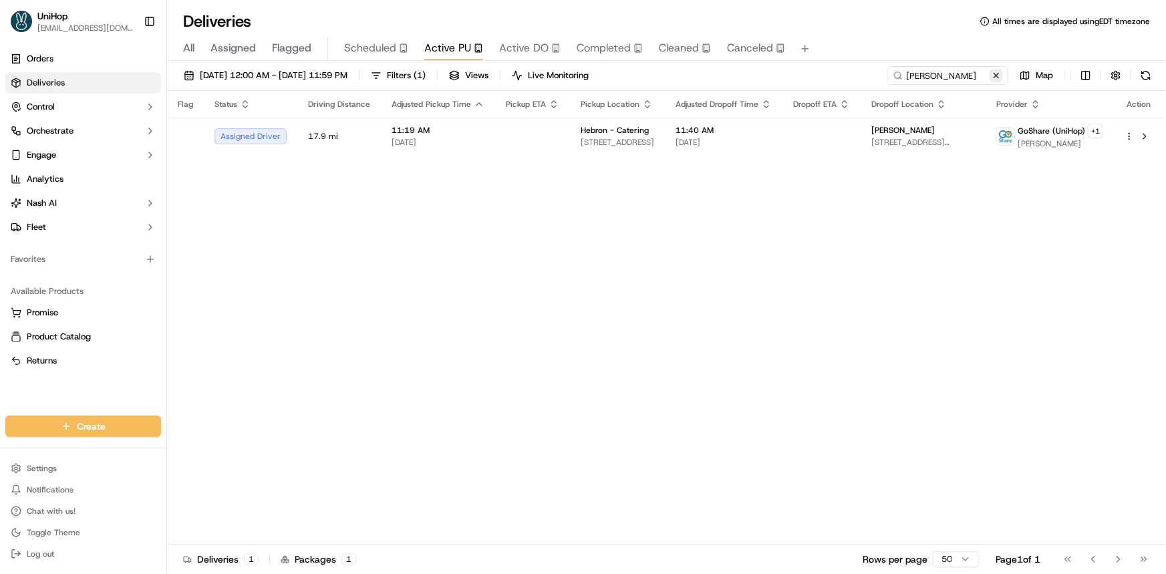
drag, startPoint x: 995, startPoint y: 74, endPoint x: 999, endPoint y: 80, distance: 7.2
click at [996, 74] on button at bounding box center [996, 75] width 13 height 13
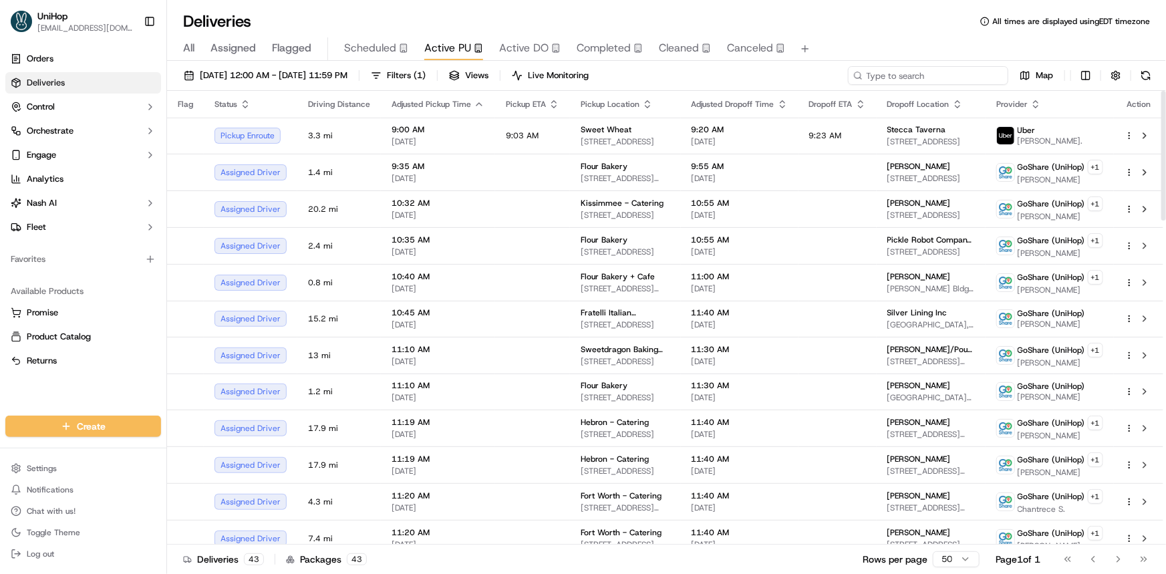
click at [933, 68] on input at bounding box center [928, 75] width 160 height 19
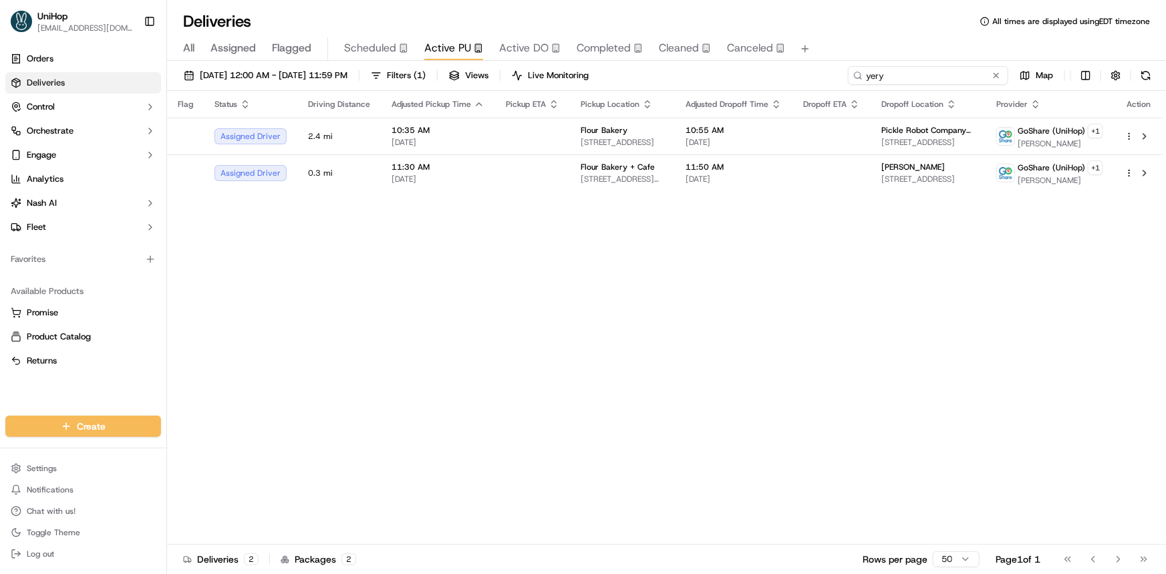
type input "yery"
click at [997, 72] on button at bounding box center [996, 75] width 13 height 13
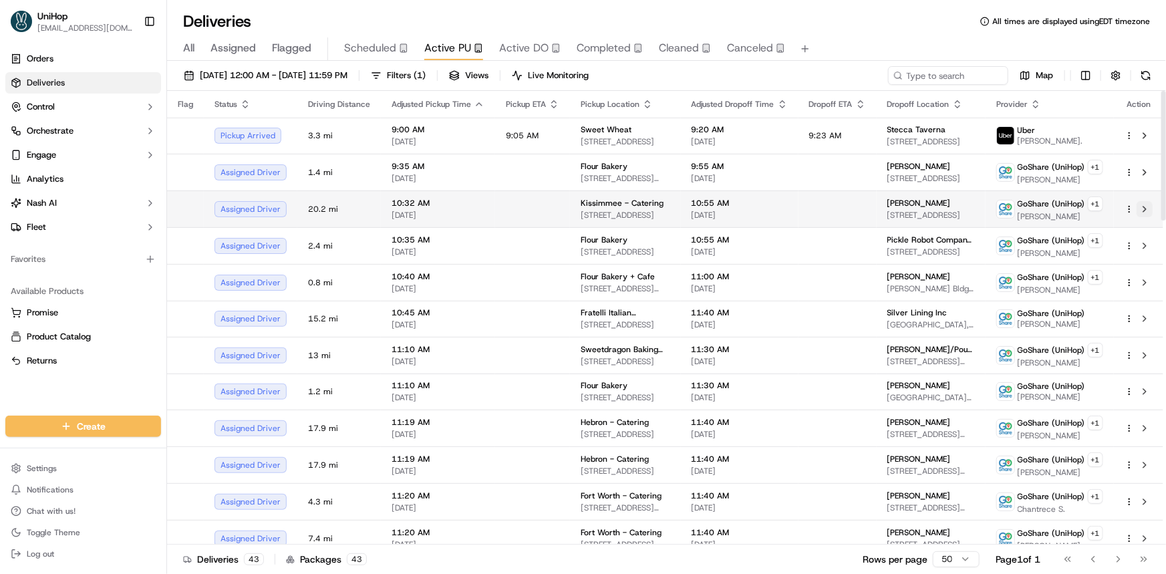
click at [1144, 207] on button at bounding box center [1145, 209] width 16 height 16
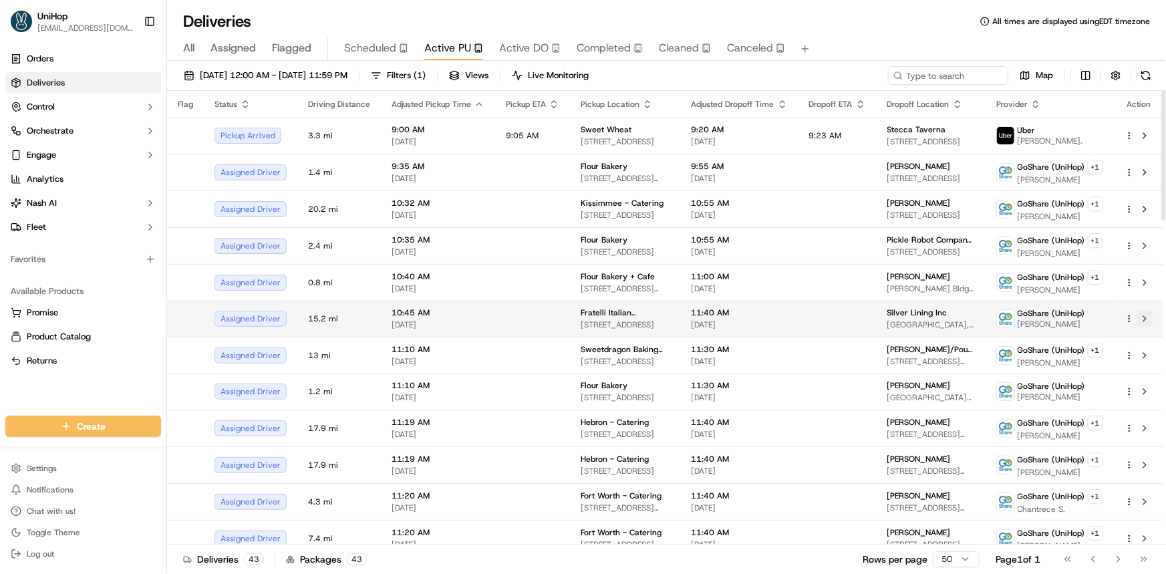
click at [1148, 316] on button at bounding box center [1145, 319] width 16 height 16
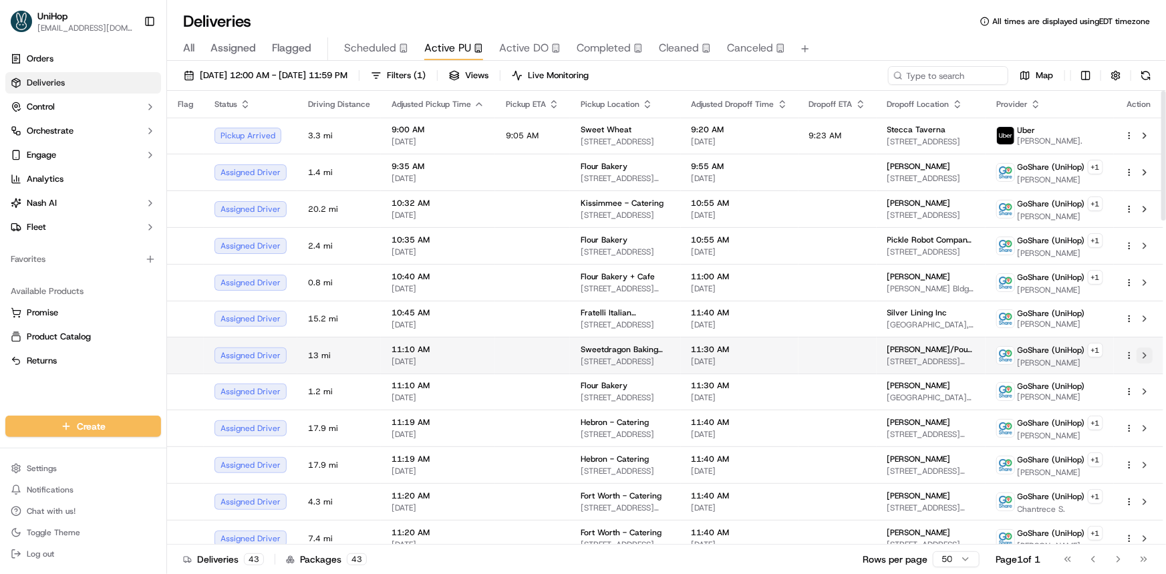
click at [1142, 355] on button at bounding box center [1145, 356] width 16 height 16
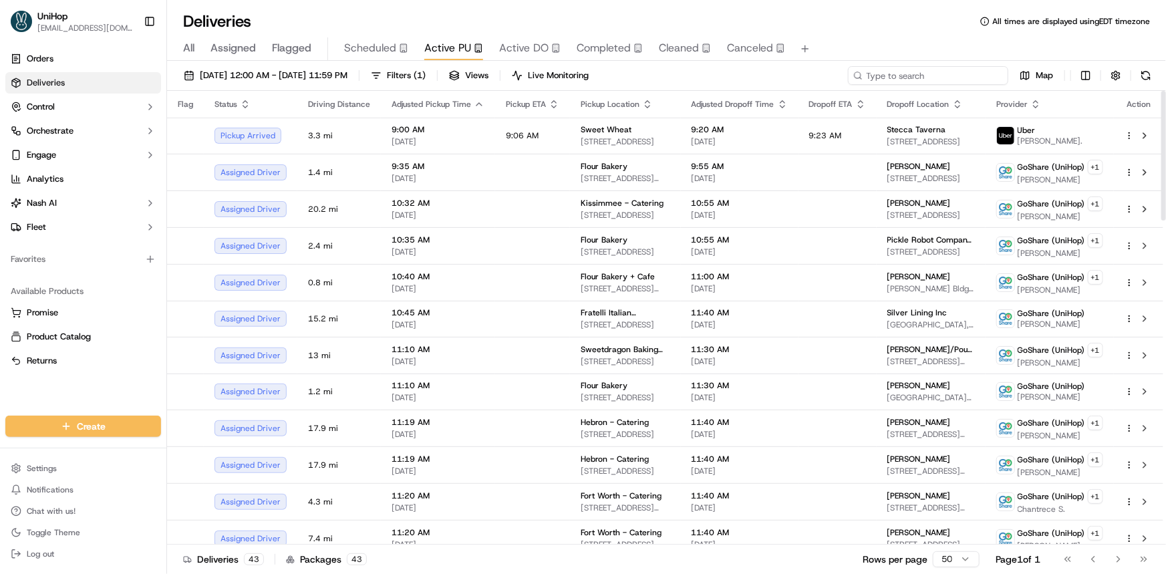
click at [932, 67] on input at bounding box center [928, 75] width 160 height 19
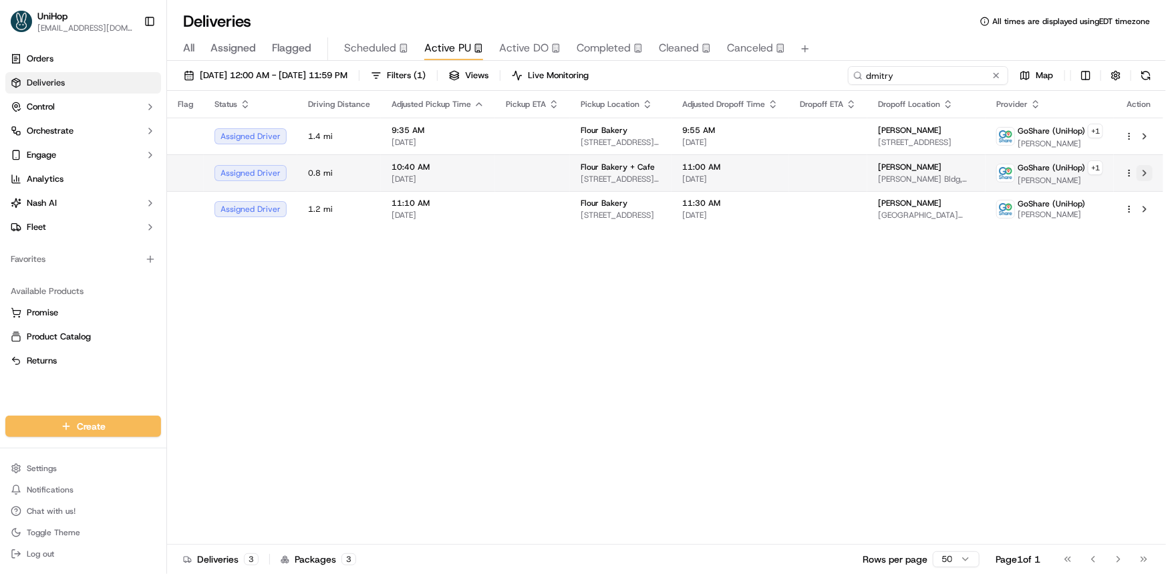
type input "dmitry"
click at [1143, 178] on button at bounding box center [1145, 173] width 16 height 16
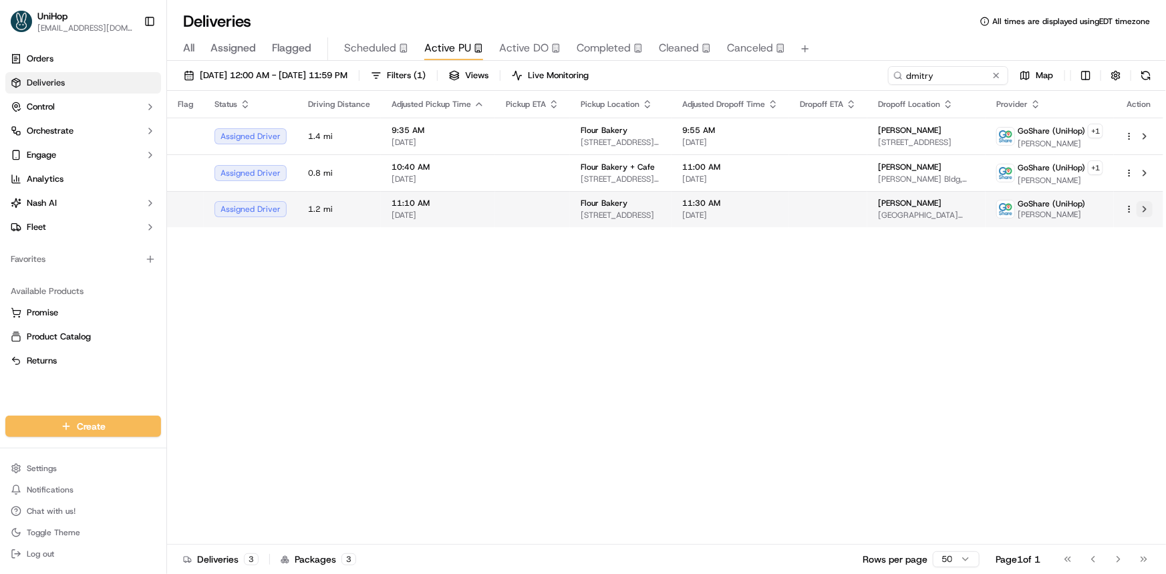
click at [1146, 210] on button at bounding box center [1145, 209] width 16 height 16
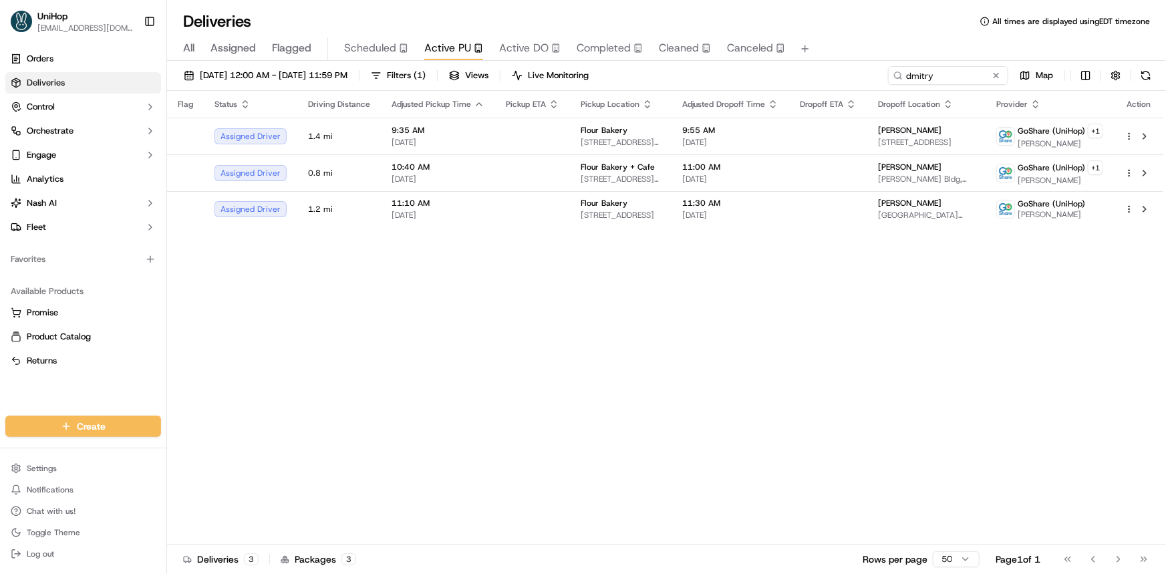
click at [998, 76] on button at bounding box center [996, 75] width 13 height 13
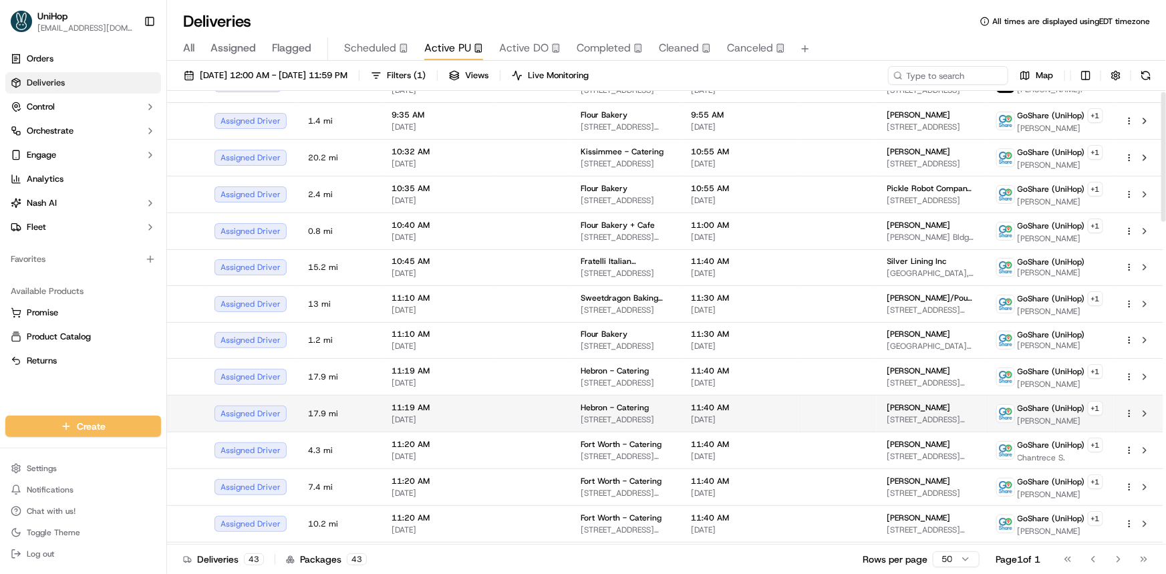
scroll to position [60, 0]
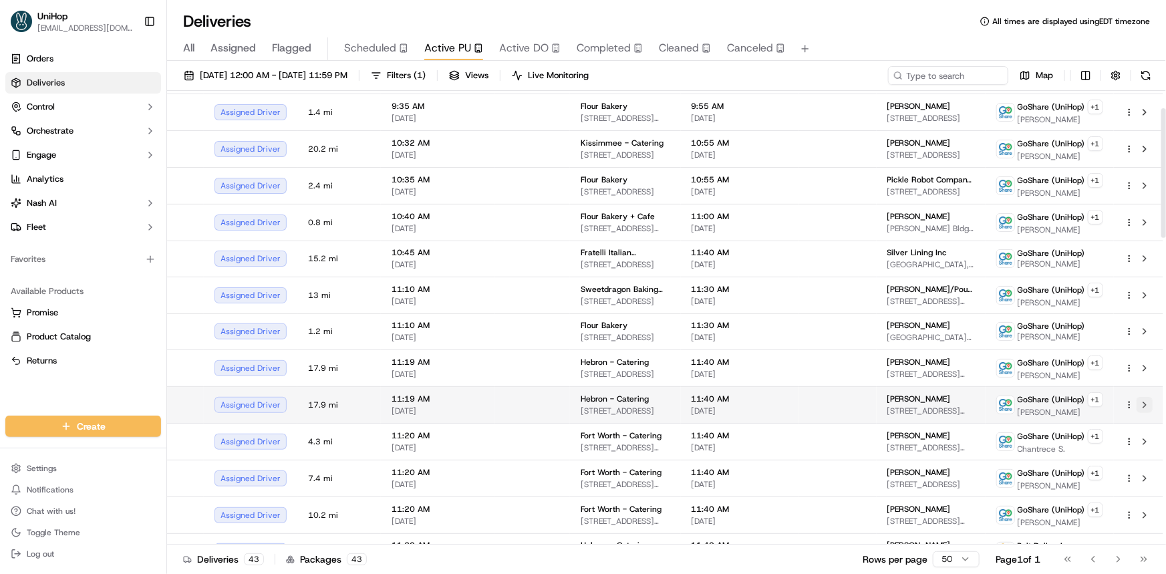
click at [1149, 401] on button at bounding box center [1145, 405] width 16 height 16
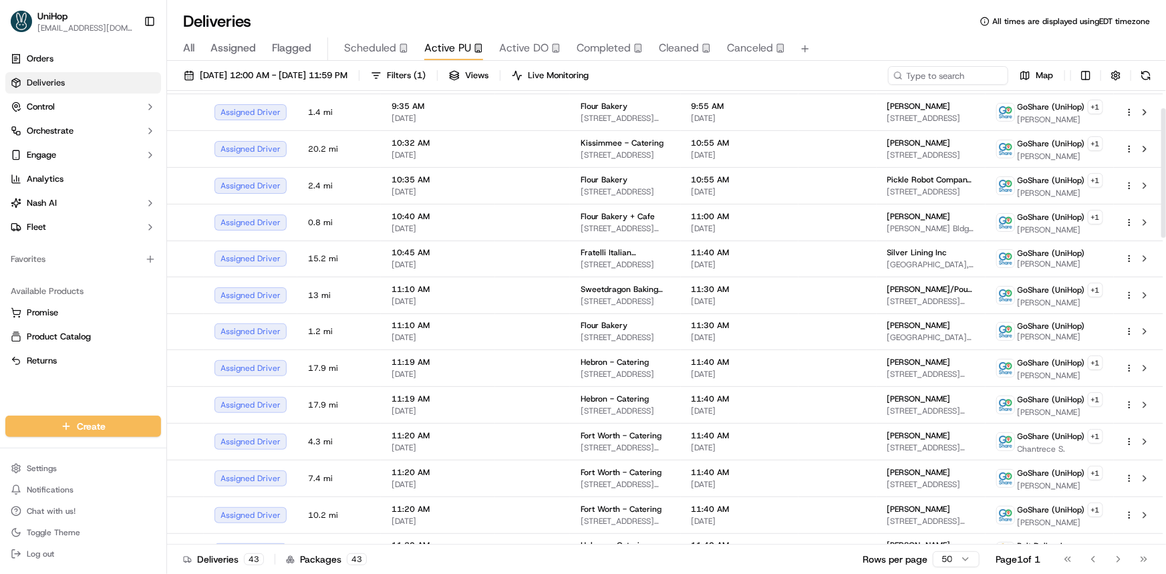
click at [1140, 436] on button at bounding box center [1145, 442] width 16 height 16
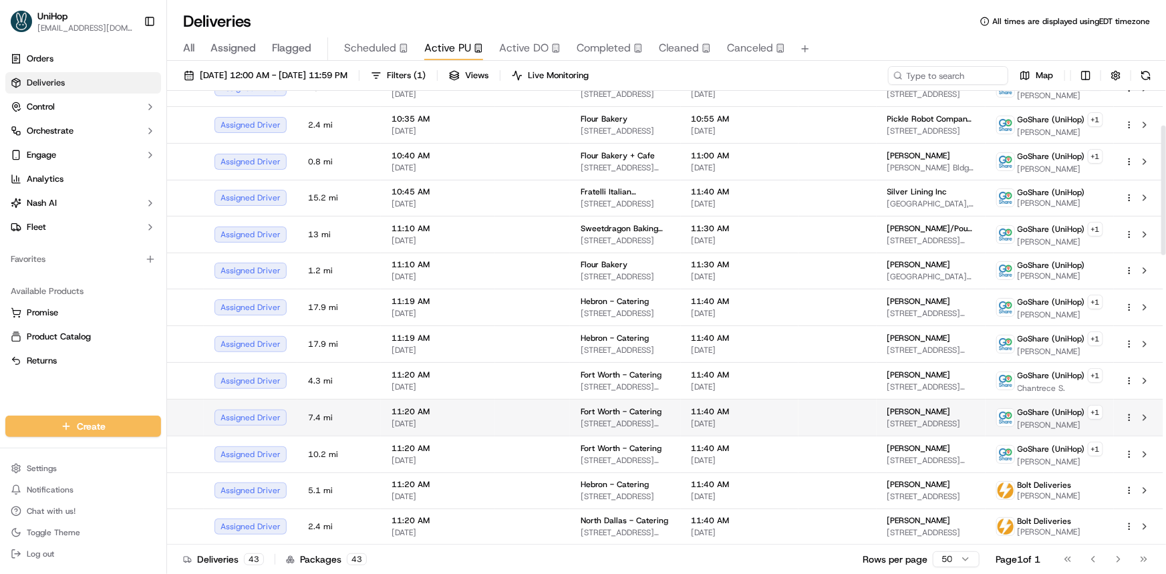
scroll to position [182, 0]
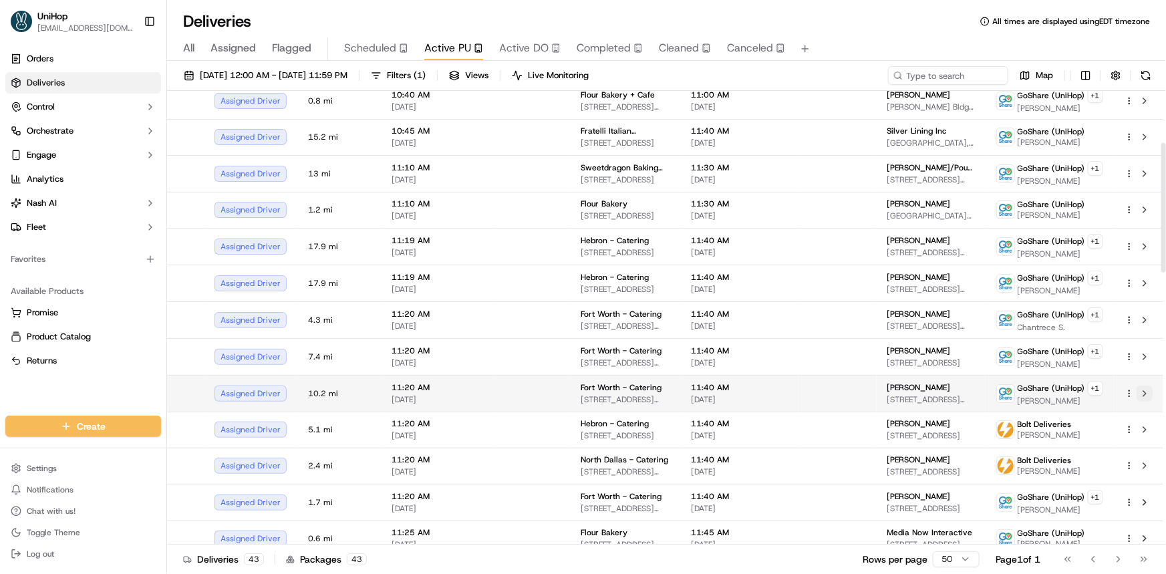
click at [1146, 388] on button at bounding box center [1145, 394] width 16 height 16
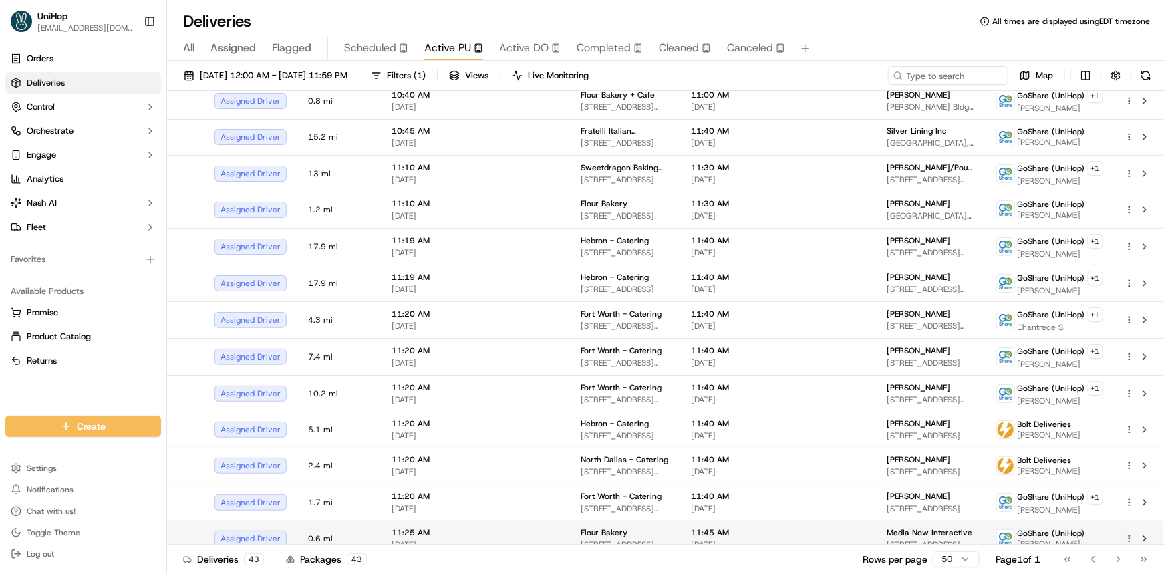
scroll to position [243, 0]
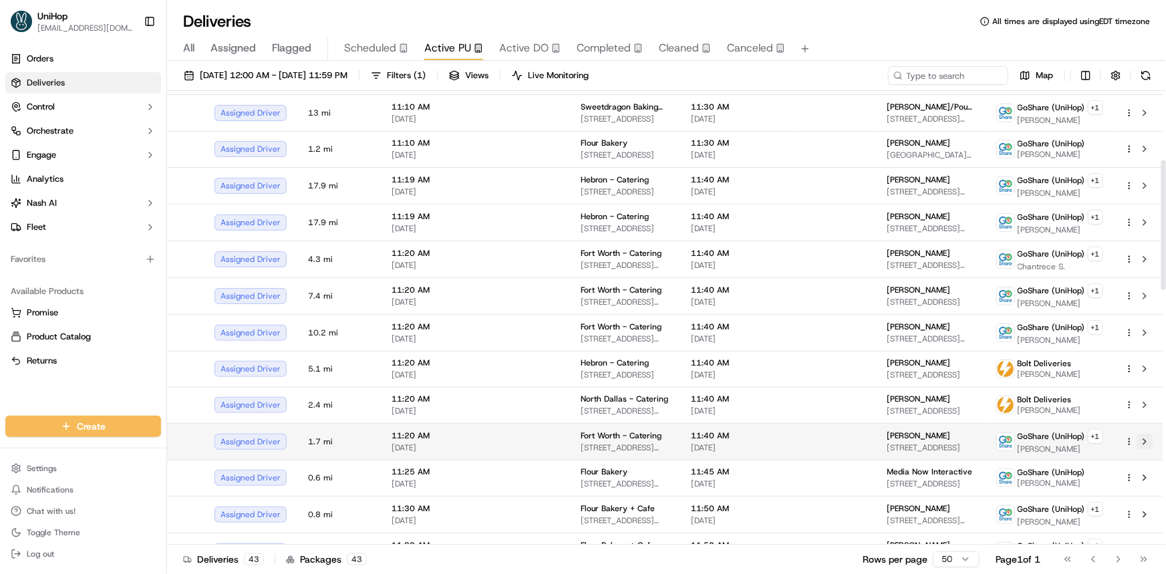
click at [1149, 434] on button at bounding box center [1145, 442] width 16 height 16
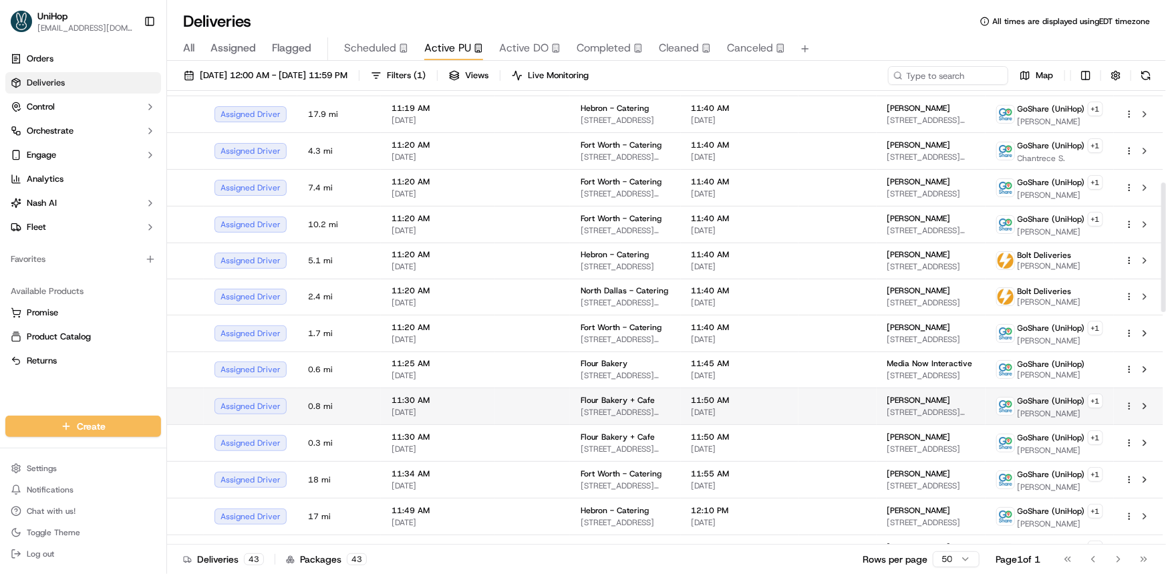
scroll to position [364, 0]
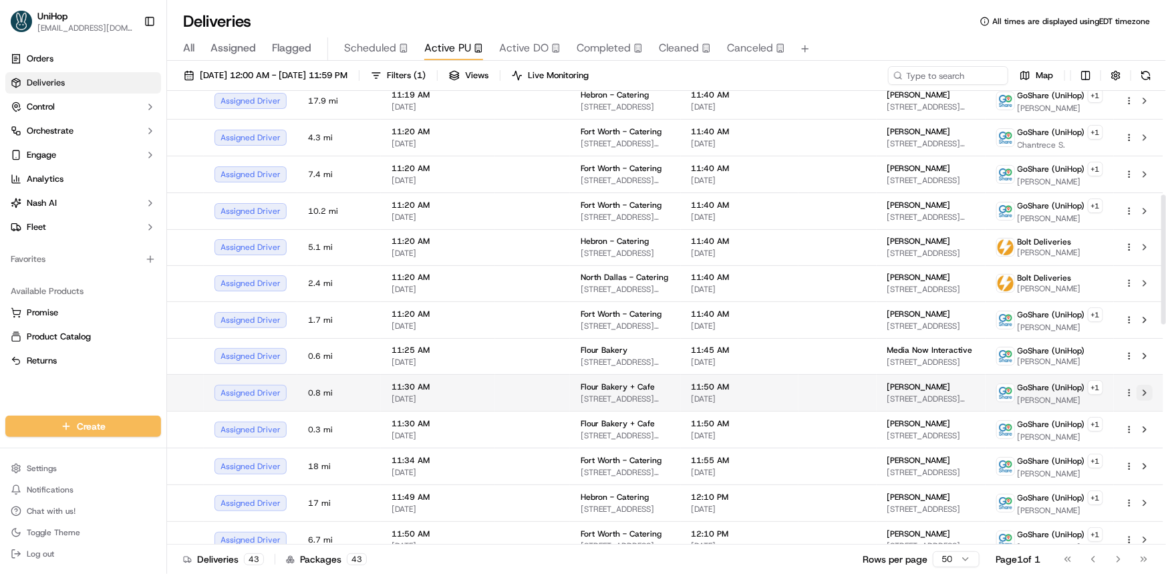
click at [1149, 386] on button at bounding box center [1145, 393] width 16 height 16
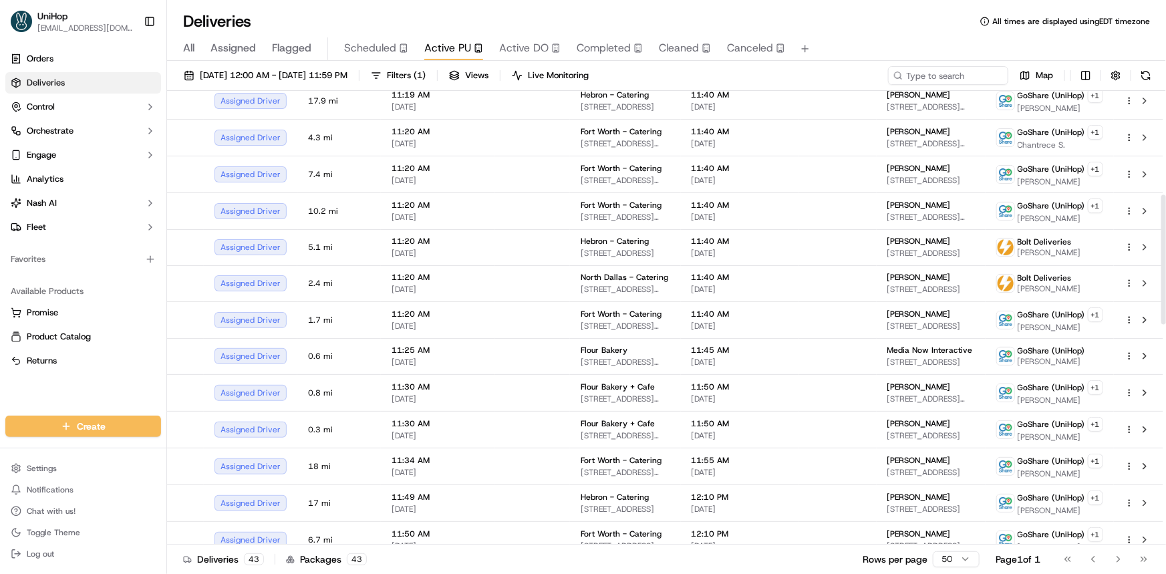
click at [1143, 423] on button at bounding box center [1145, 430] width 16 height 16
click at [936, 73] on input at bounding box center [928, 75] width 160 height 19
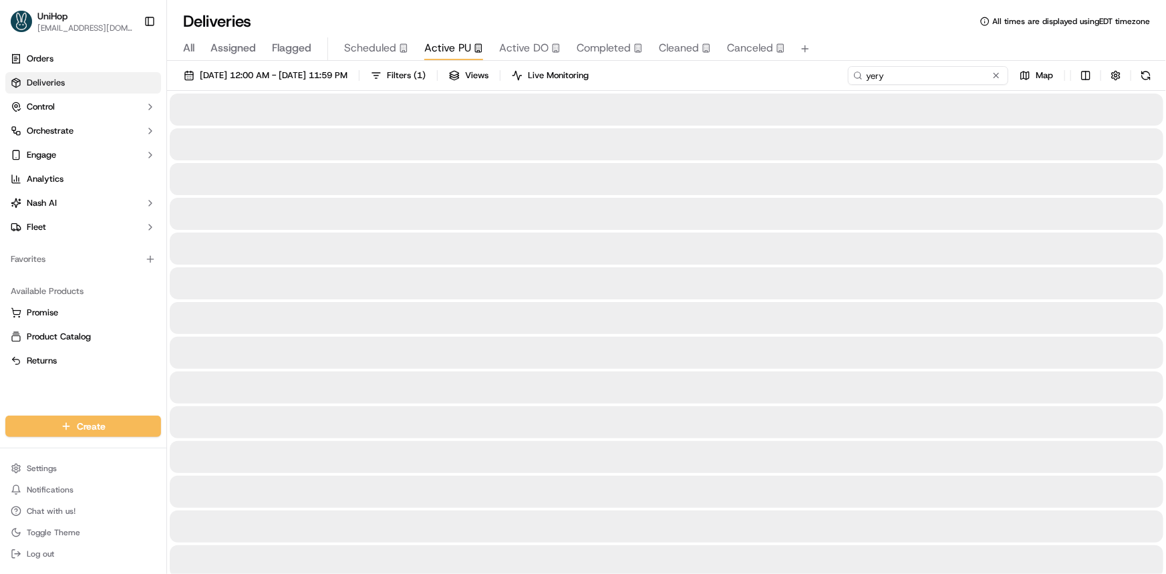
type input "yery"
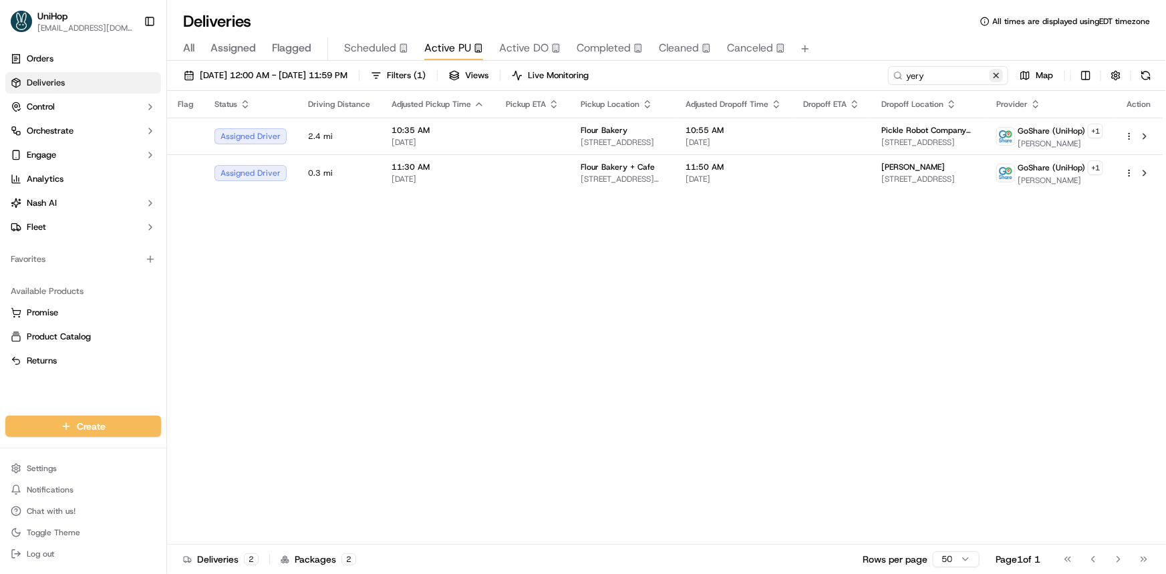
click at [999, 74] on button at bounding box center [996, 75] width 13 height 13
